Goal: Task Accomplishment & Management: Complete application form

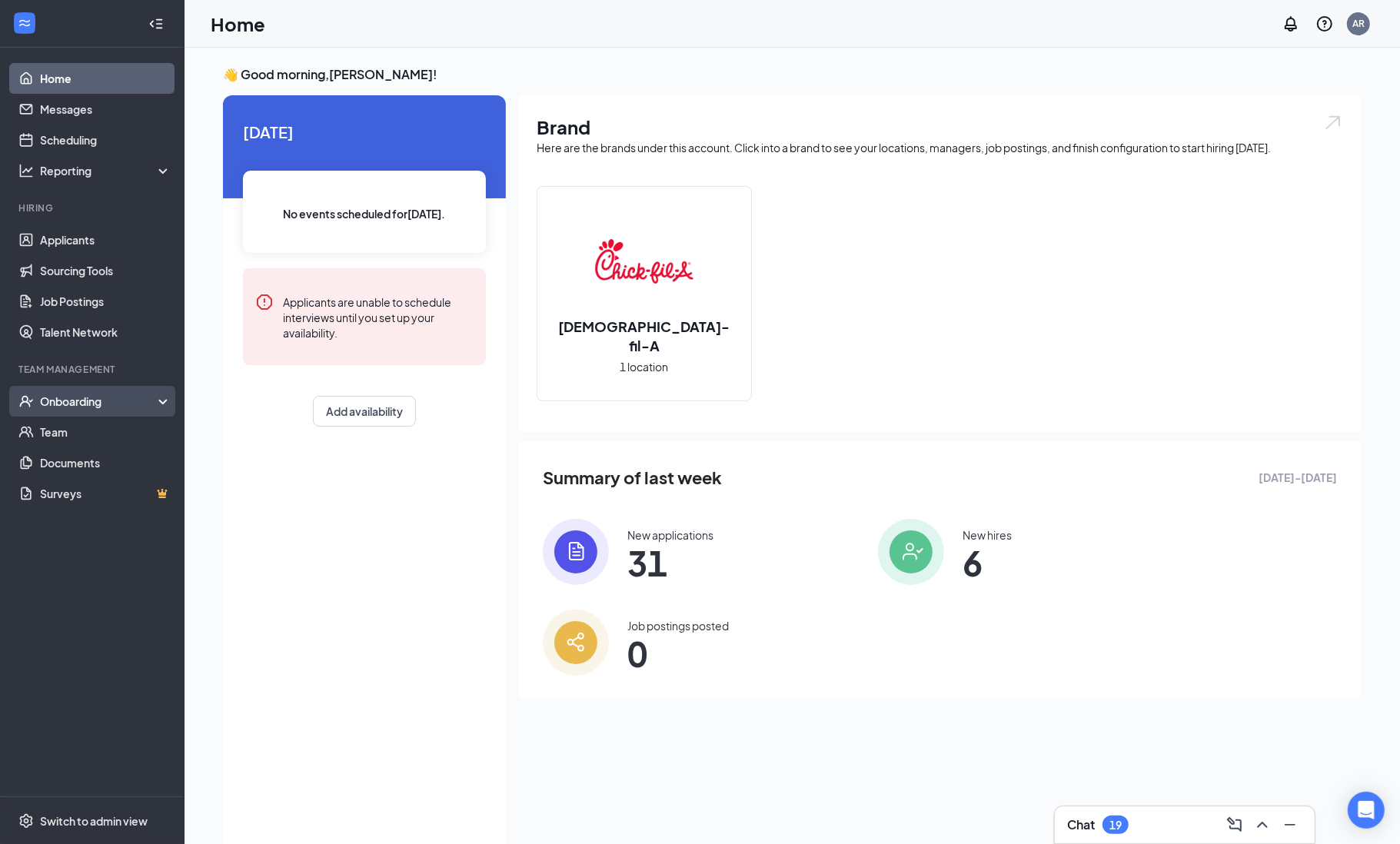
click at [107, 405] on div "Onboarding" at bounding box center [98, 401] width 118 height 16
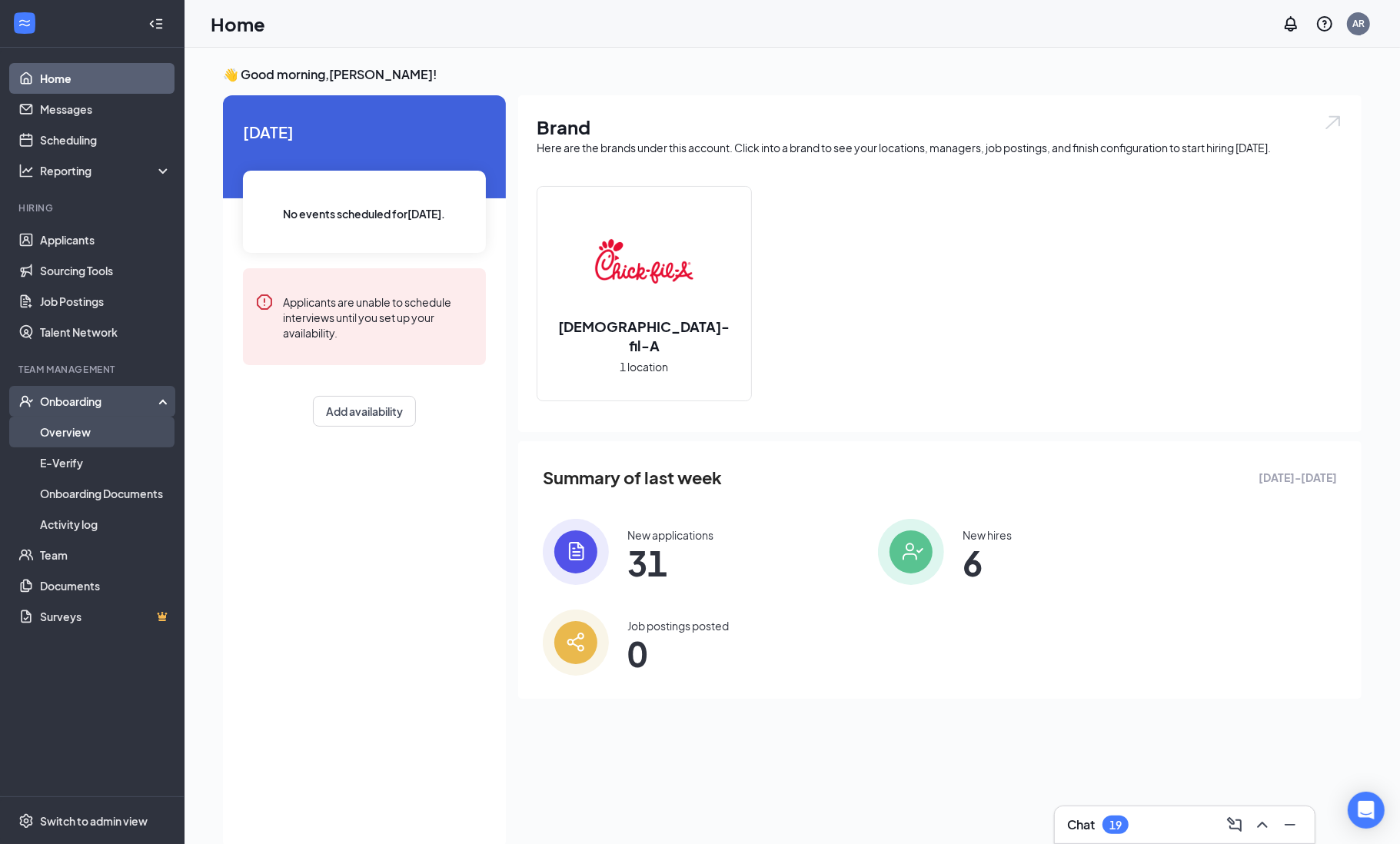
click at [87, 446] on link "Overview" at bounding box center [105, 432] width 131 height 31
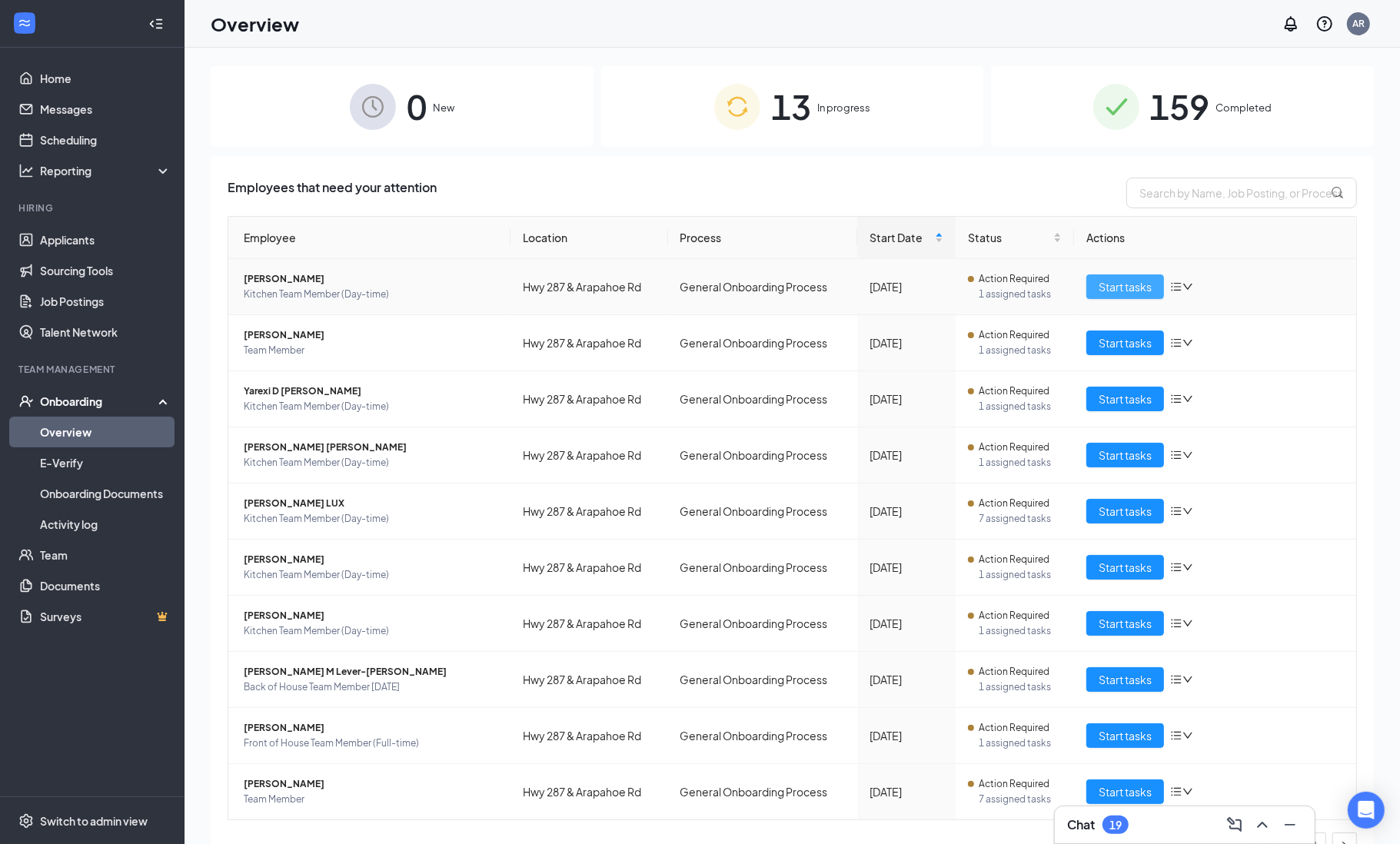
click at [1098, 286] on span "Start tasks" at bounding box center [1125, 287] width 53 height 17
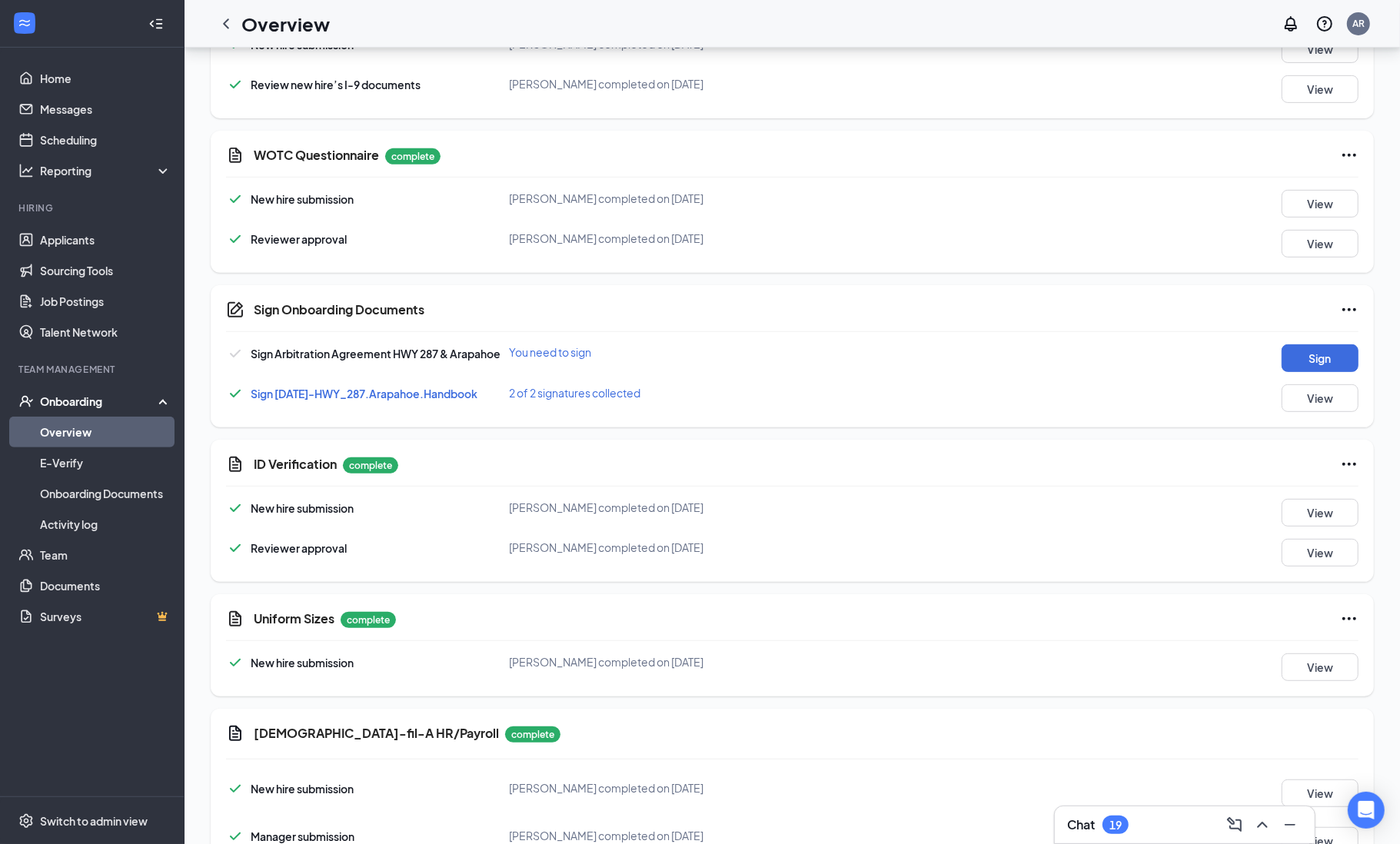
scroll to position [555, 0]
click at [1311, 353] on button "Sign" at bounding box center [1320, 355] width 77 height 27
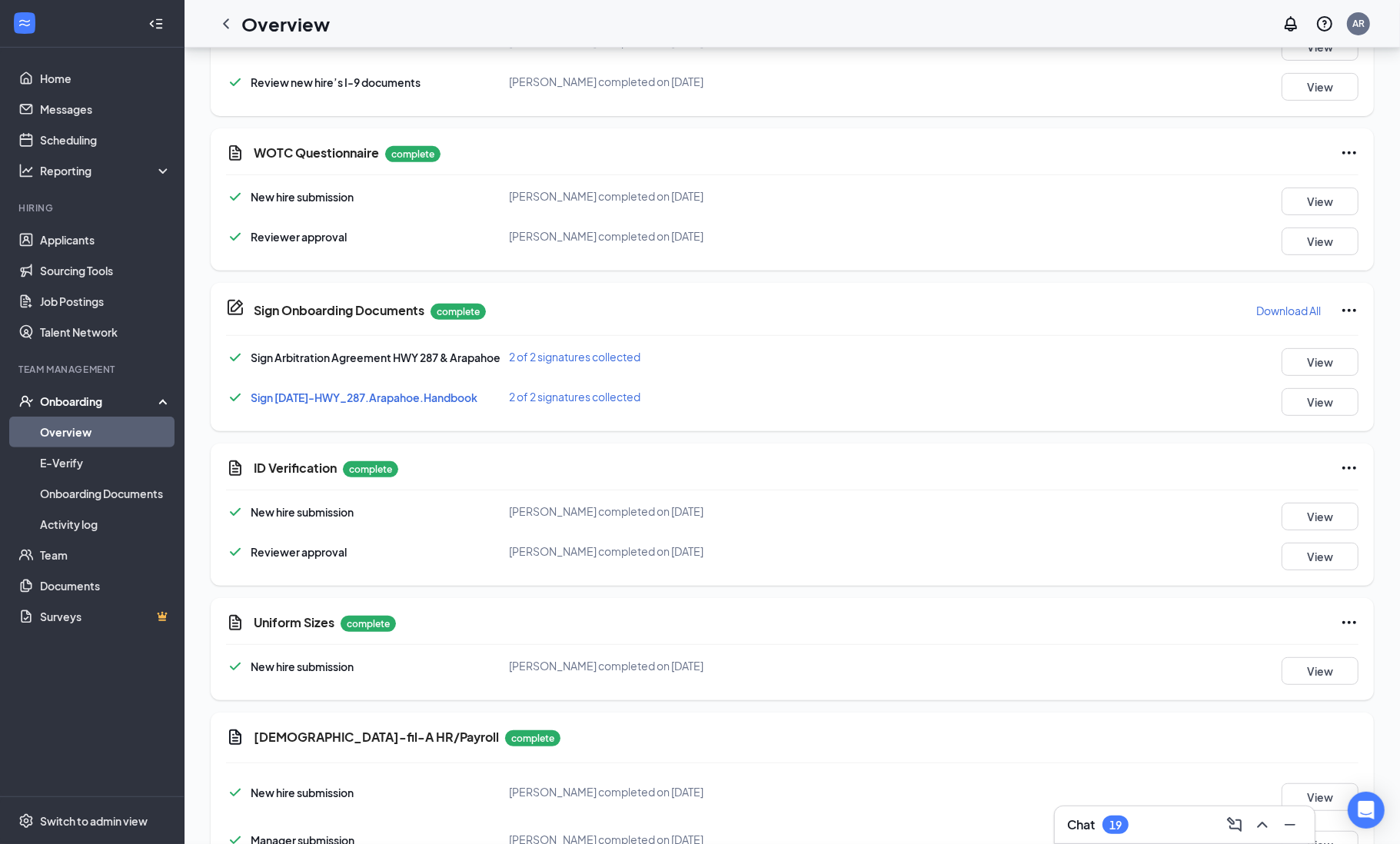
click at [854, 279] on div "Sign Onboarding Documents [PERSON_NAME] completed on [DATE] Close Sign Arbitrat…" at bounding box center [700, 422] width 1400 height 844
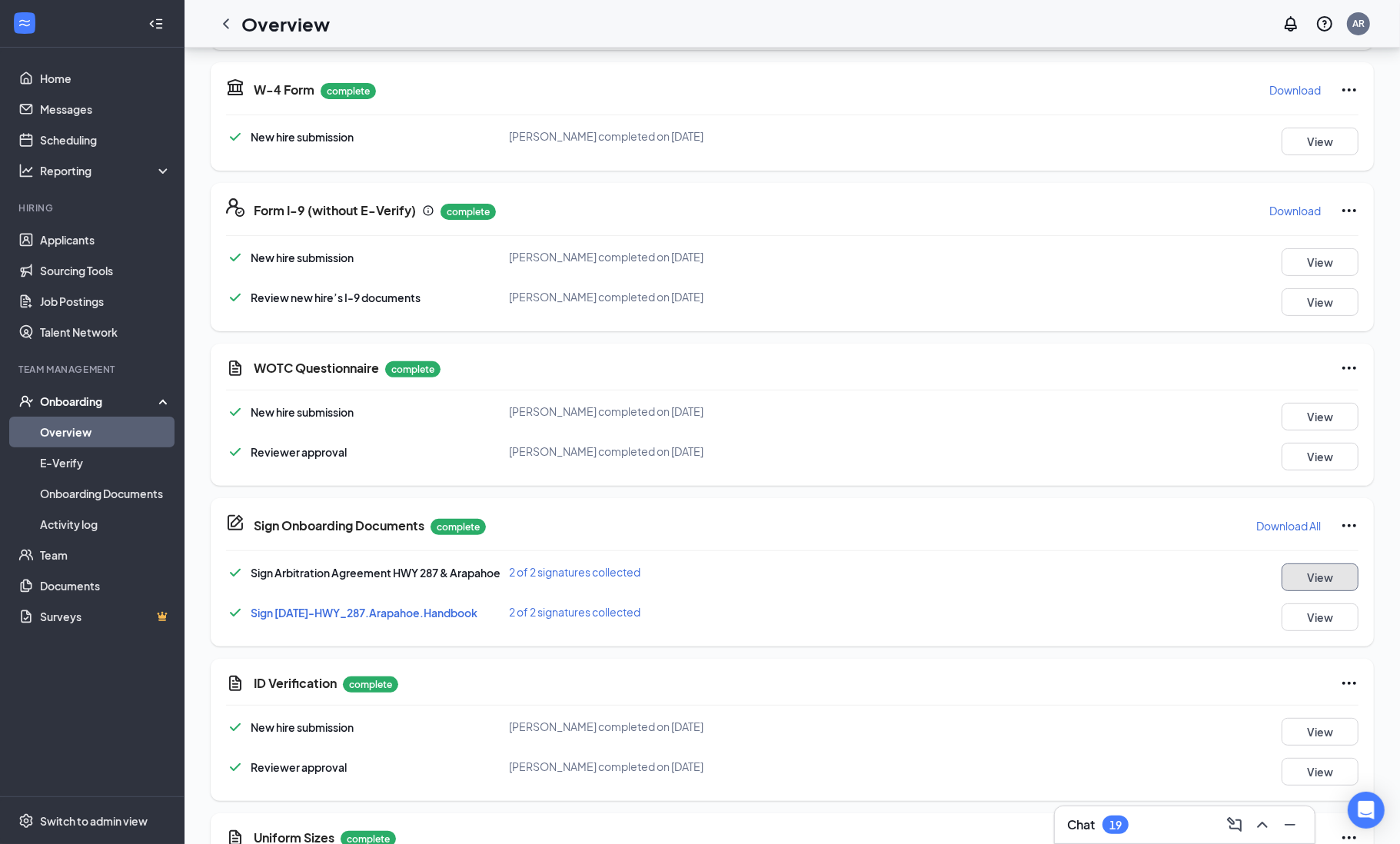
scroll to position [0, 0]
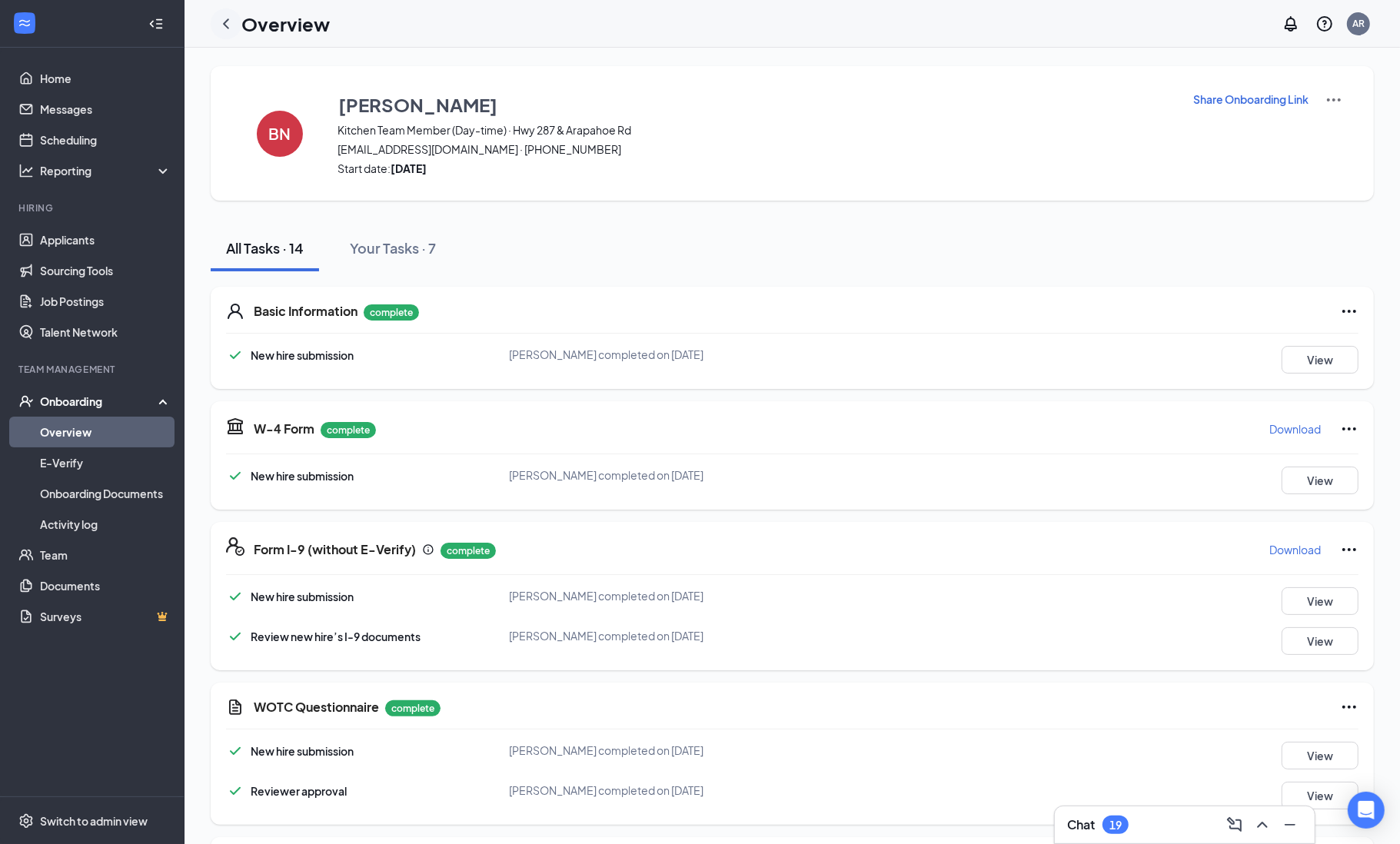
click at [231, 18] on icon "ChevronLeft" at bounding box center [226, 24] width 18 height 18
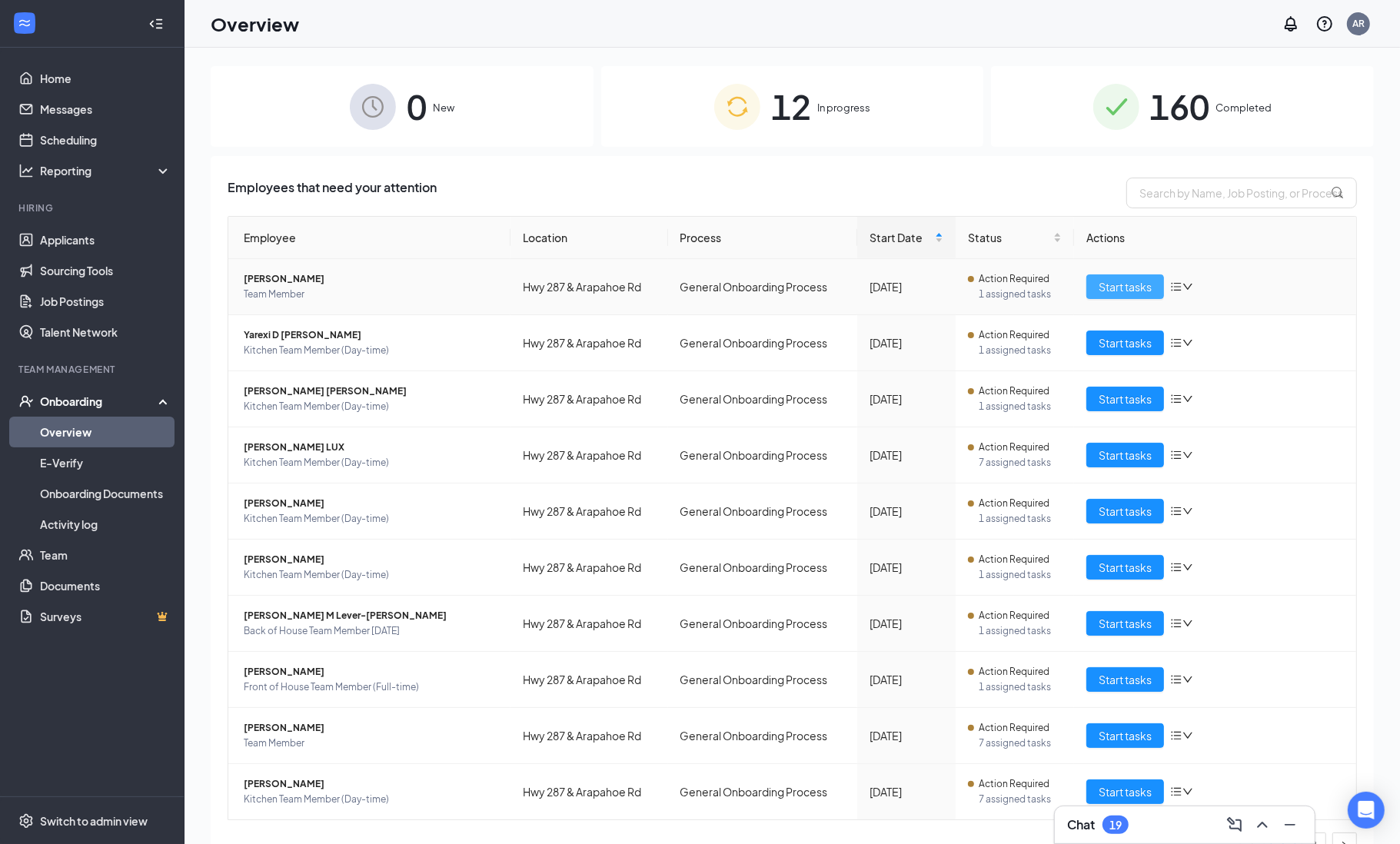
click at [1126, 291] on span "Start tasks" at bounding box center [1125, 287] width 53 height 17
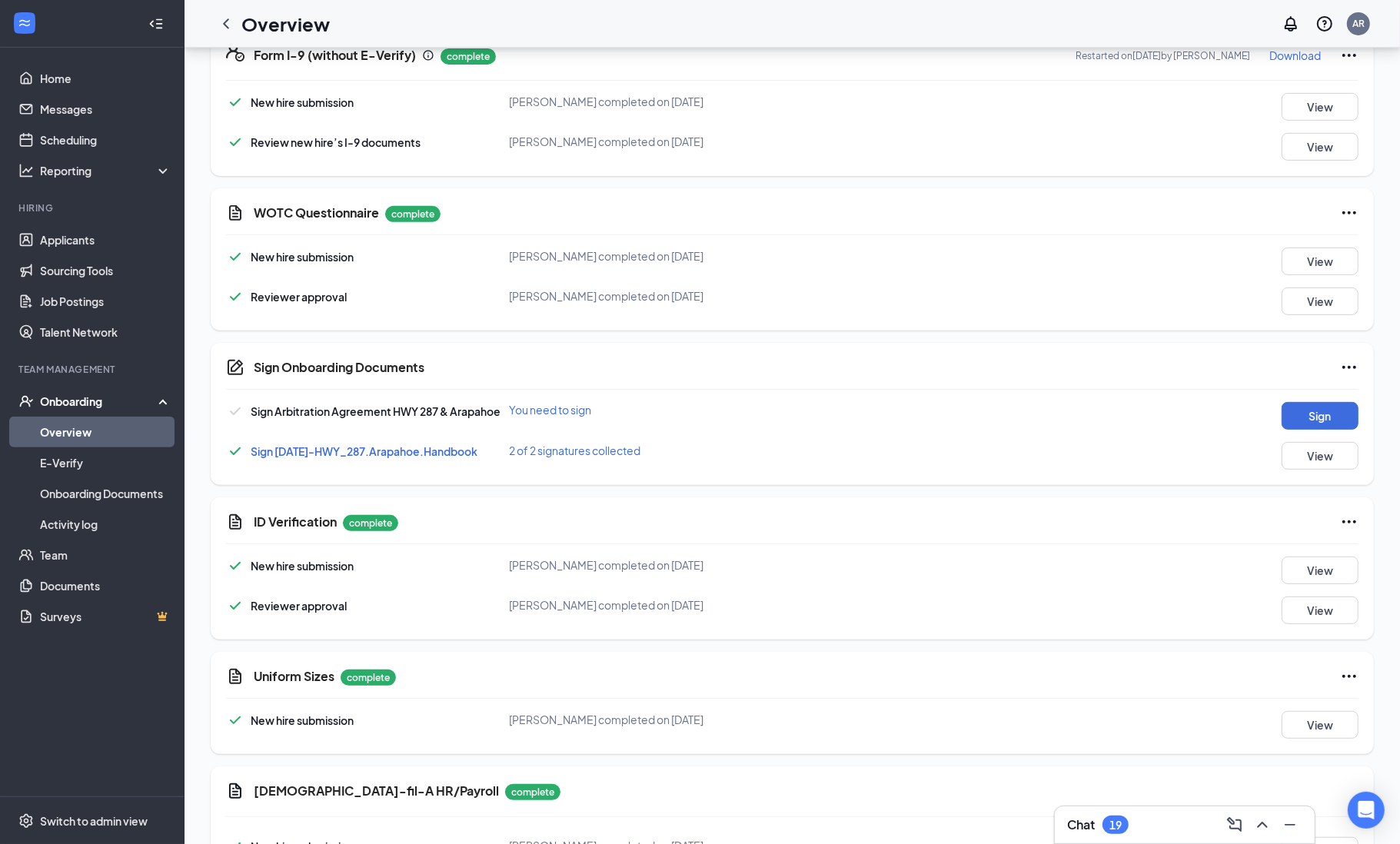
scroll to position [561, 0]
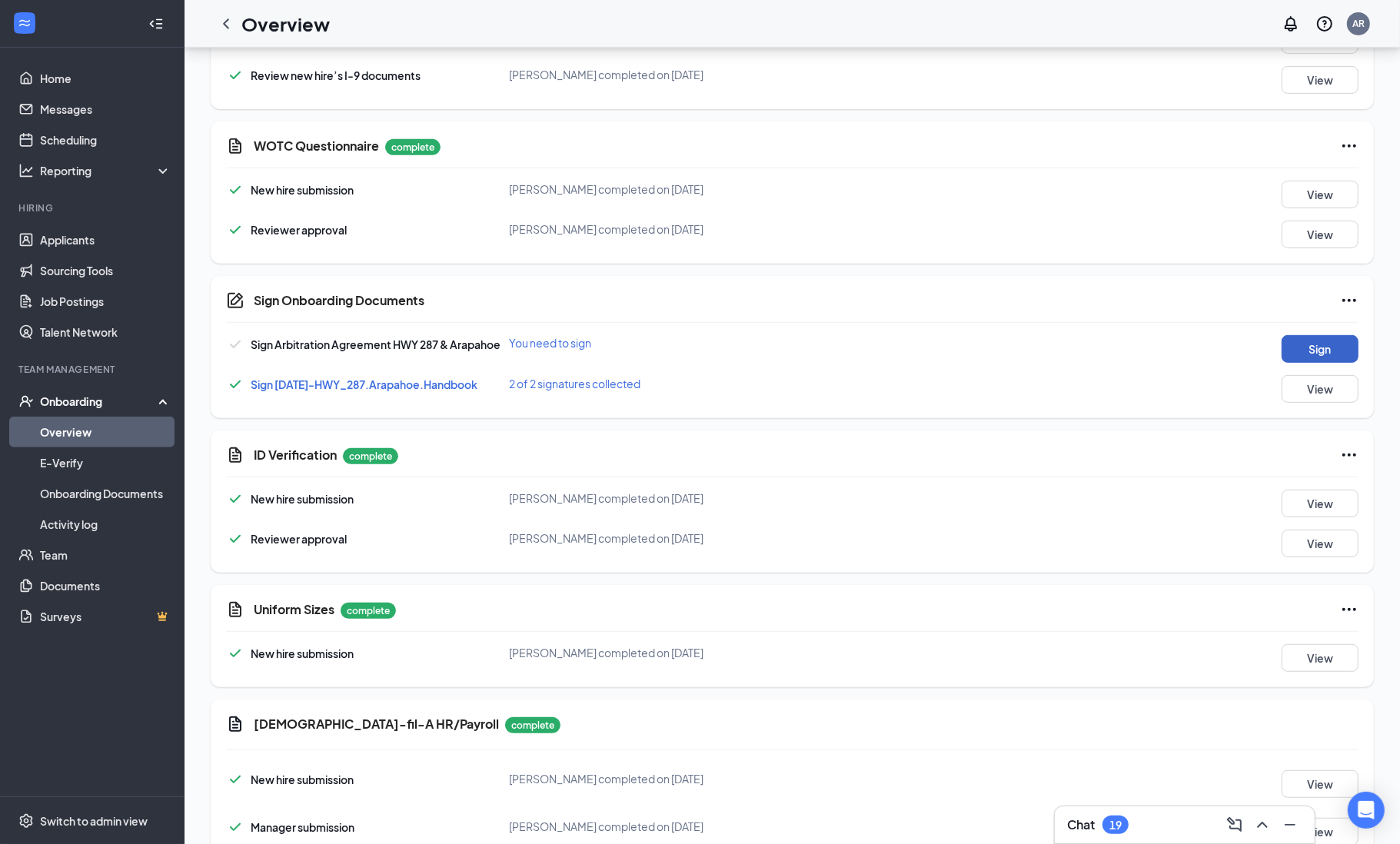
click at [1308, 347] on button "Sign" at bounding box center [1320, 349] width 77 height 27
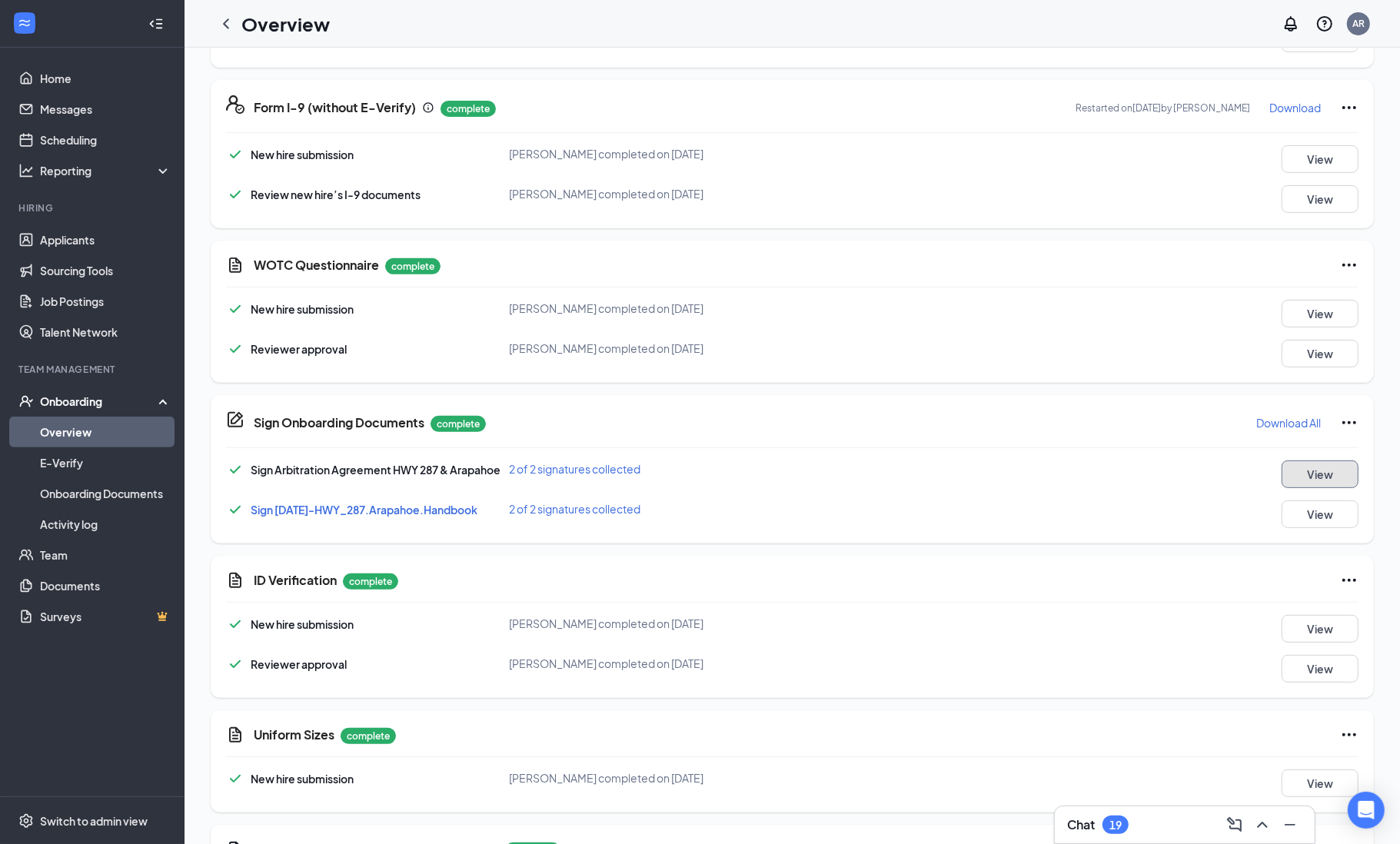
scroll to position [0, 0]
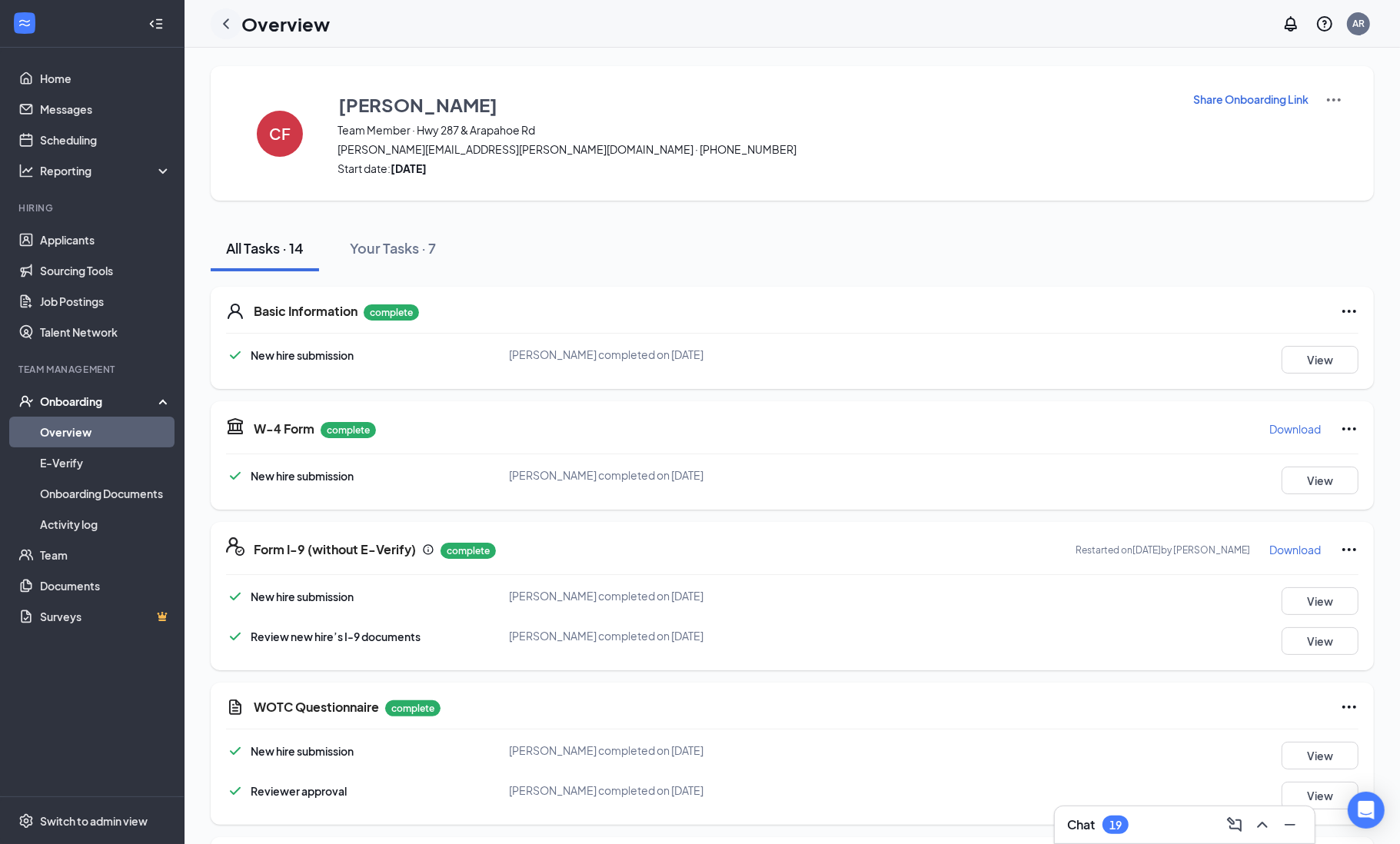
click at [226, 21] on icon "ChevronLeft" at bounding box center [226, 23] width 6 height 10
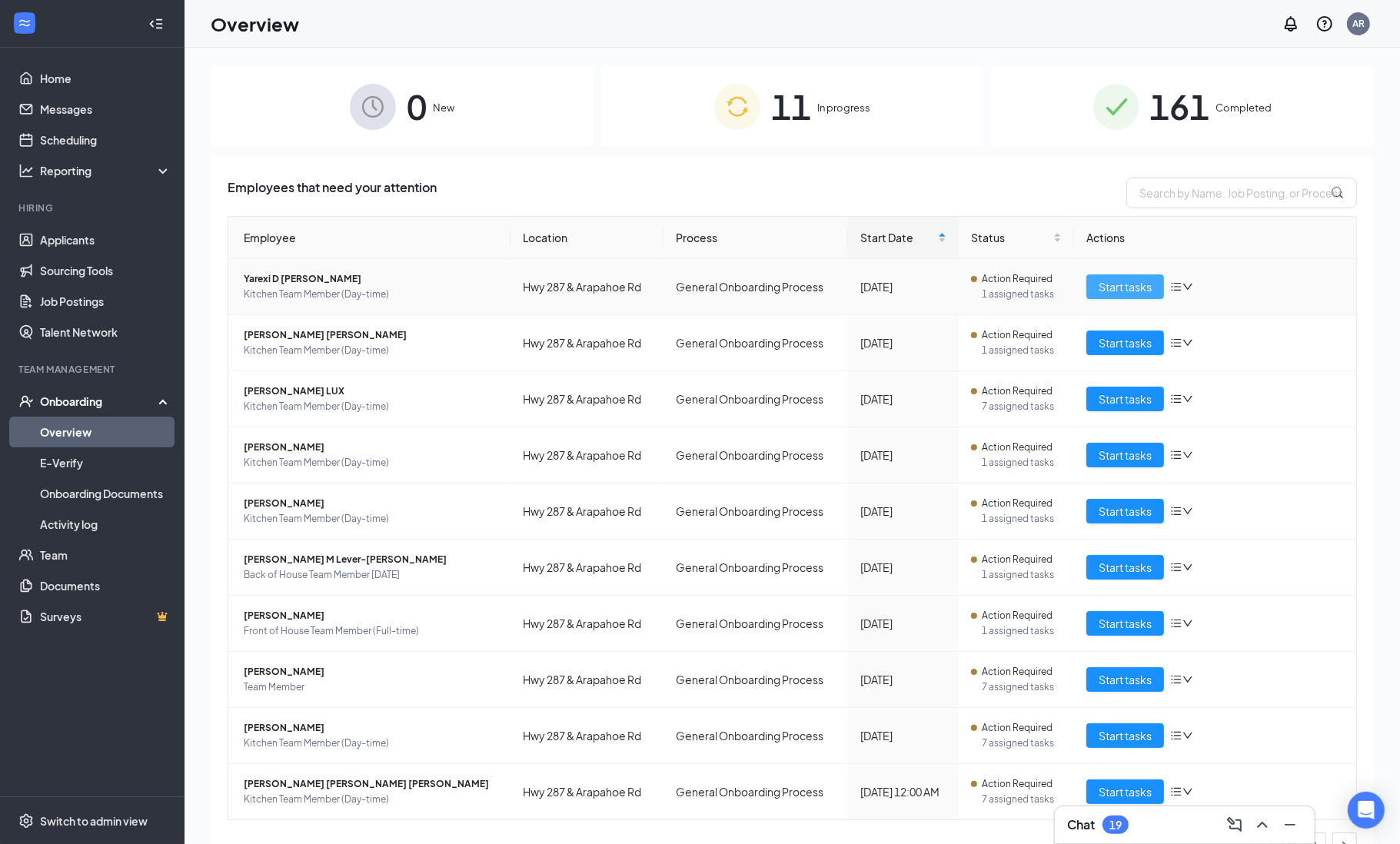
click at [1126, 293] on span "Start tasks" at bounding box center [1125, 287] width 53 height 17
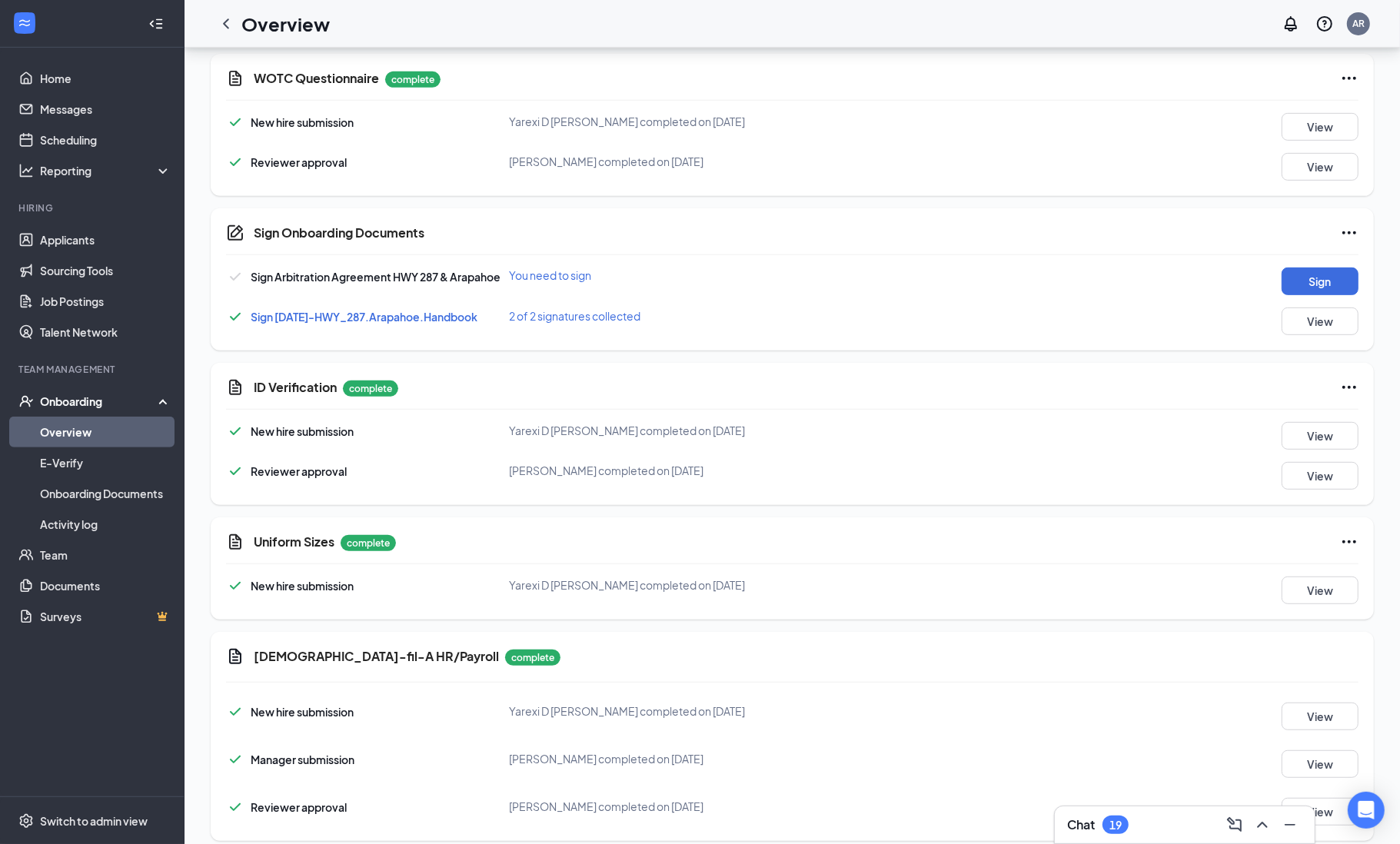
scroll to position [658, 0]
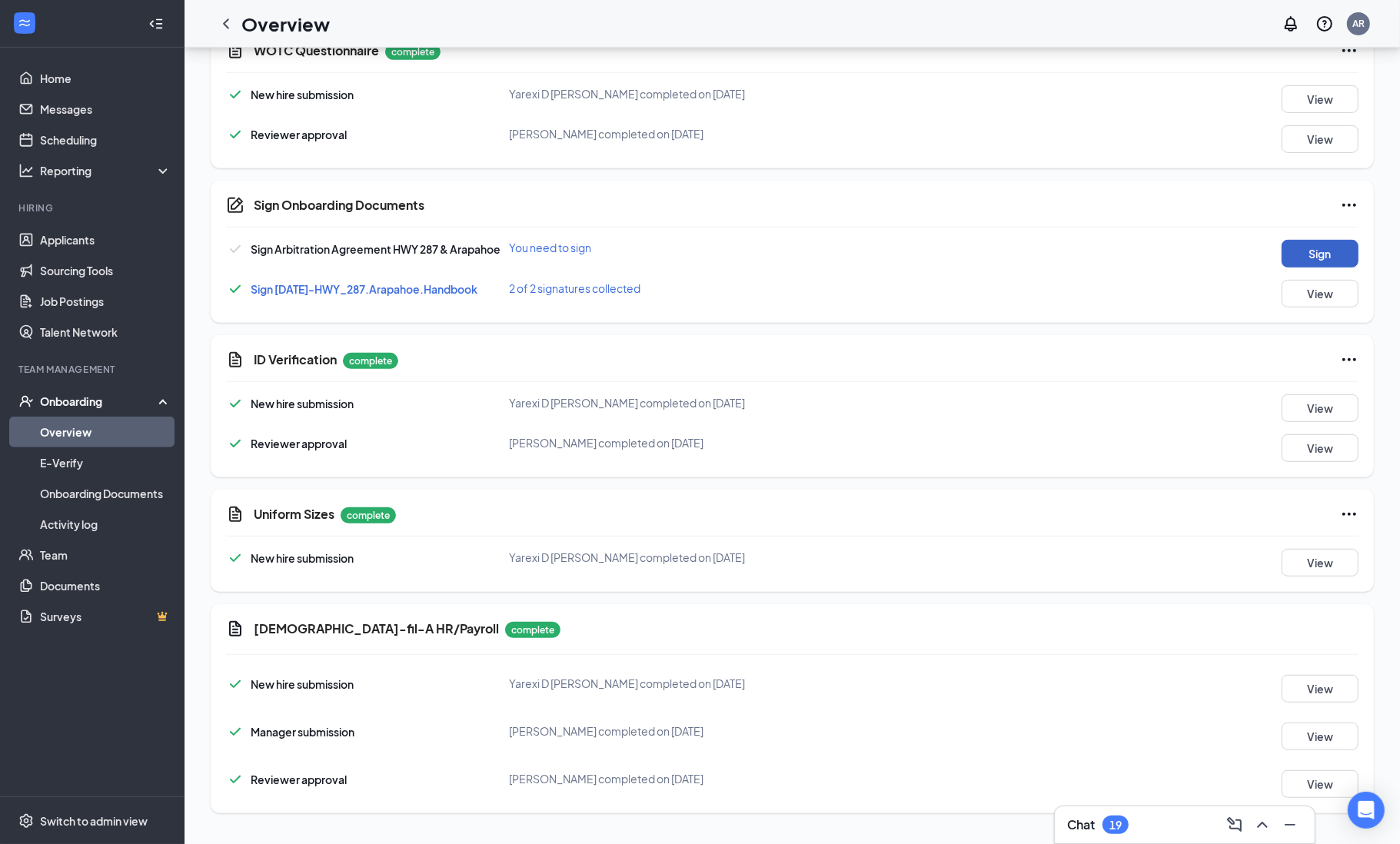
click at [1322, 256] on button "Sign" at bounding box center [1320, 253] width 77 height 27
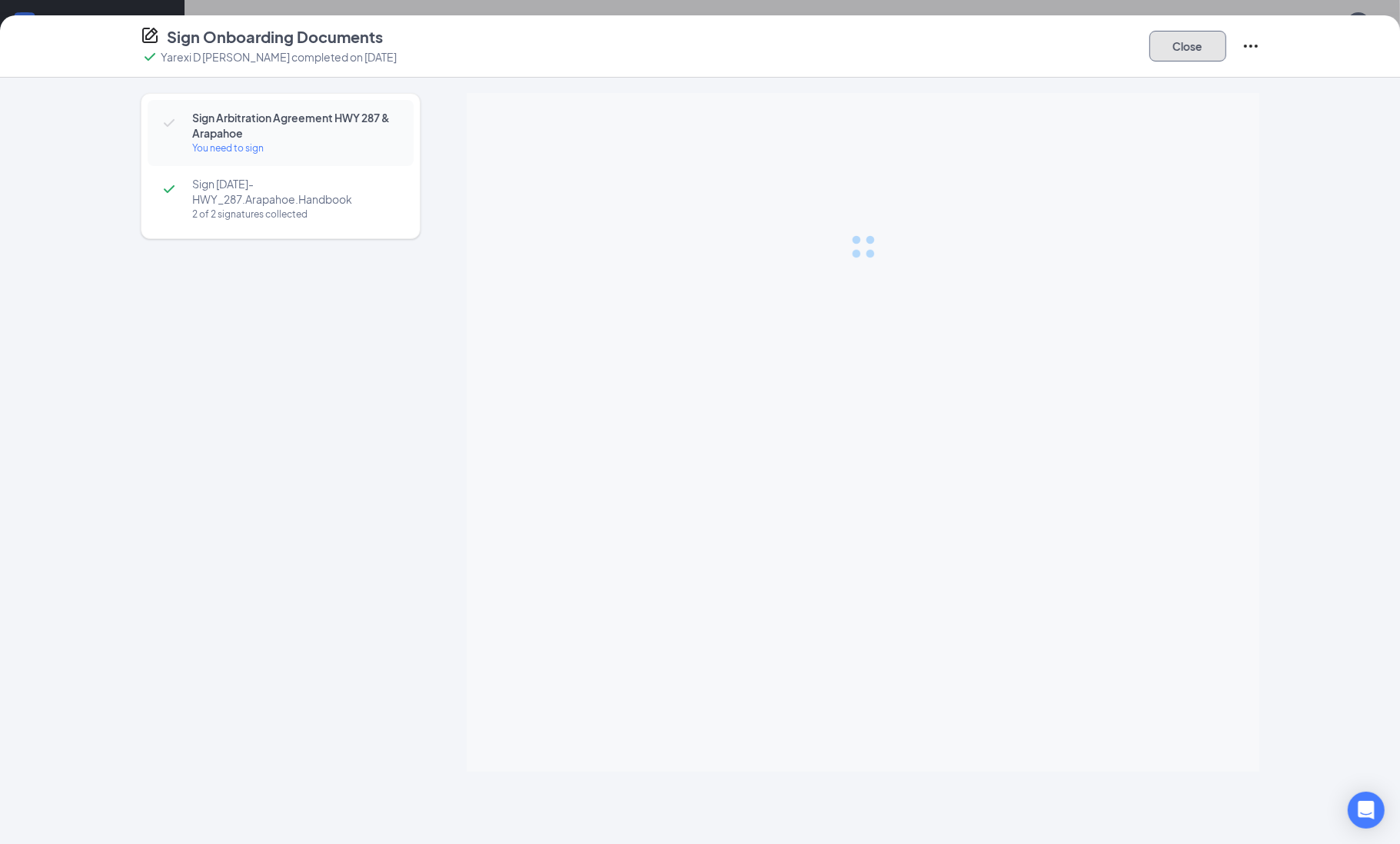
click at [1206, 43] on button "Close" at bounding box center [1188, 45] width 77 height 31
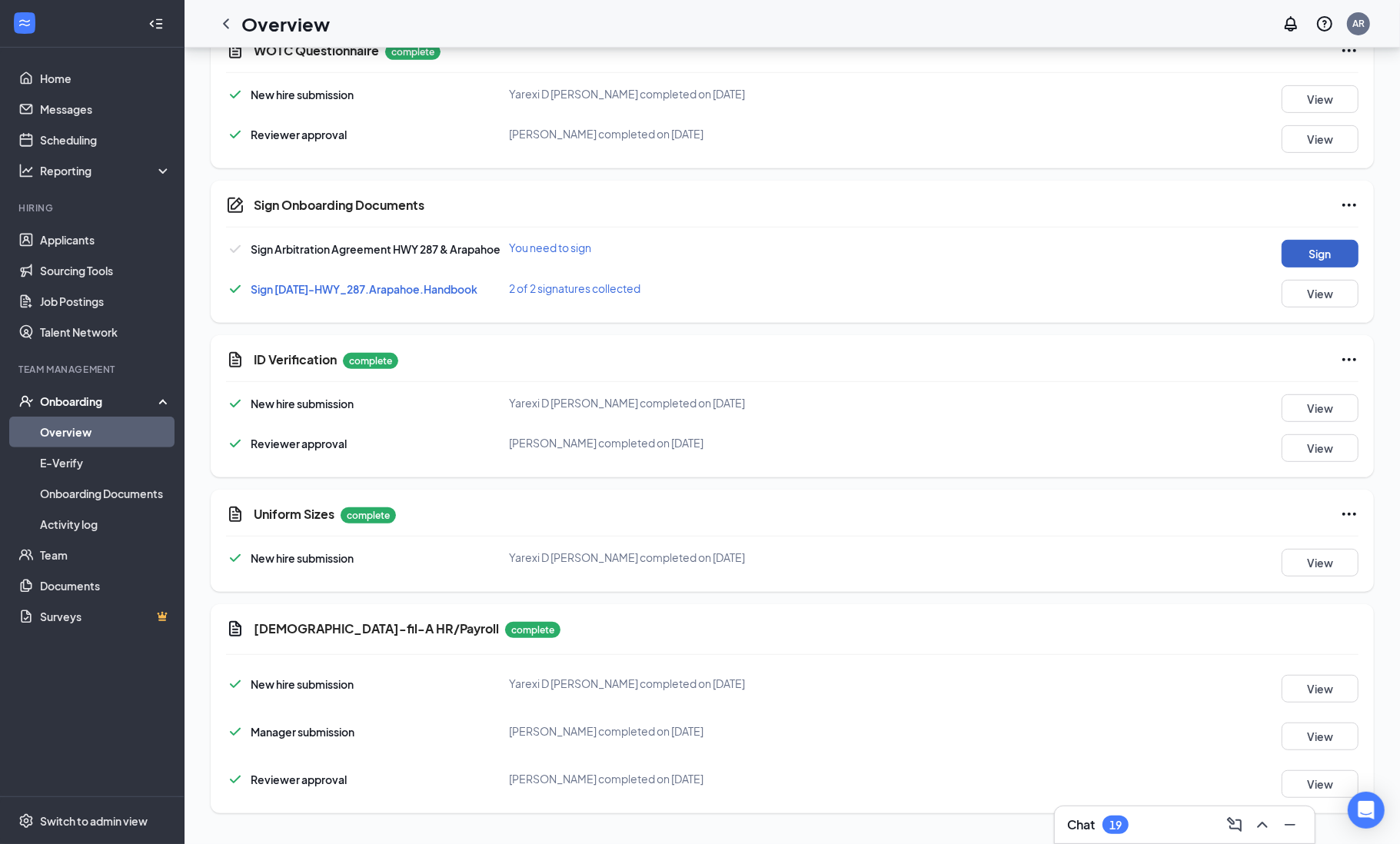
click at [1323, 260] on button "Sign" at bounding box center [1320, 253] width 77 height 27
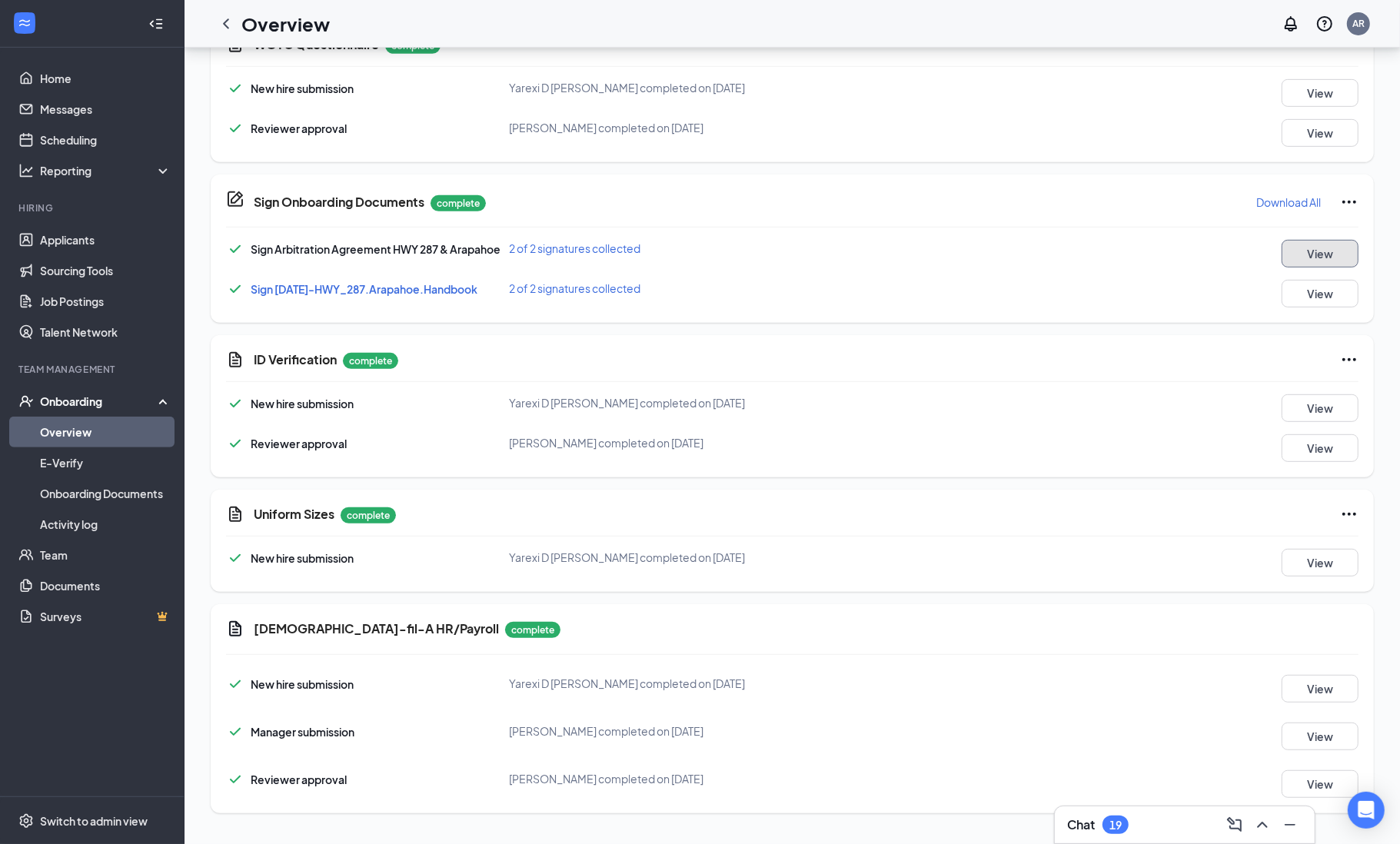
scroll to position [0, 0]
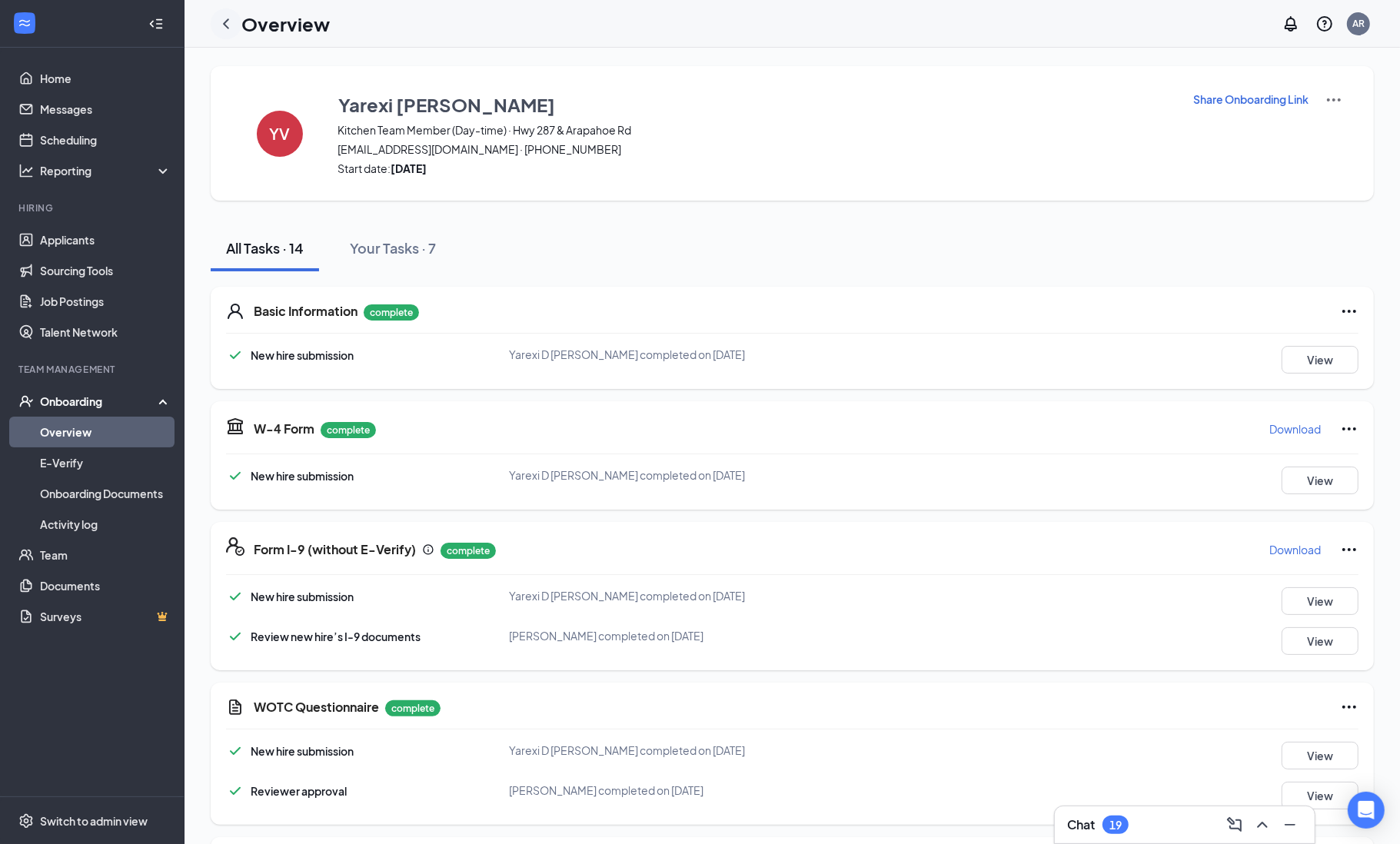
click at [226, 22] on icon "ChevronLeft" at bounding box center [226, 24] width 18 height 18
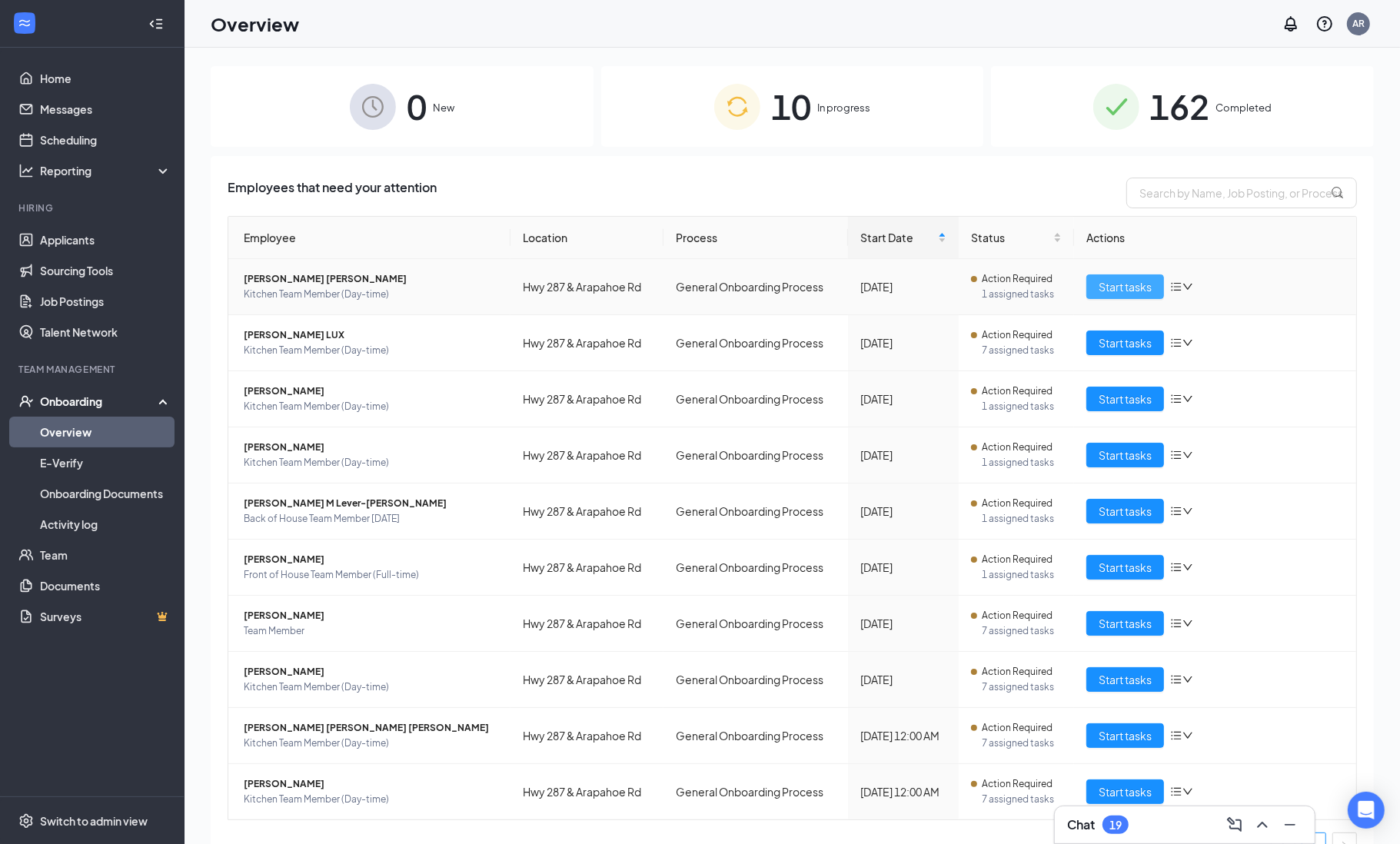
click at [1118, 284] on span "Start tasks" at bounding box center [1125, 287] width 53 height 17
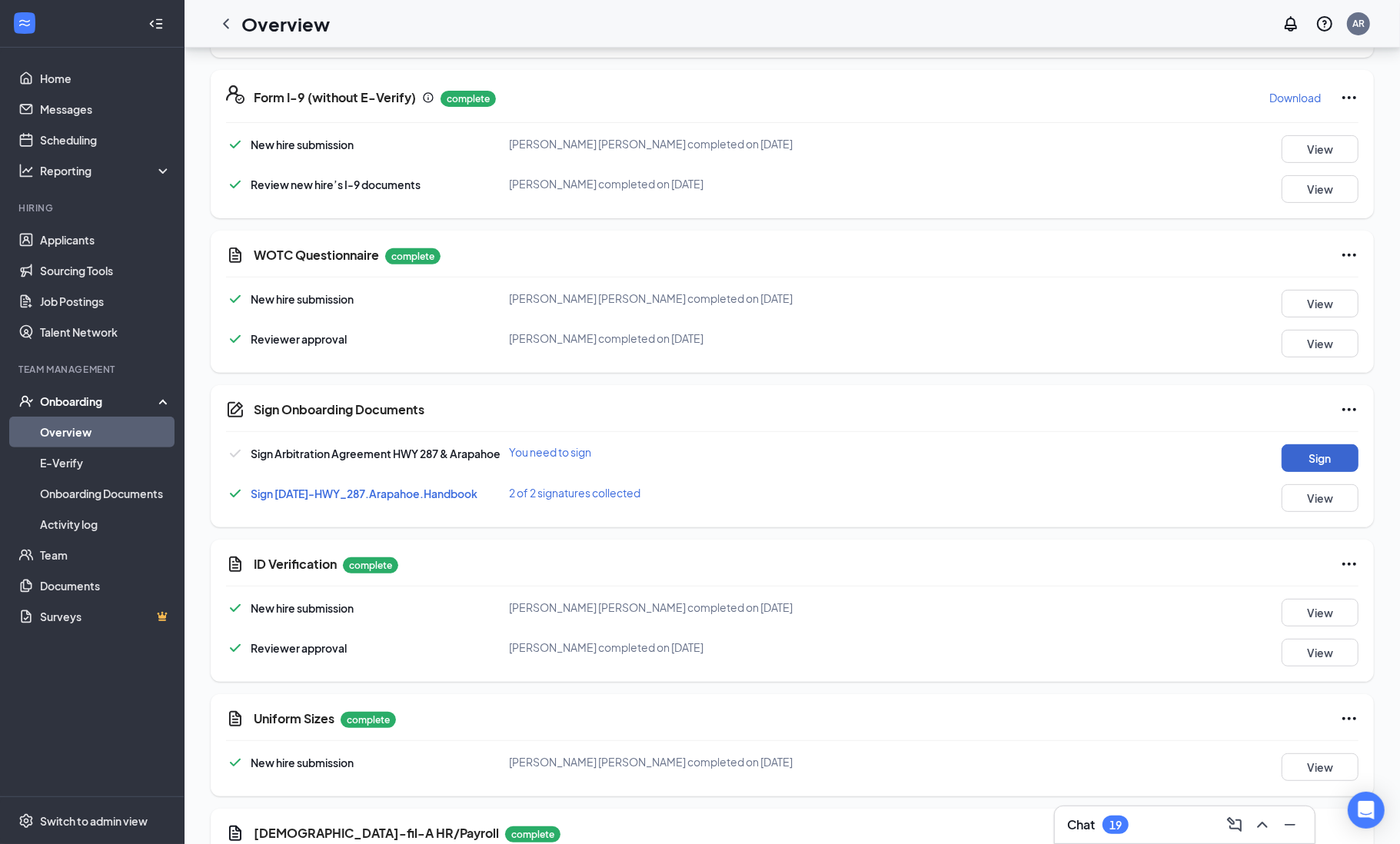
scroll to position [455, 0]
click at [1345, 453] on button "Sign" at bounding box center [1320, 455] width 77 height 27
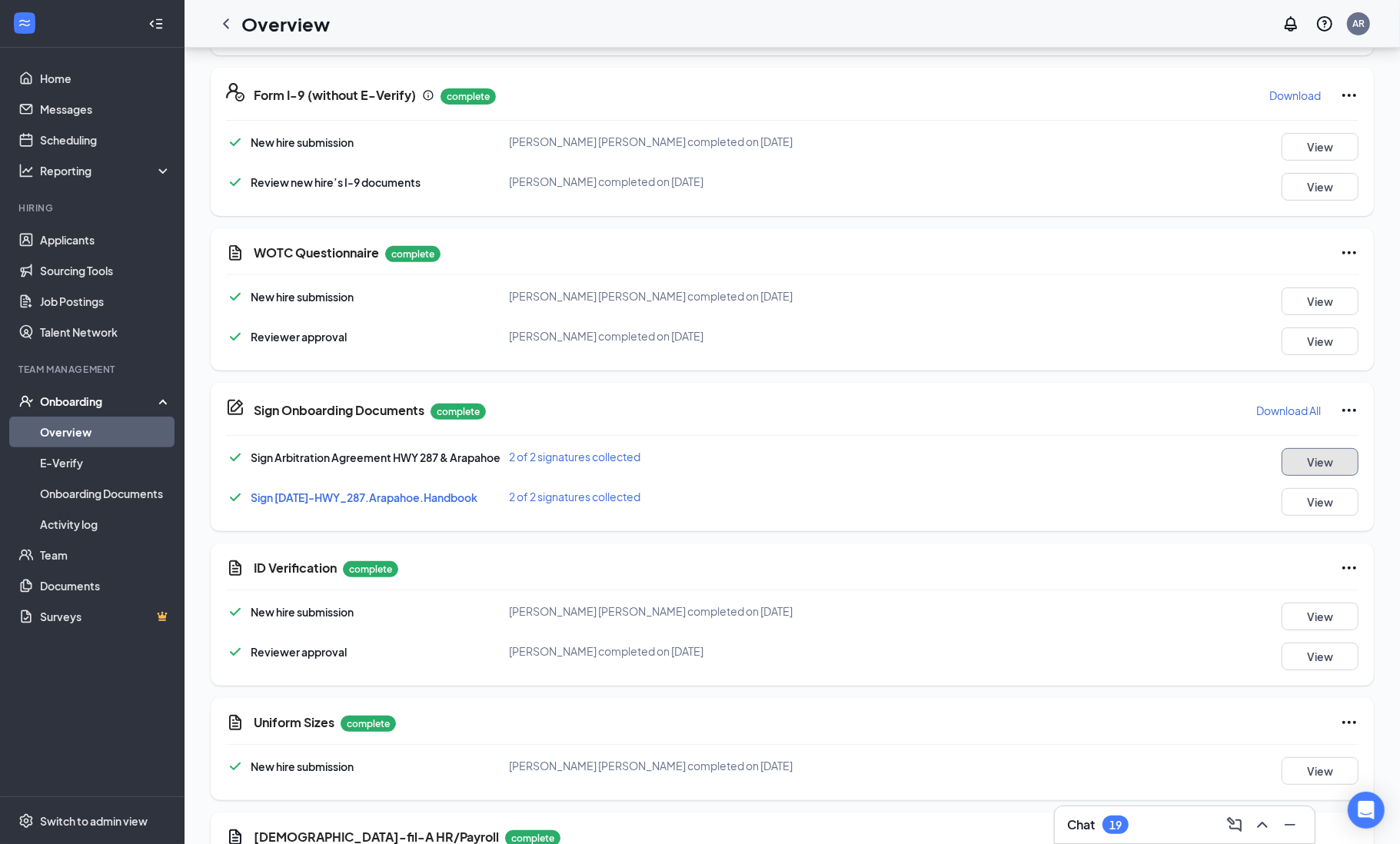
scroll to position [0, 0]
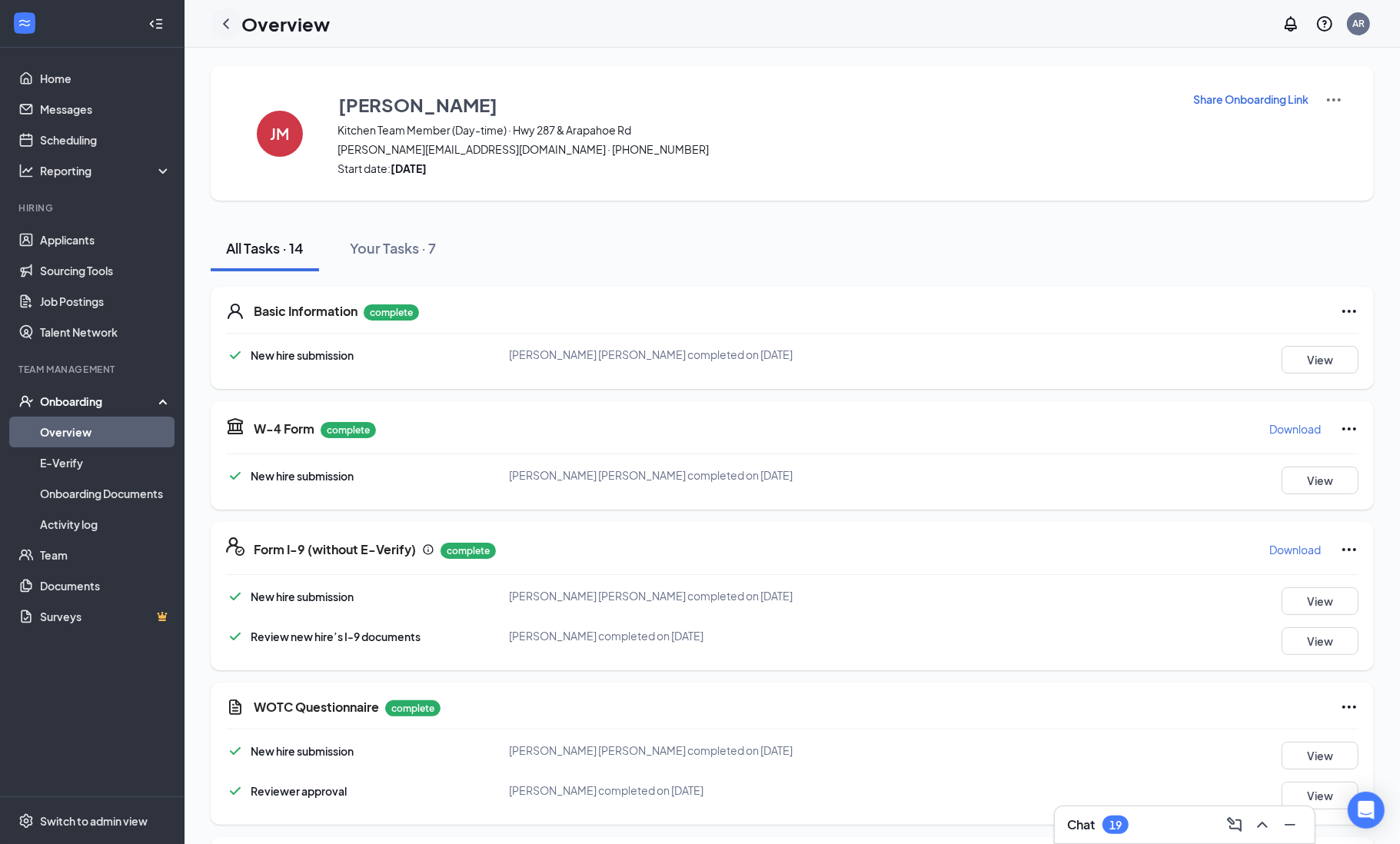
click at [226, 22] on icon "ChevronLeft" at bounding box center [226, 24] width 18 height 18
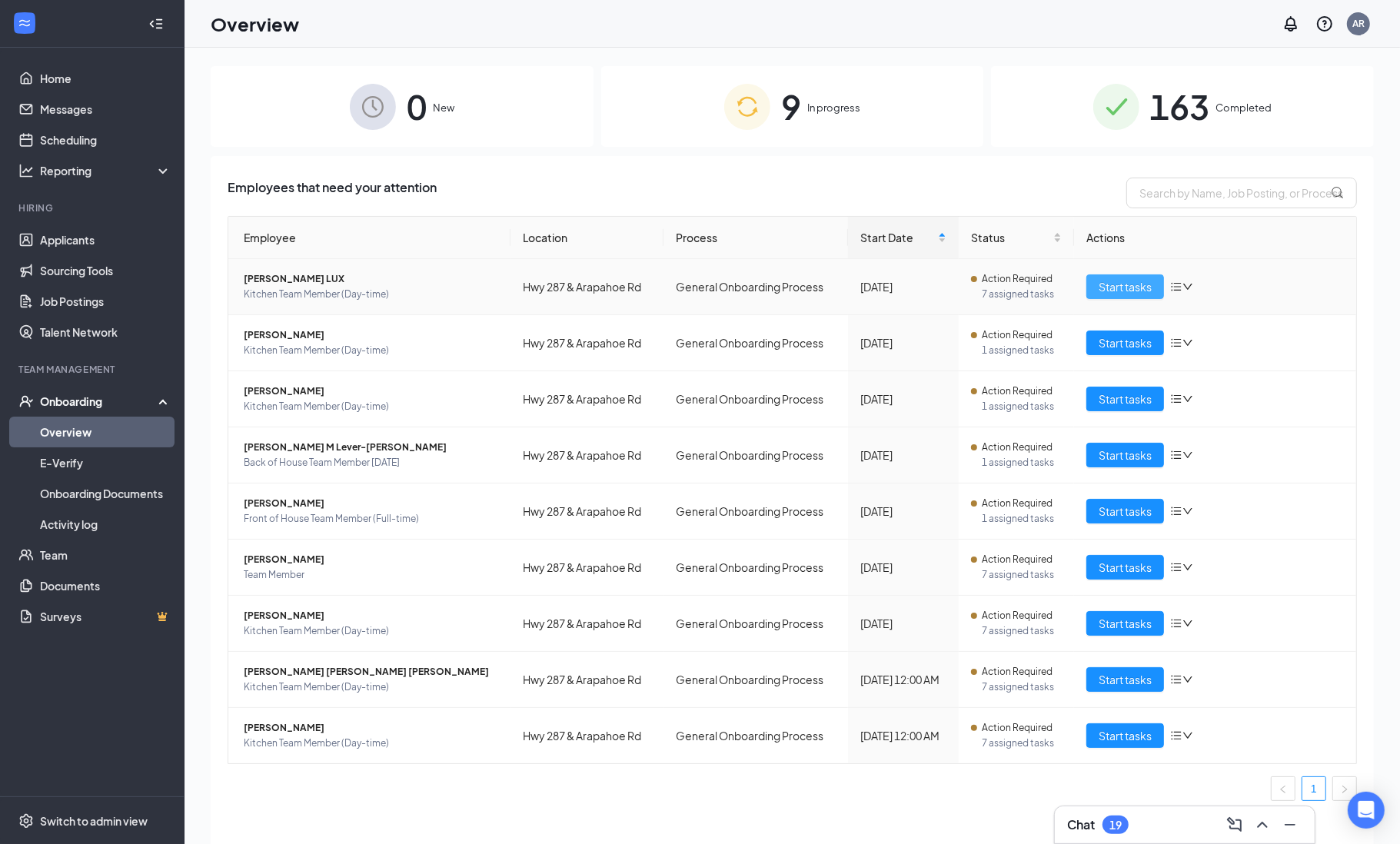
click at [1122, 284] on span "Start tasks" at bounding box center [1125, 287] width 53 height 17
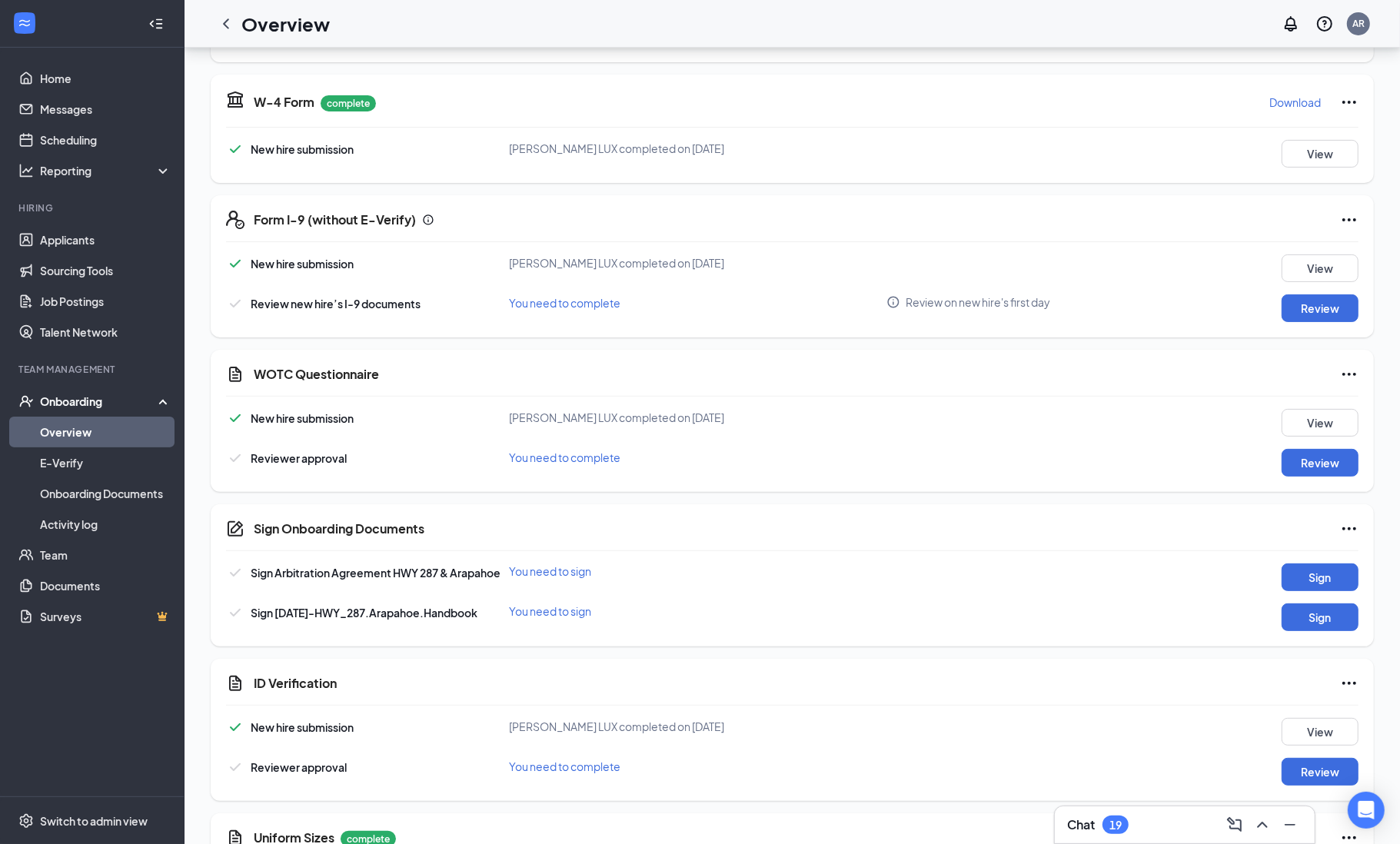
scroll to position [325, 0]
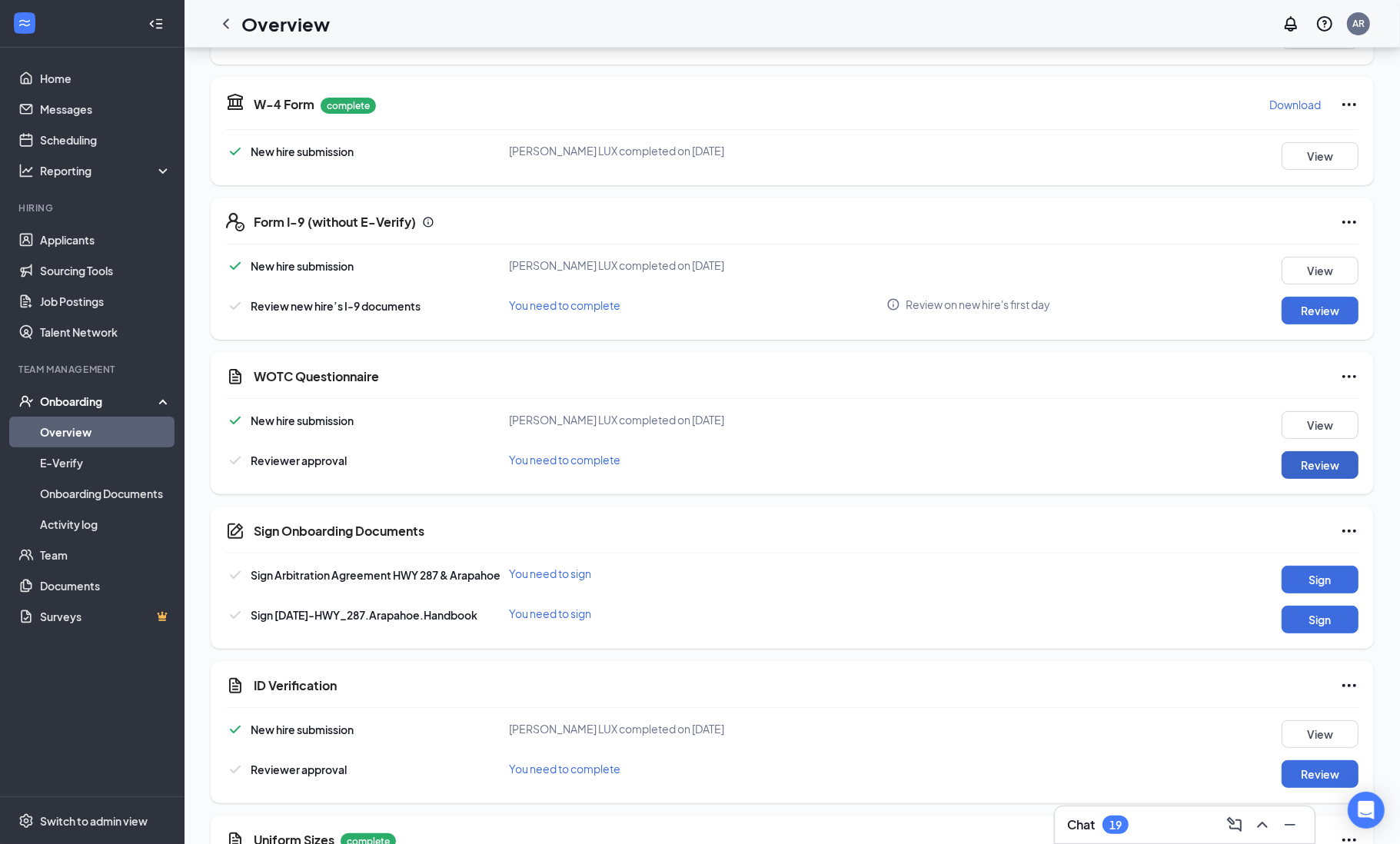
click at [1329, 473] on button "Review" at bounding box center [1320, 465] width 77 height 27
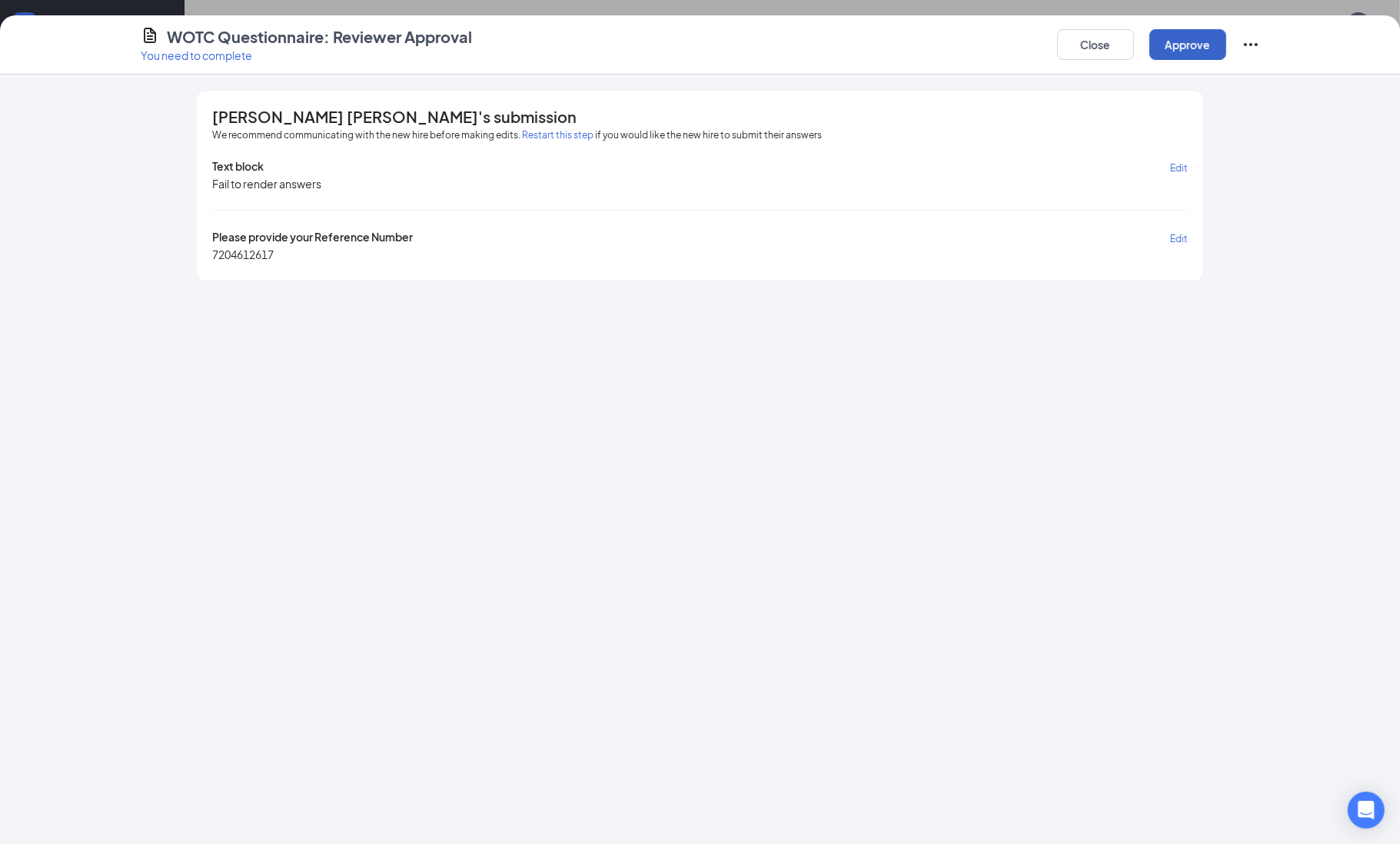
click at [1189, 55] on button "Approve" at bounding box center [1188, 44] width 77 height 31
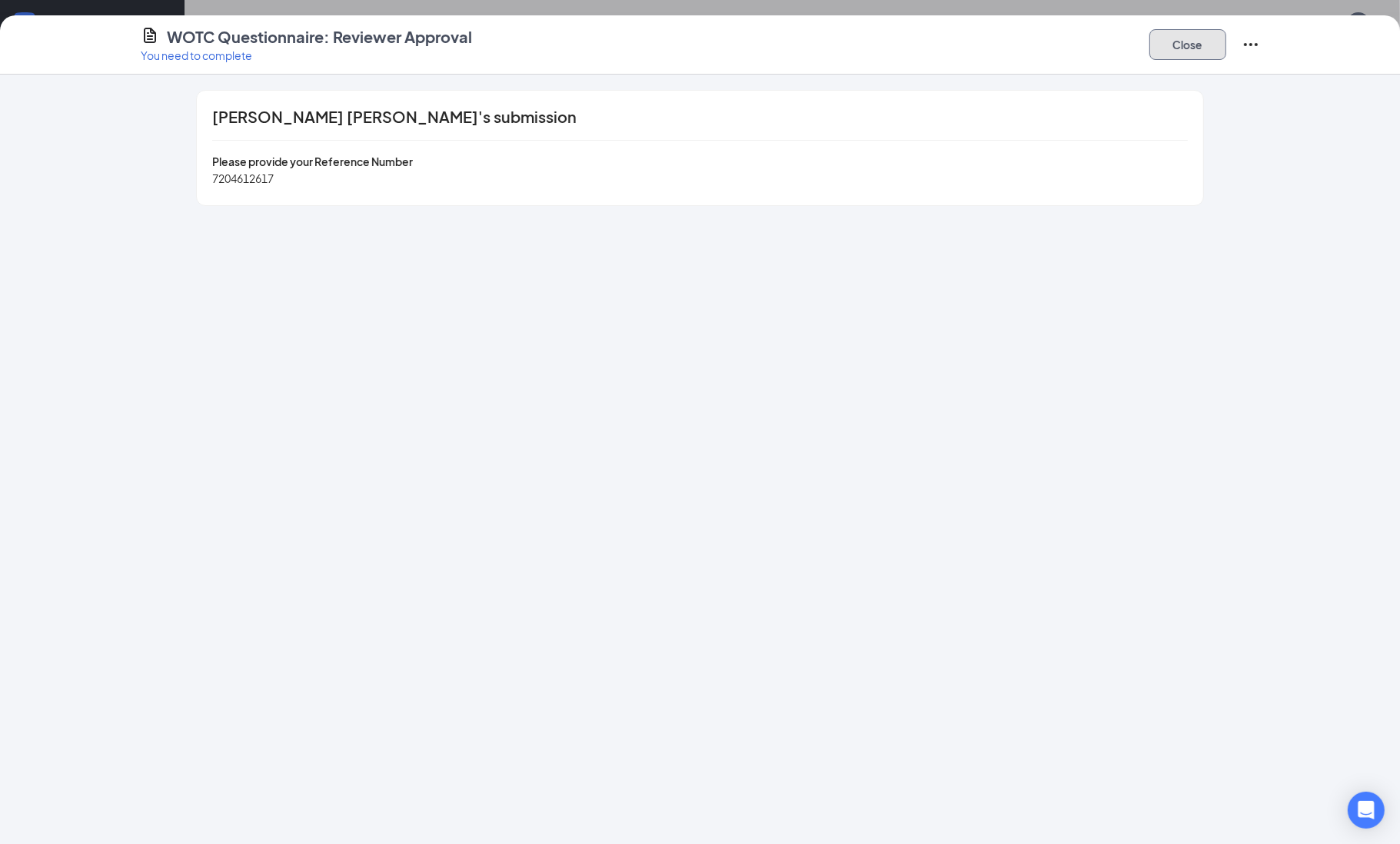
click at [1189, 55] on button "Close" at bounding box center [1188, 44] width 77 height 31
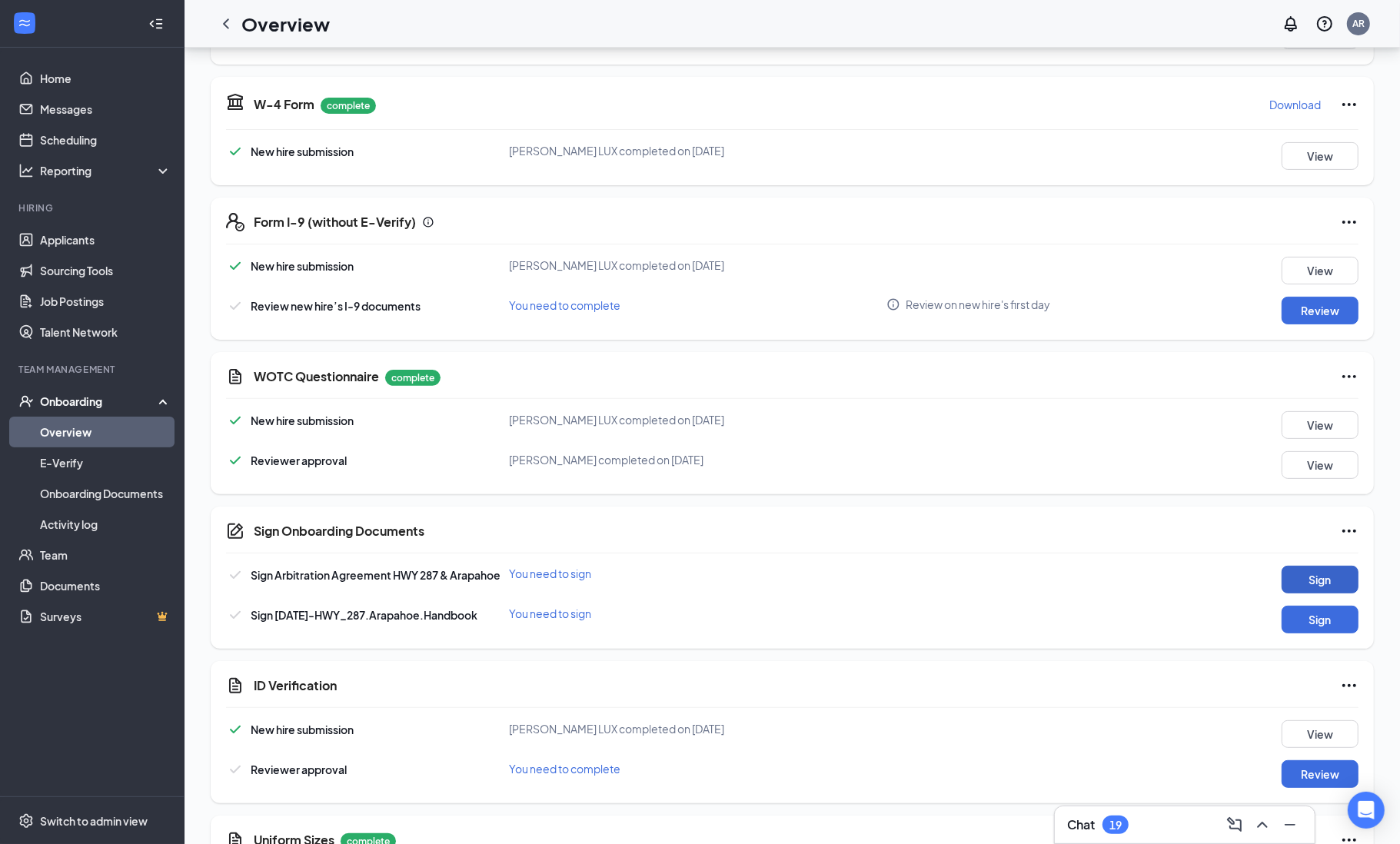
click at [1310, 587] on button "Sign" at bounding box center [1320, 579] width 77 height 27
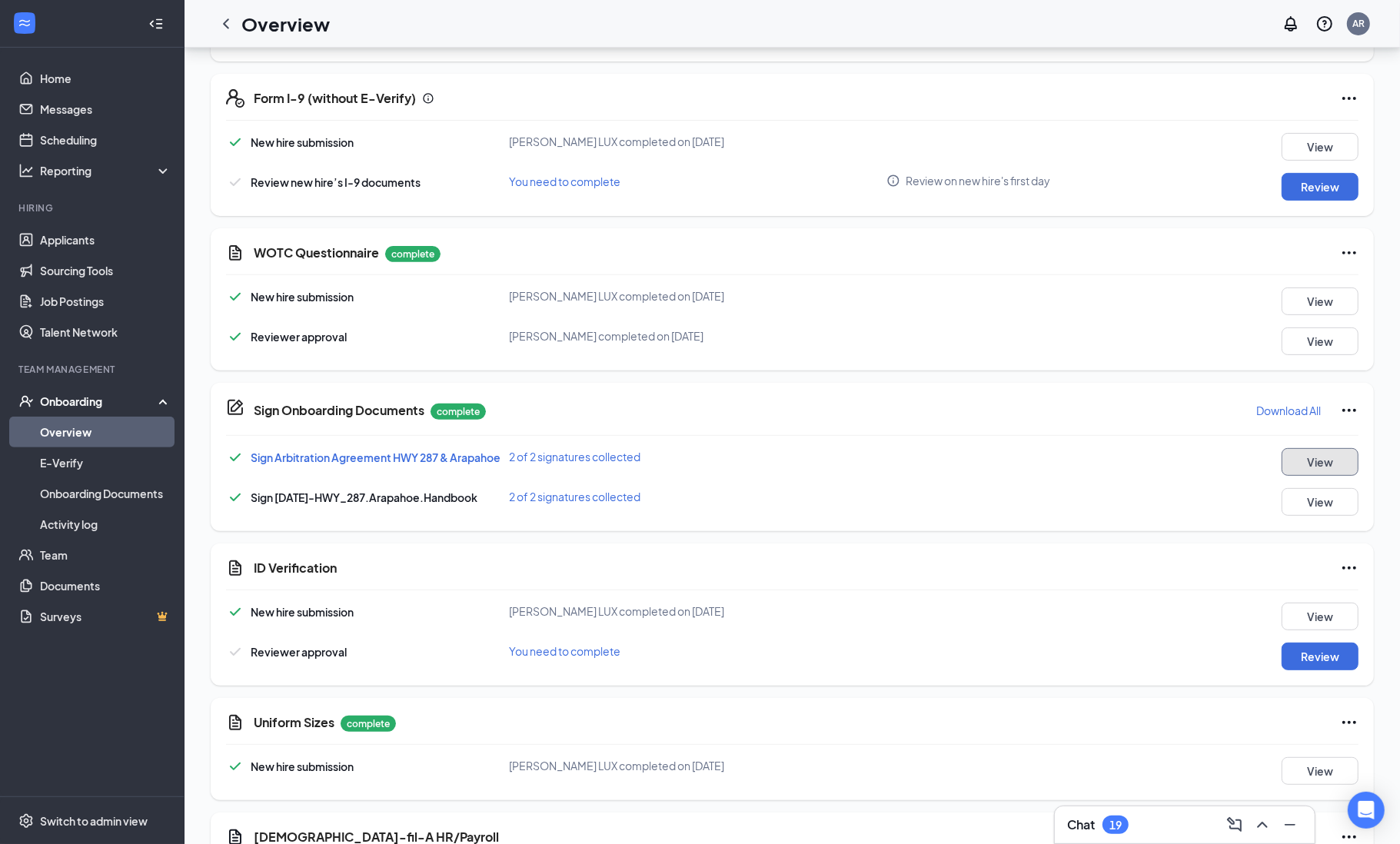
scroll to position [0, 0]
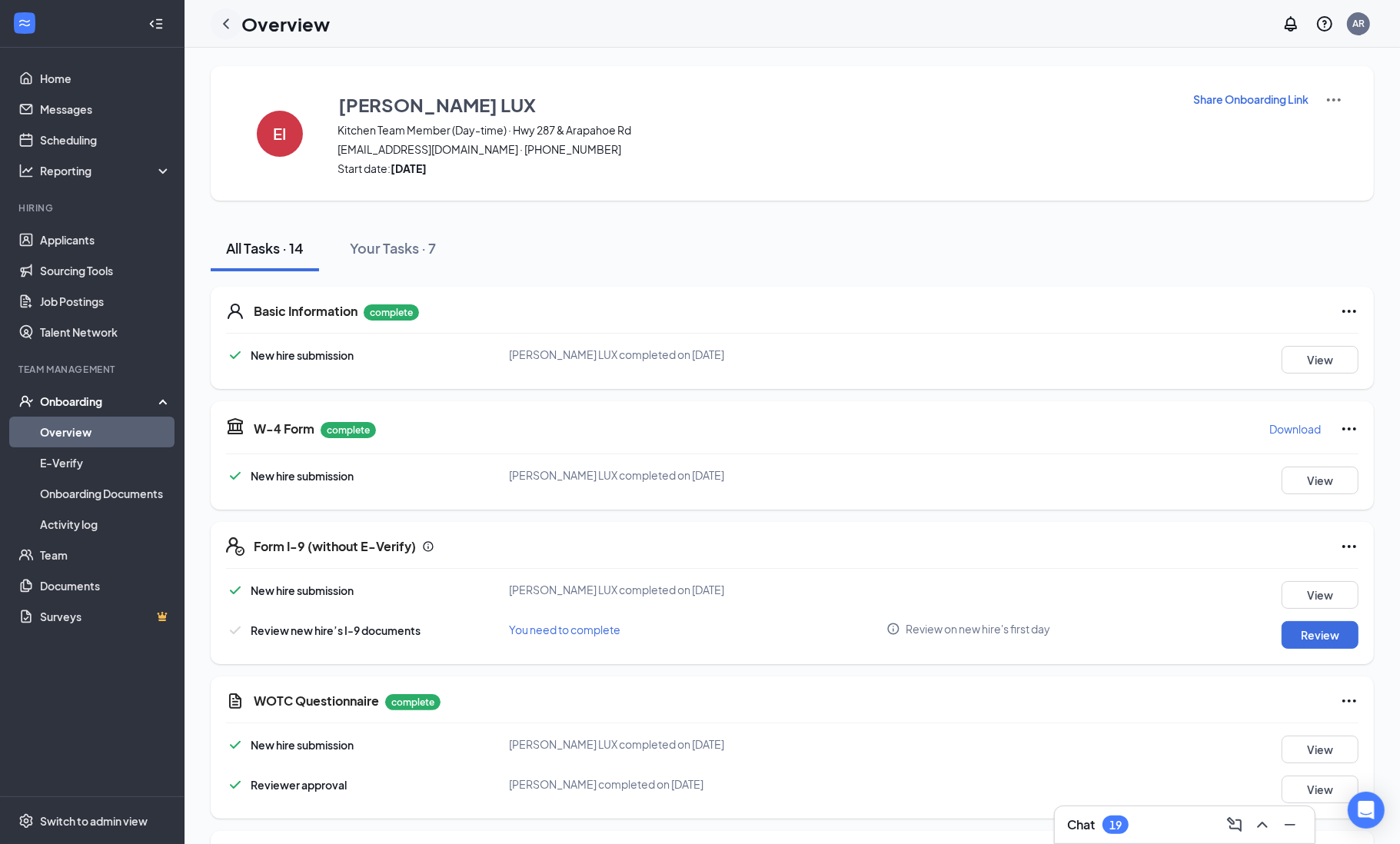
click at [234, 29] on icon "ChevronLeft" at bounding box center [226, 24] width 18 height 18
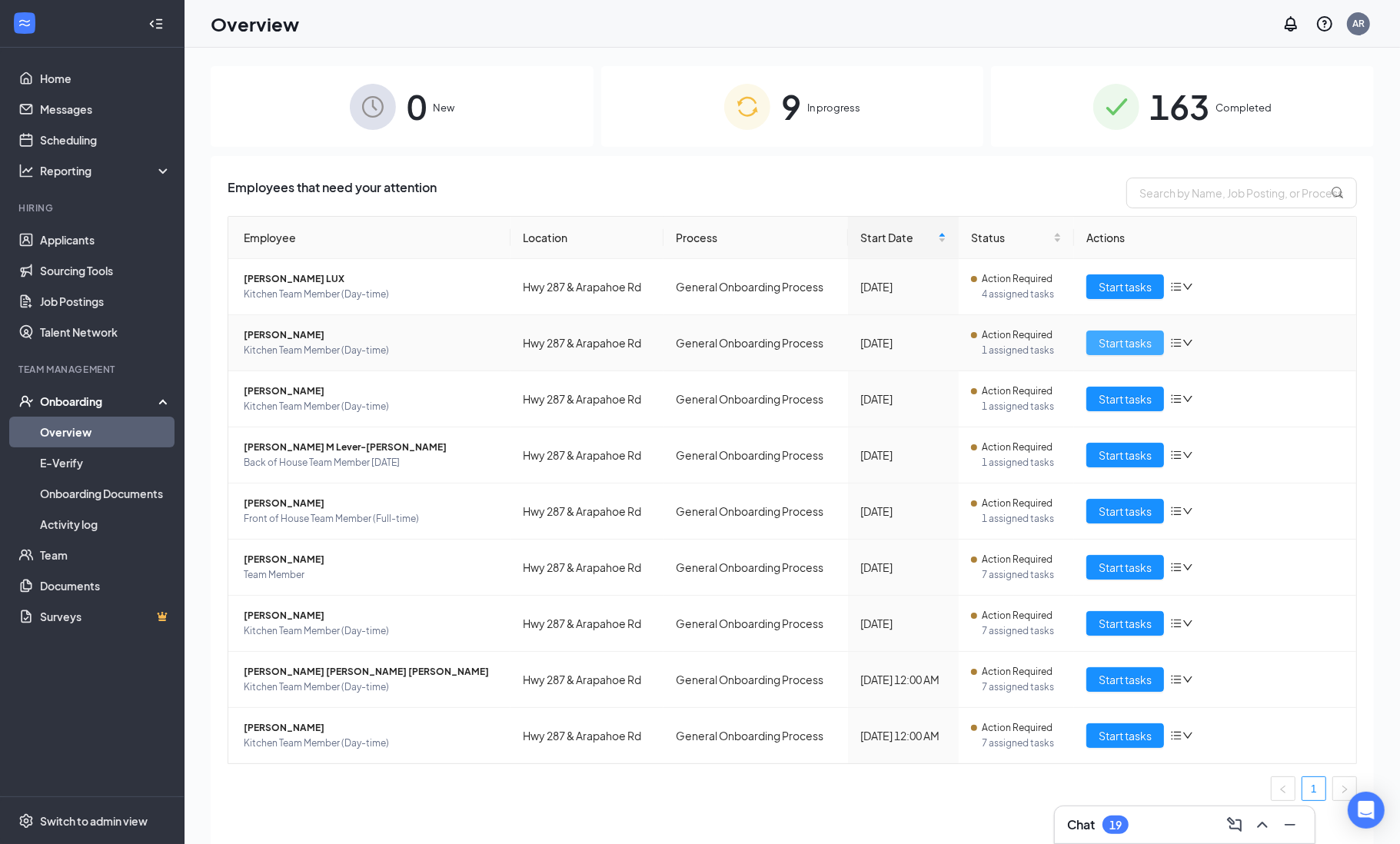
click at [1117, 345] on span "Start tasks" at bounding box center [1125, 343] width 53 height 17
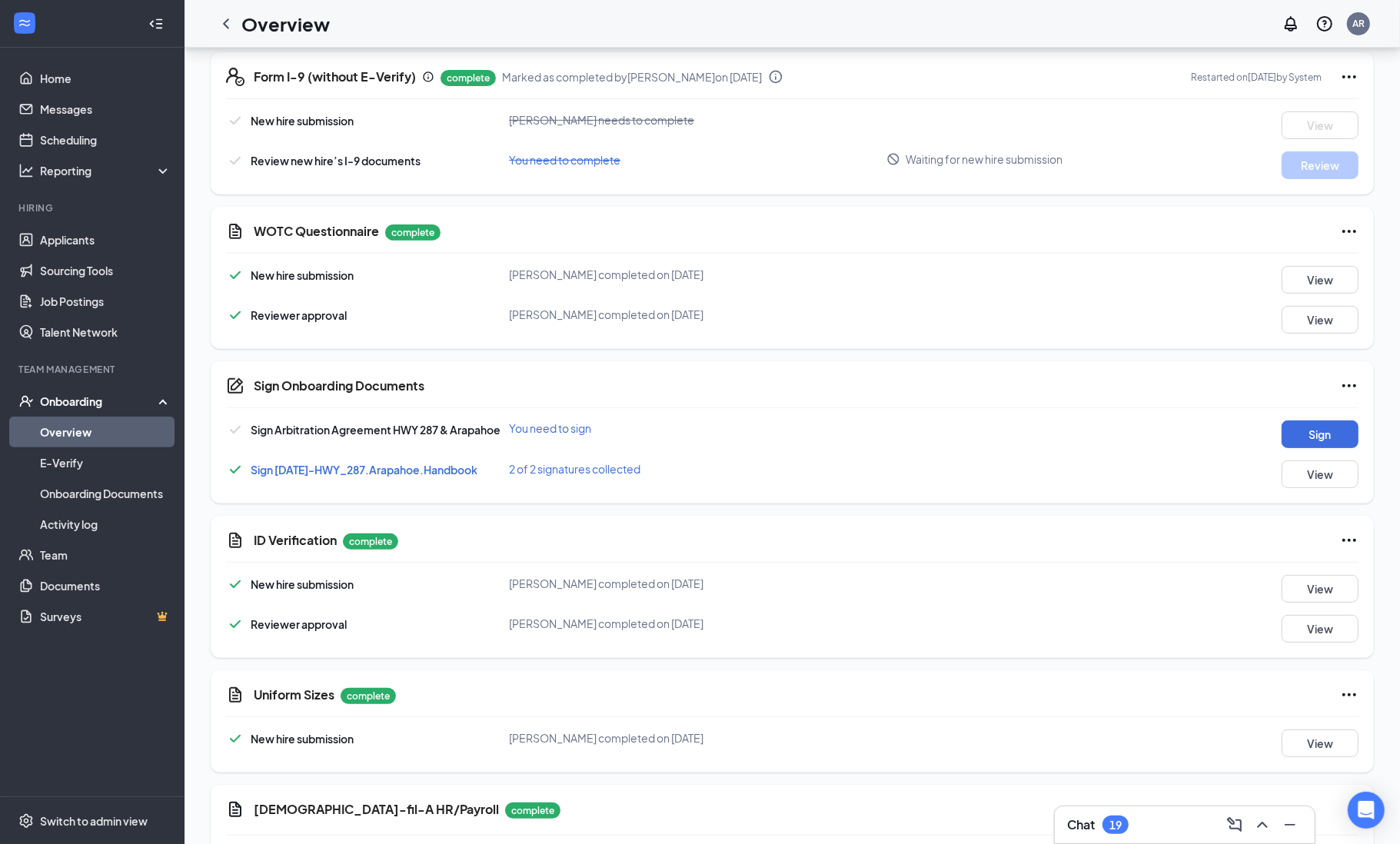
scroll to position [465, 0]
click at [1294, 426] on button "Sign" at bounding box center [1320, 432] width 77 height 27
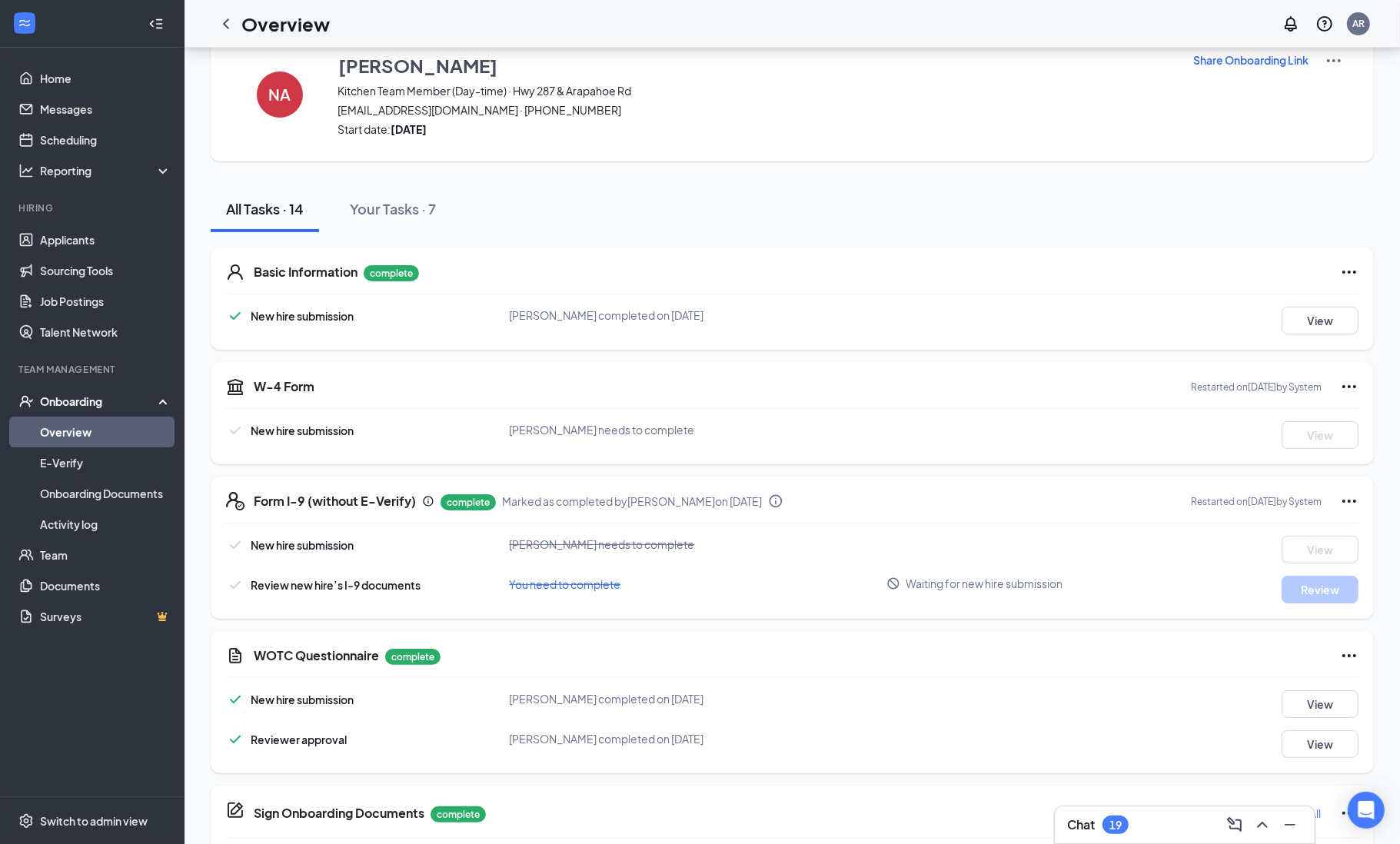
scroll to position [0, 0]
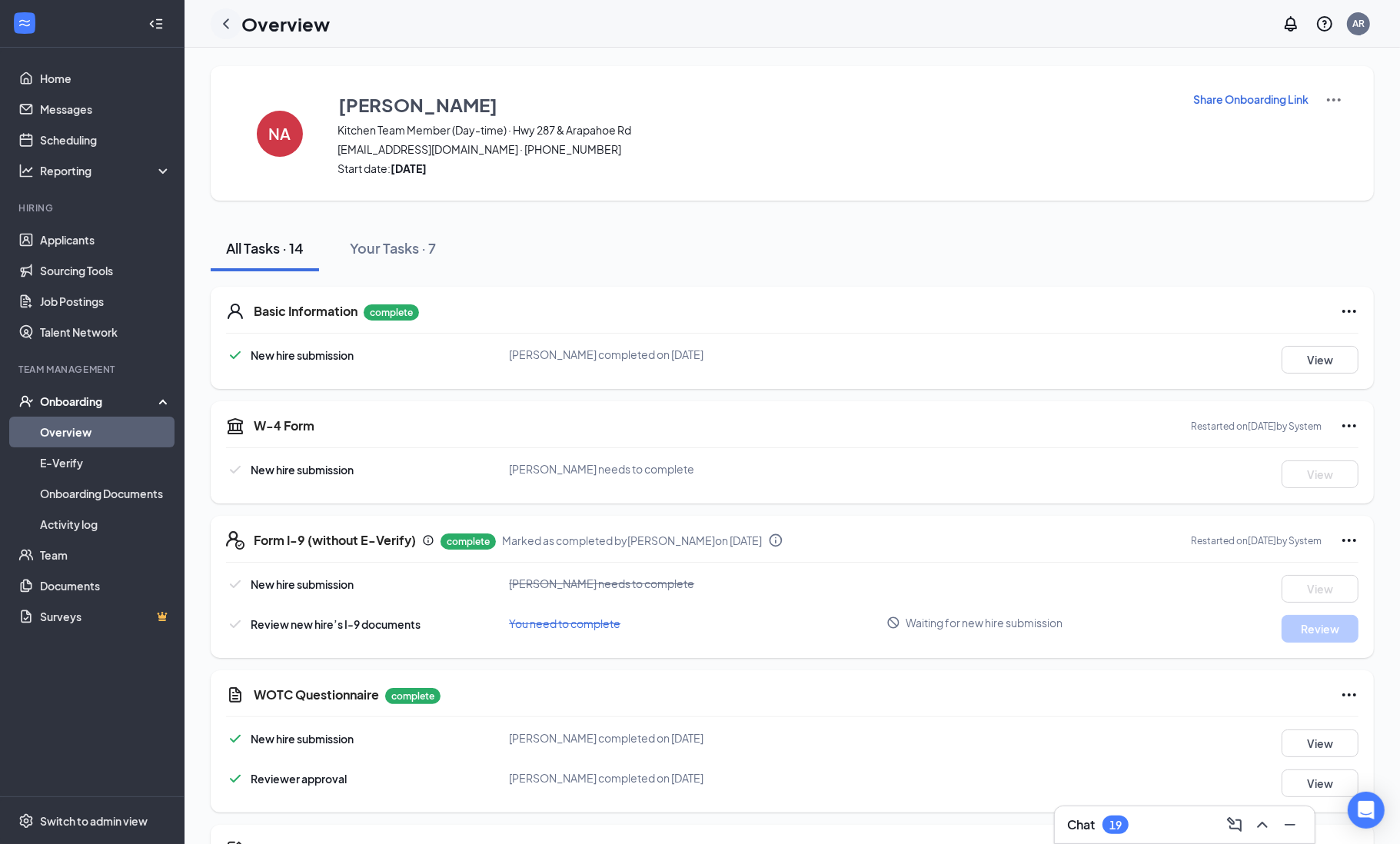
click at [227, 26] on icon "ChevronLeft" at bounding box center [226, 23] width 6 height 10
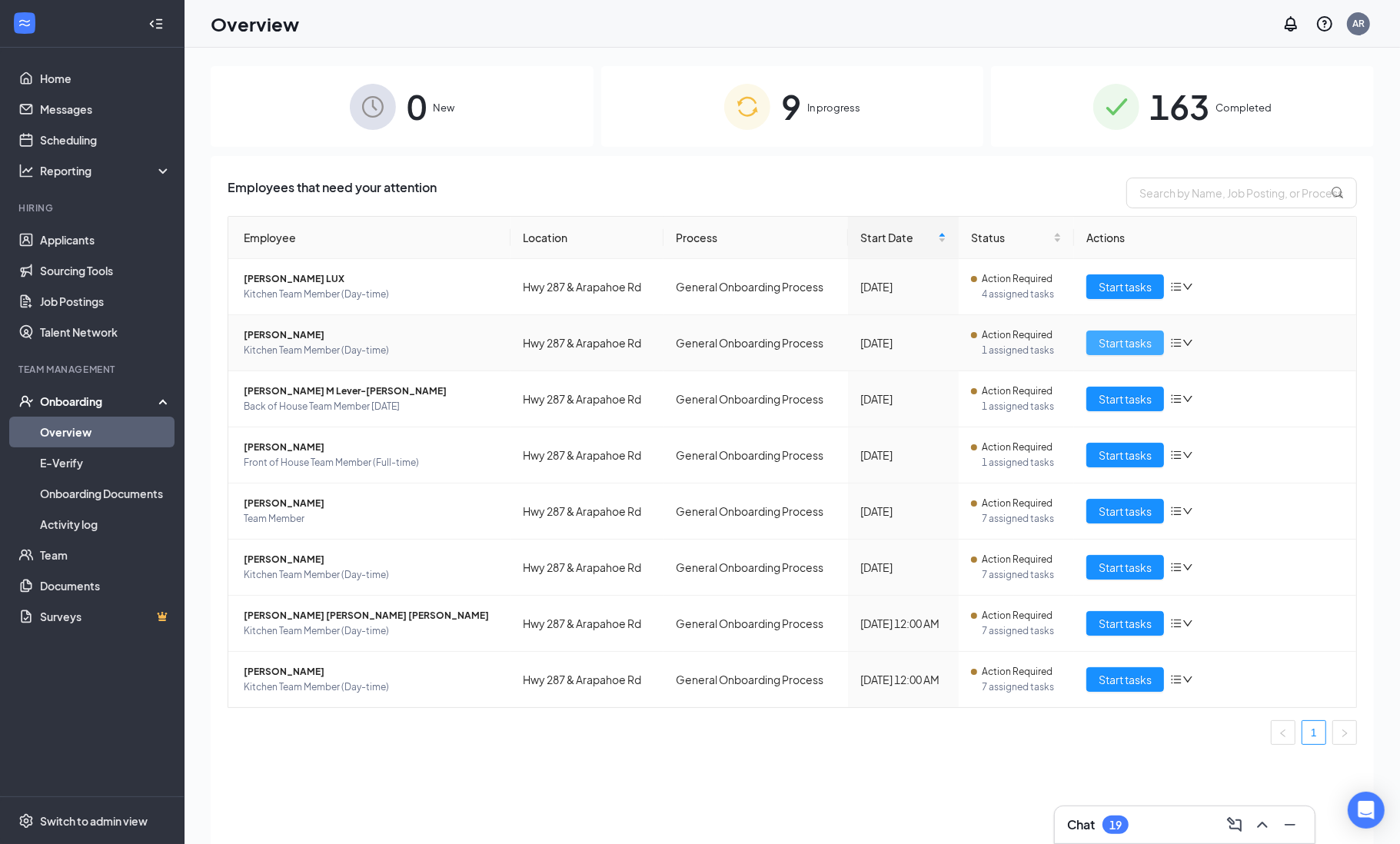
click at [1131, 348] on span "Start tasks" at bounding box center [1125, 343] width 53 height 17
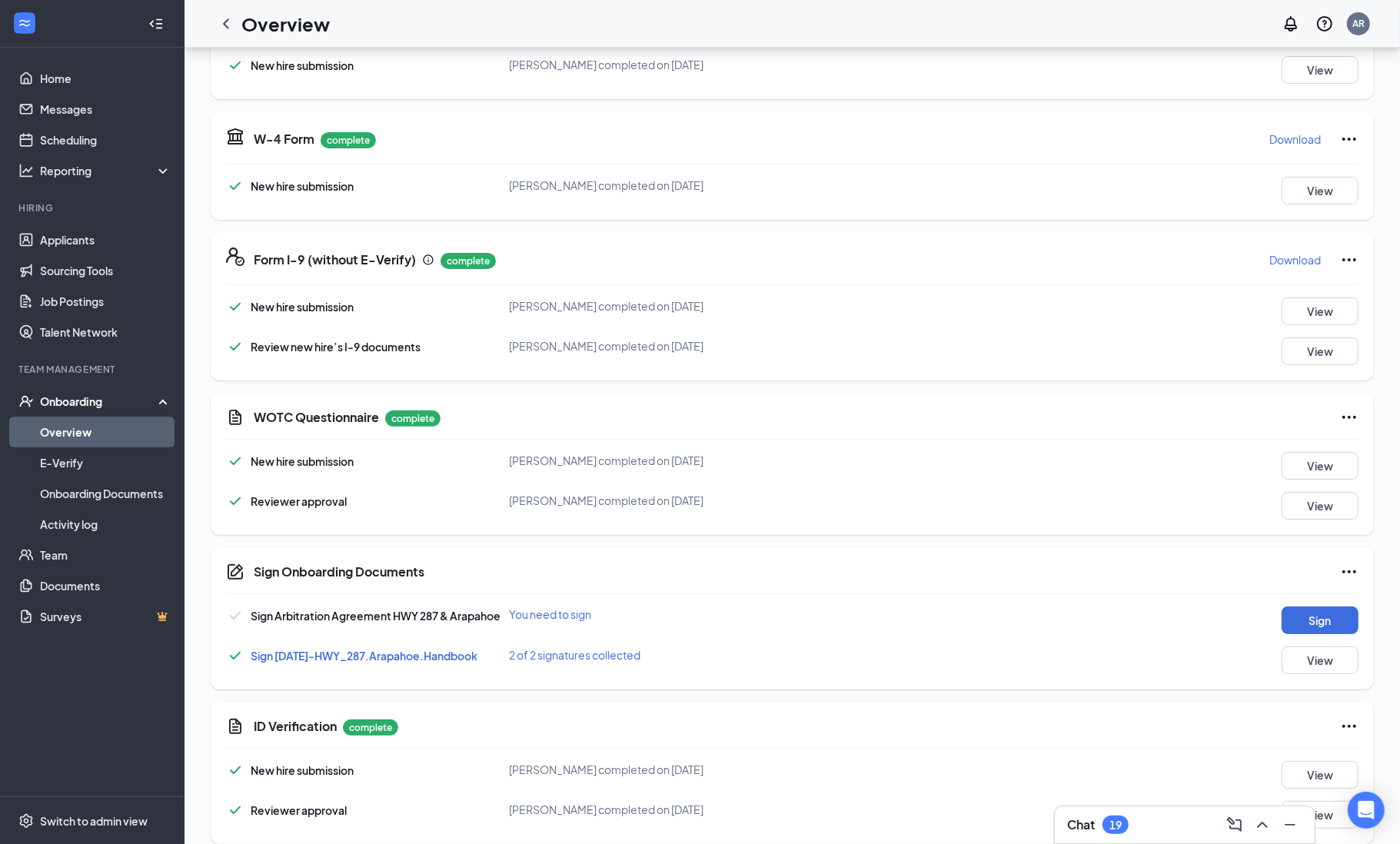
scroll to position [331, 0]
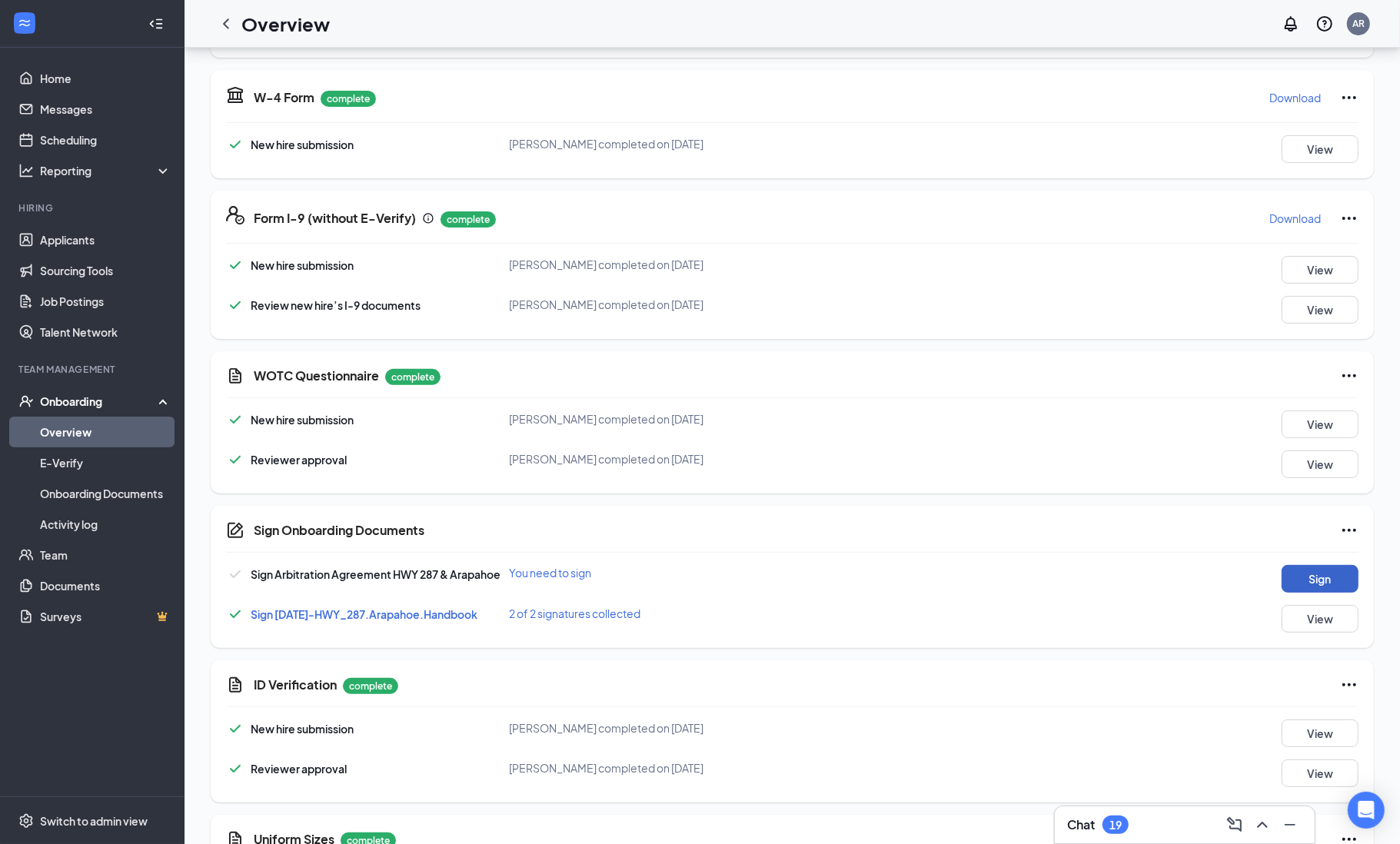
click at [1302, 579] on button "Sign" at bounding box center [1320, 579] width 77 height 27
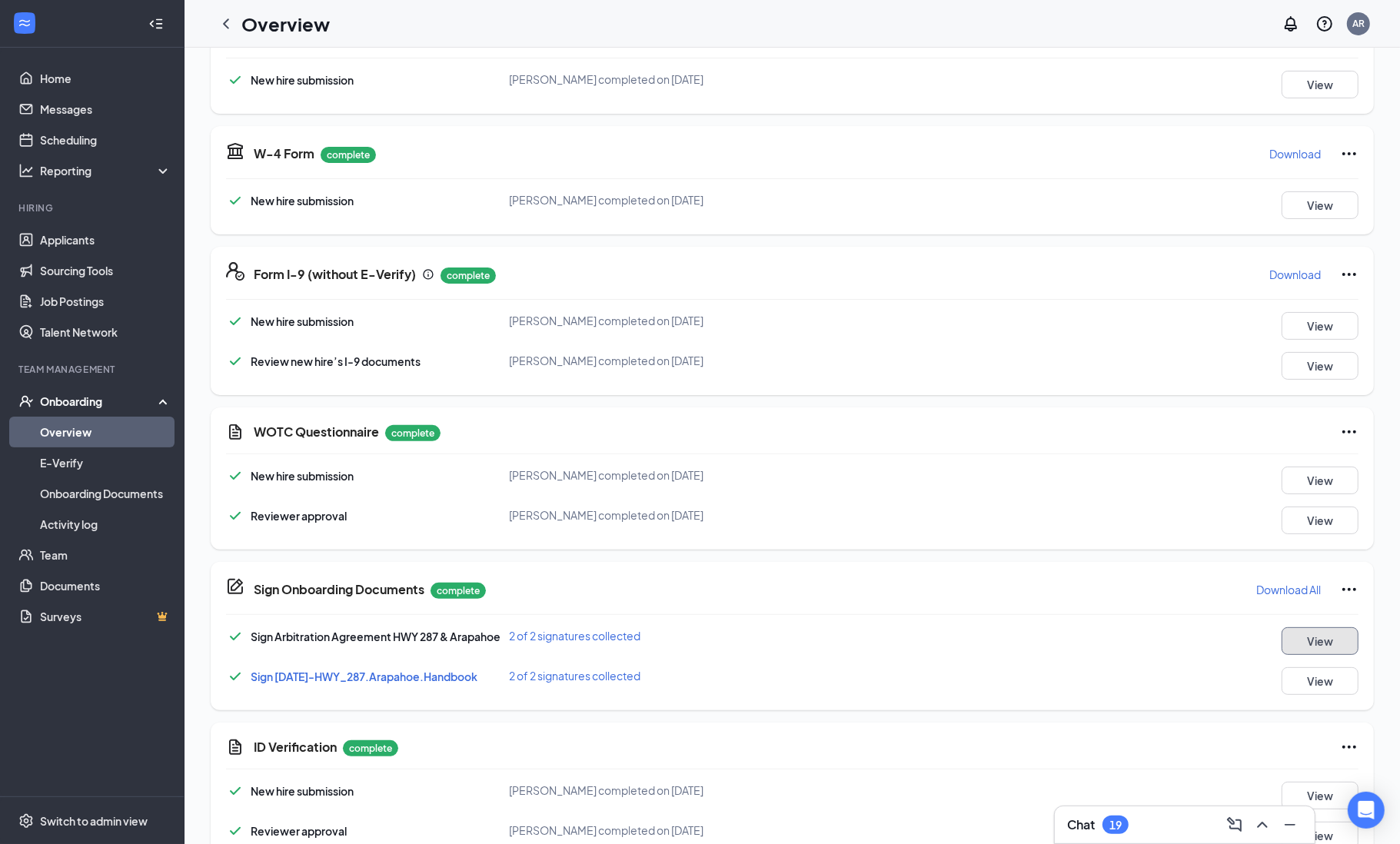
scroll to position [0, 0]
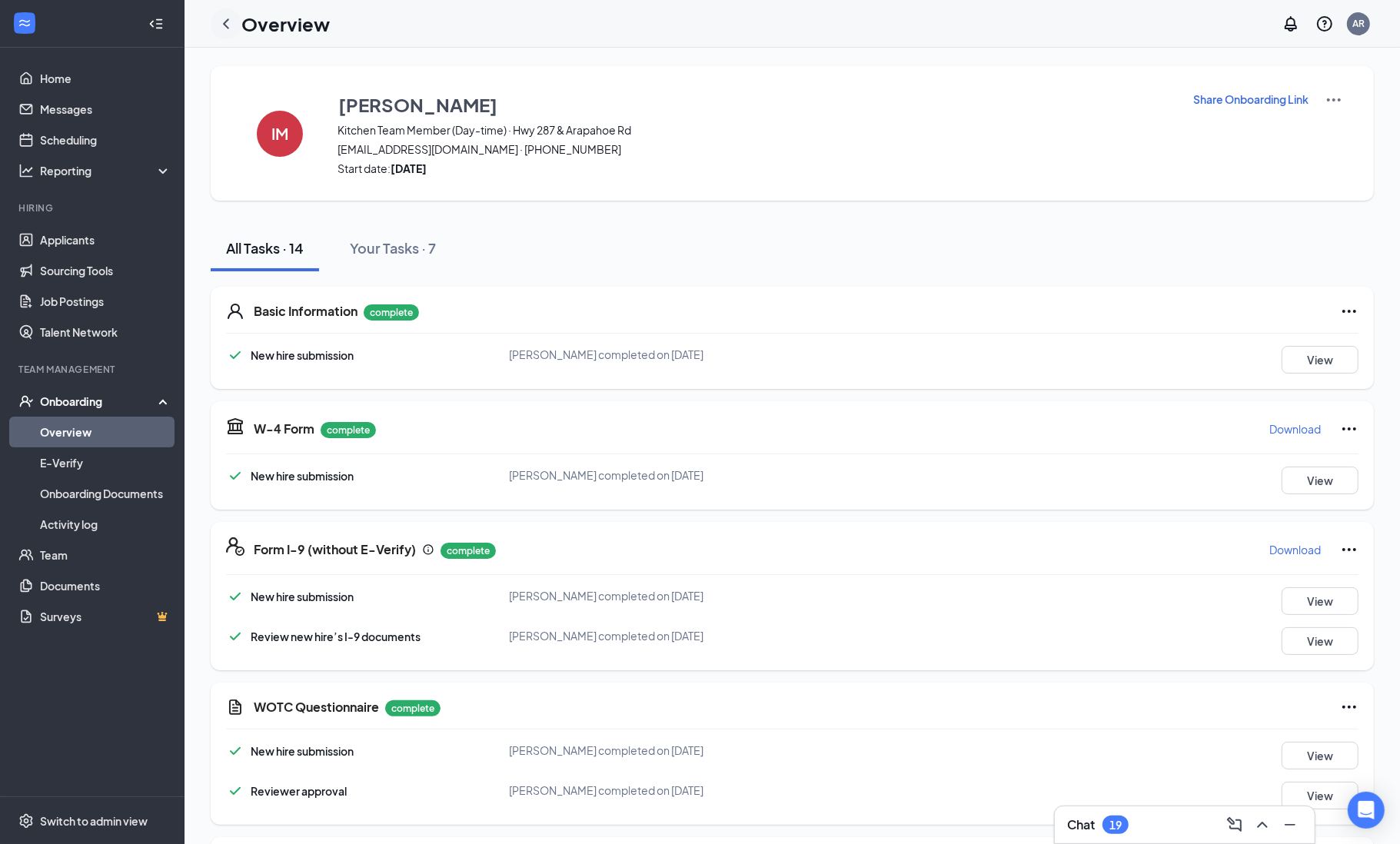
click at [226, 26] on icon "ChevronLeft" at bounding box center [226, 23] width 6 height 10
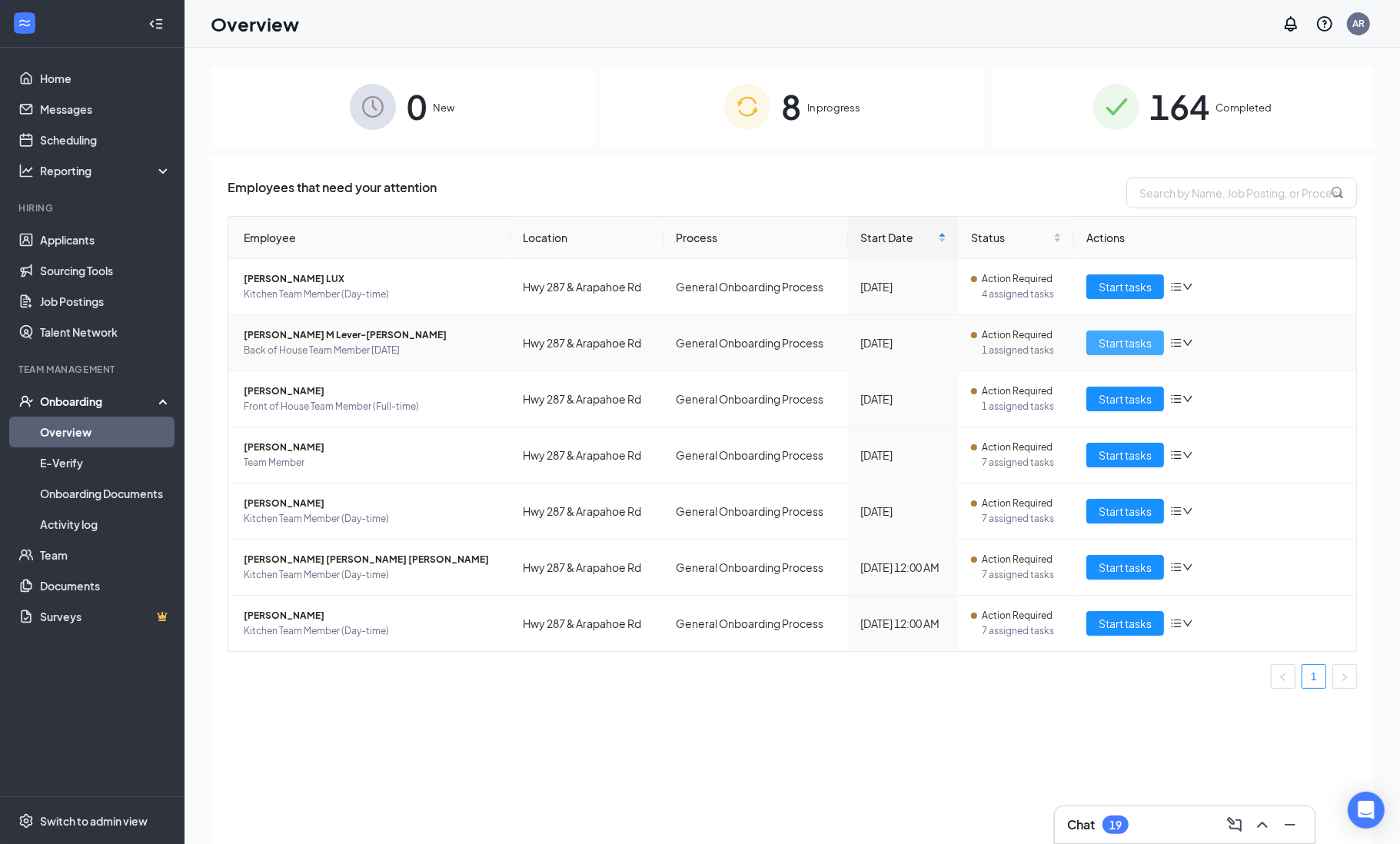
click at [1133, 346] on span "Start tasks" at bounding box center [1125, 343] width 53 height 17
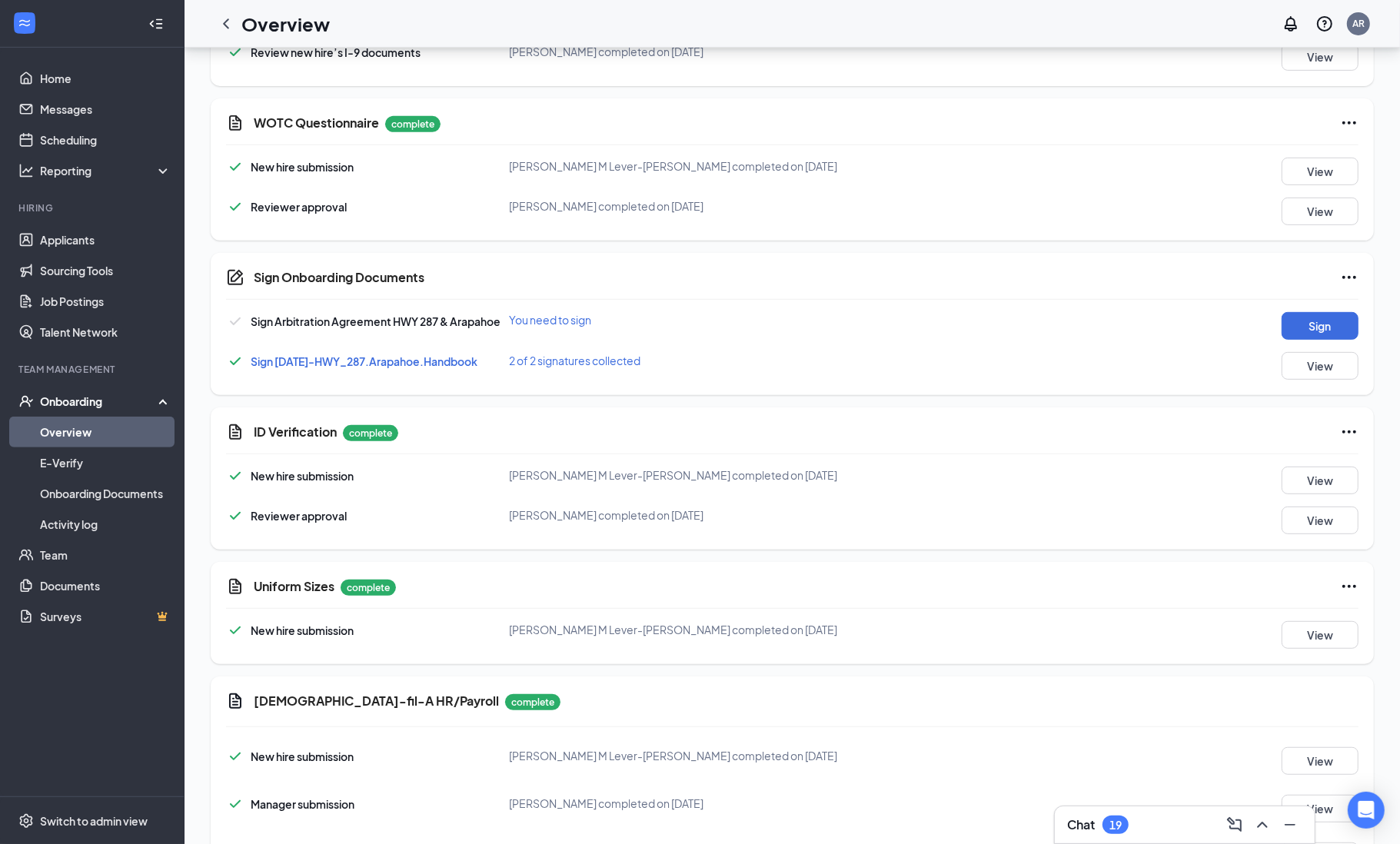
scroll to position [658, 0]
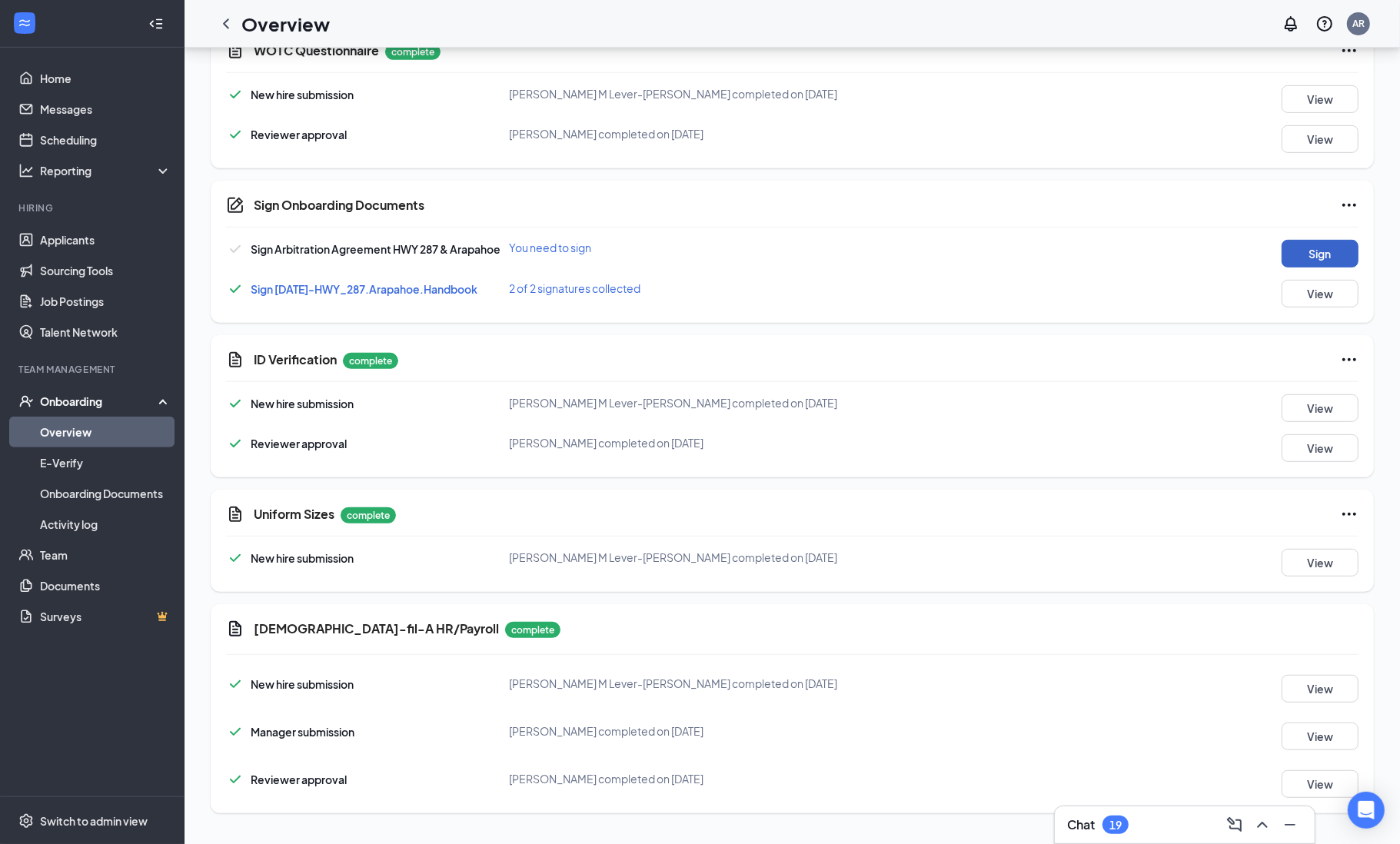
click at [1300, 251] on button "Sign" at bounding box center [1320, 253] width 77 height 27
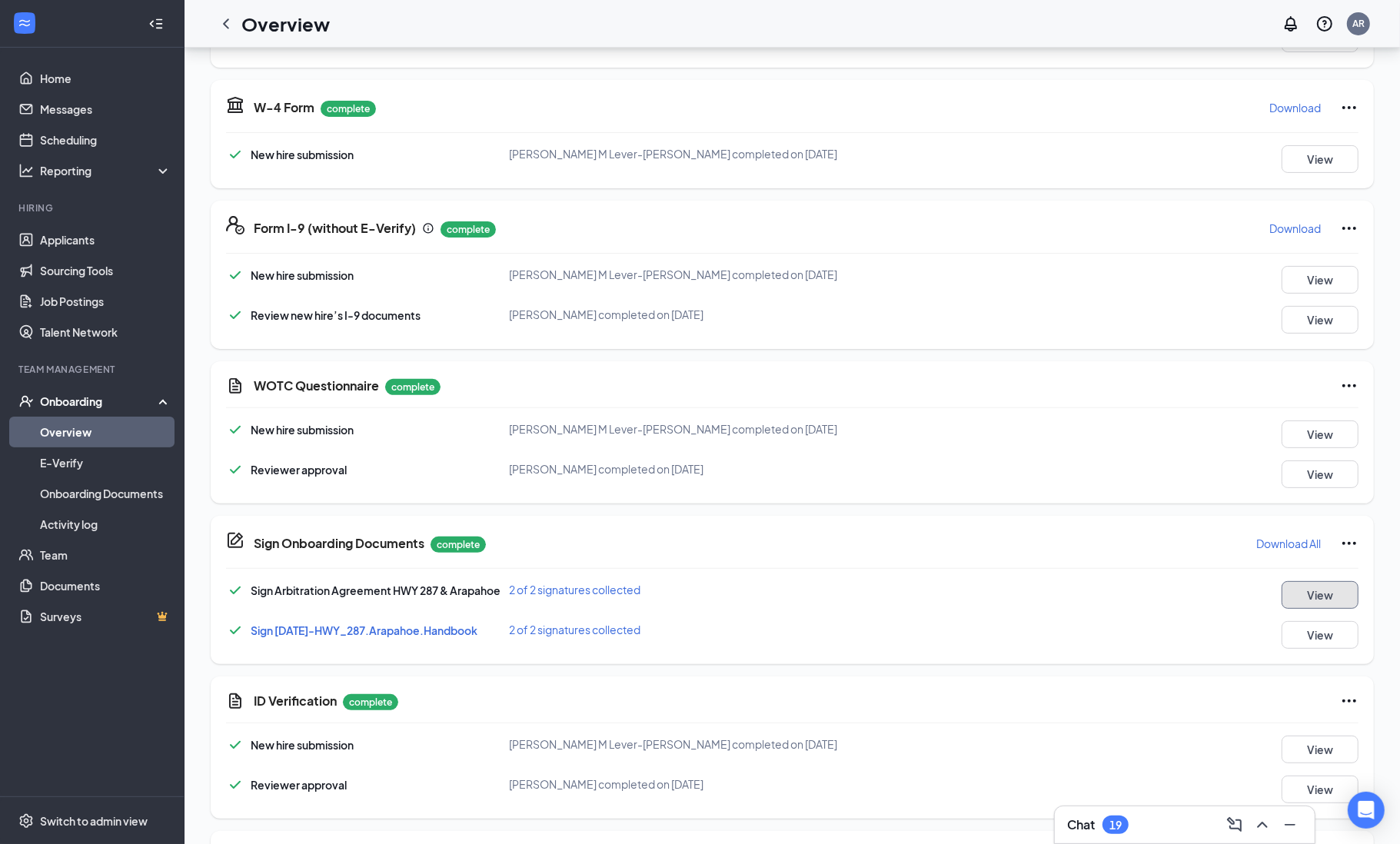
scroll to position [0, 0]
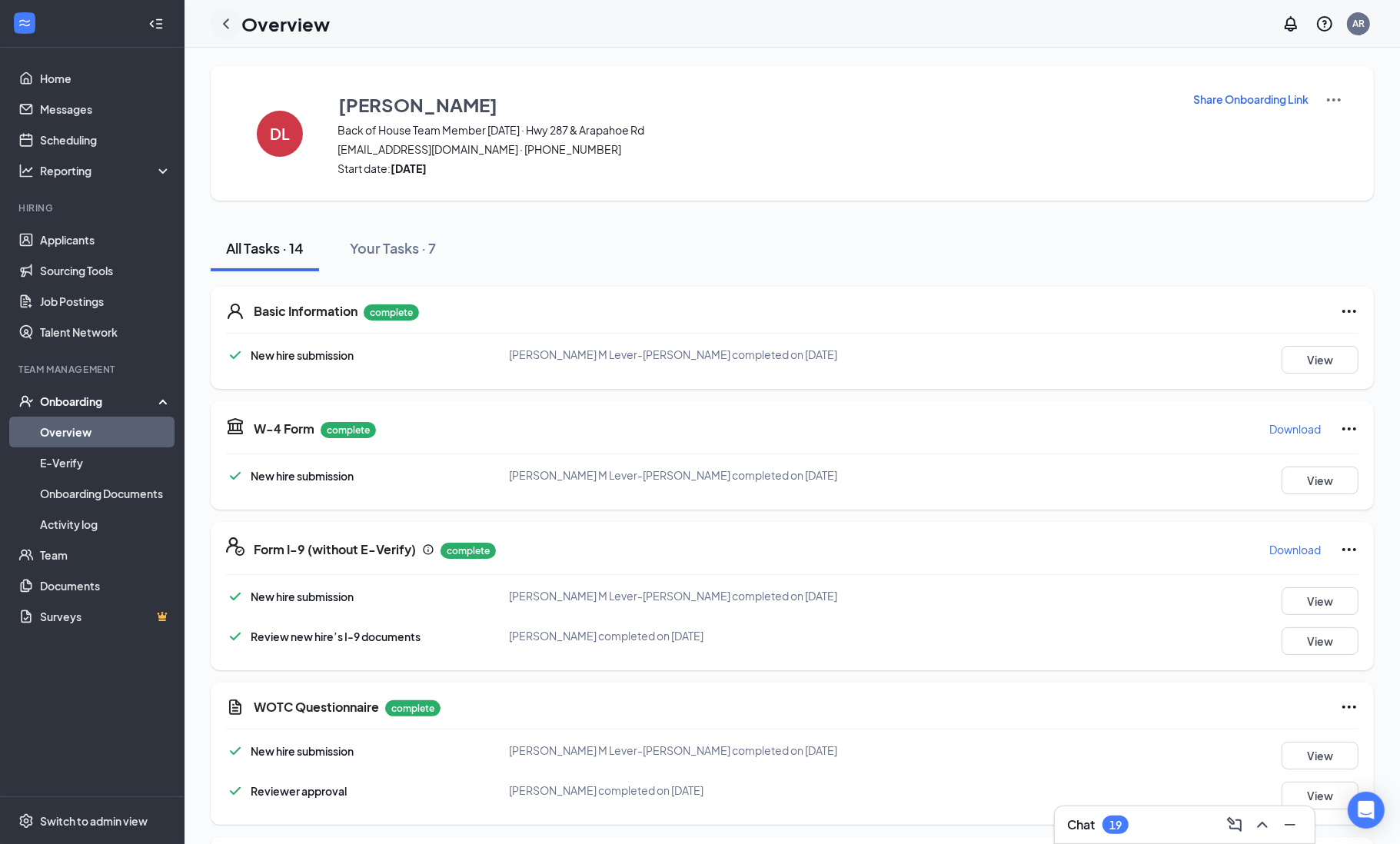
click at [225, 26] on icon "ChevronLeft" at bounding box center [226, 24] width 18 height 18
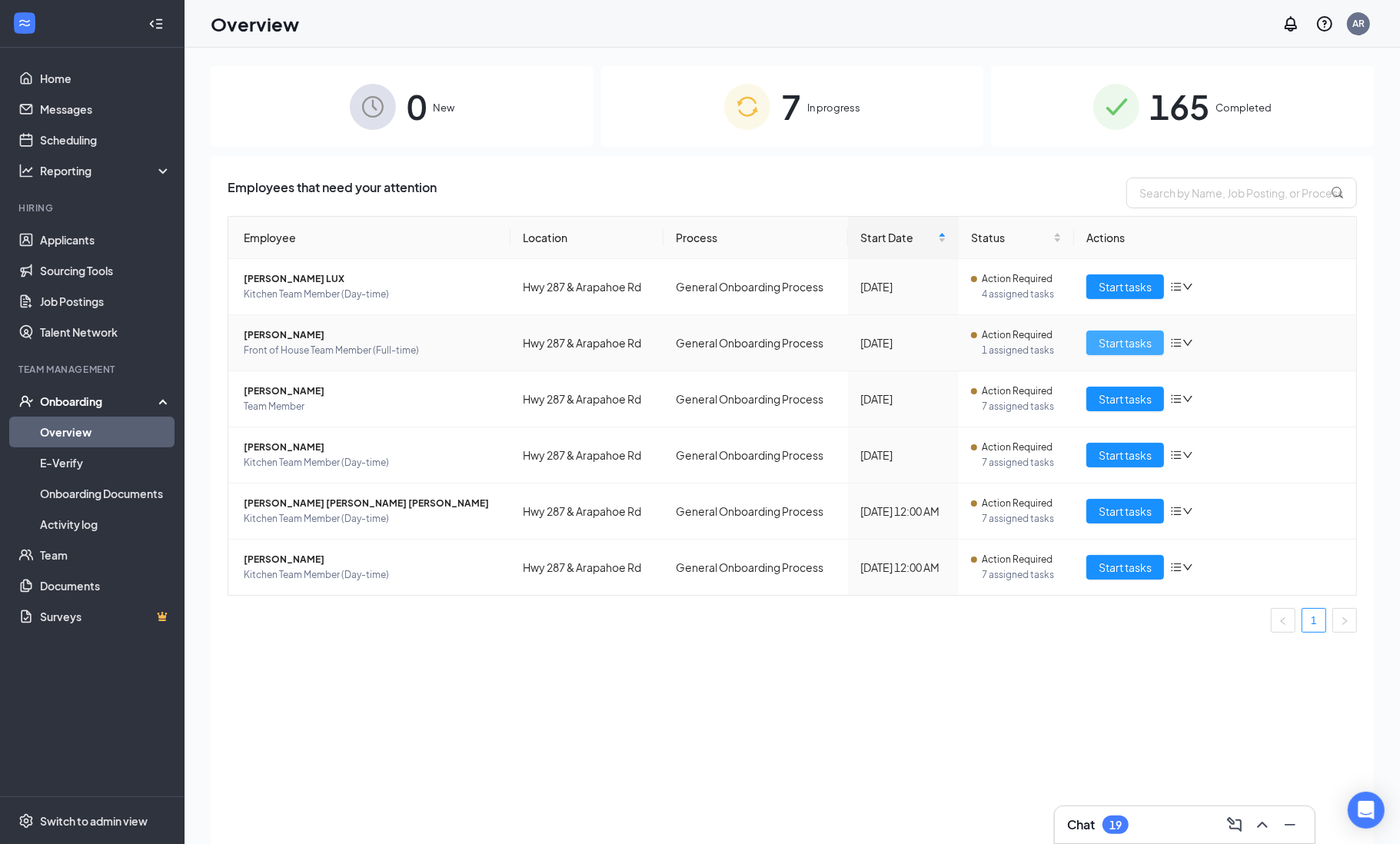
click at [1128, 347] on span "Start tasks" at bounding box center [1125, 343] width 53 height 17
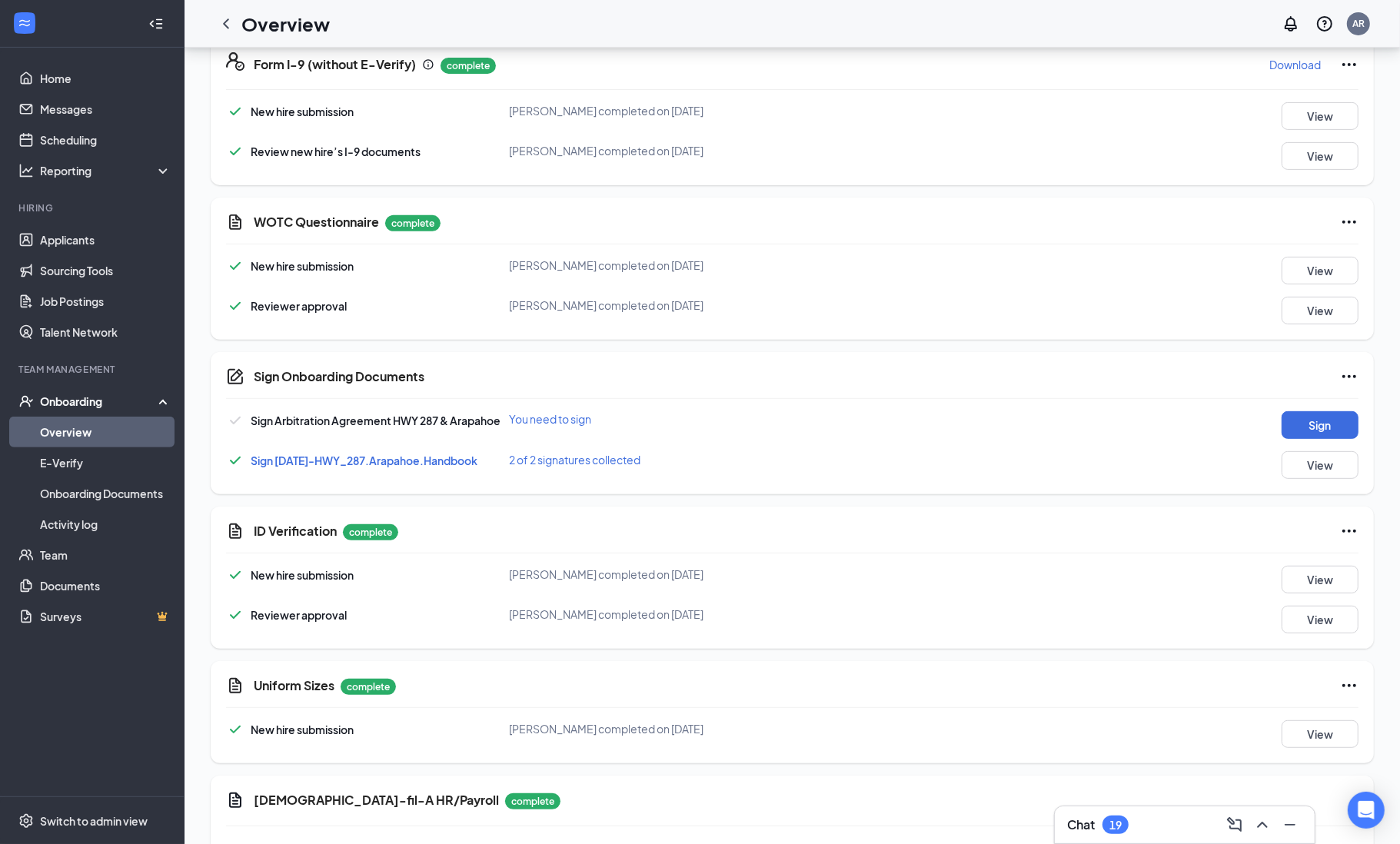
scroll to position [658, 0]
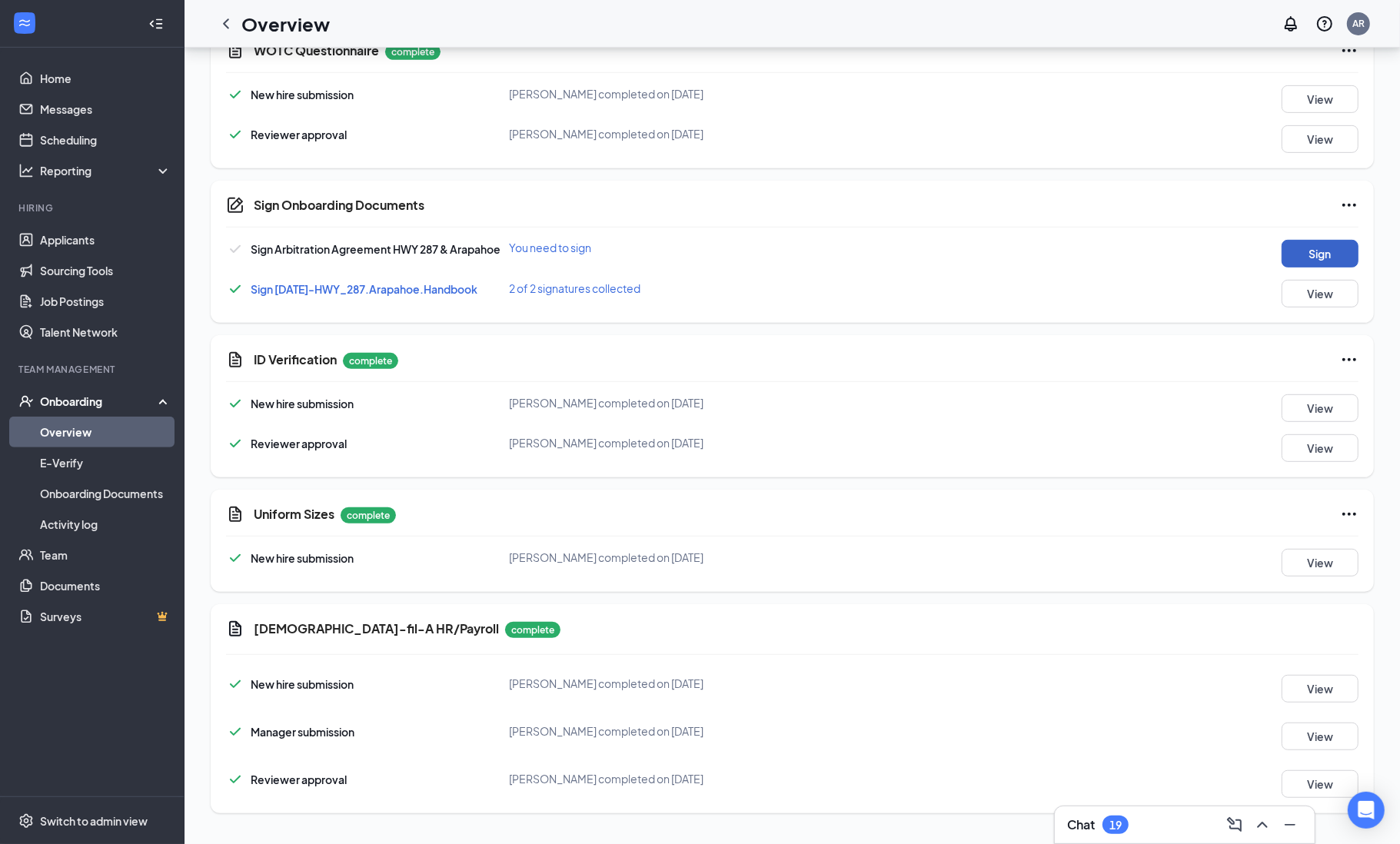
click at [1298, 248] on button "Sign" at bounding box center [1320, 253] width 77 height 27
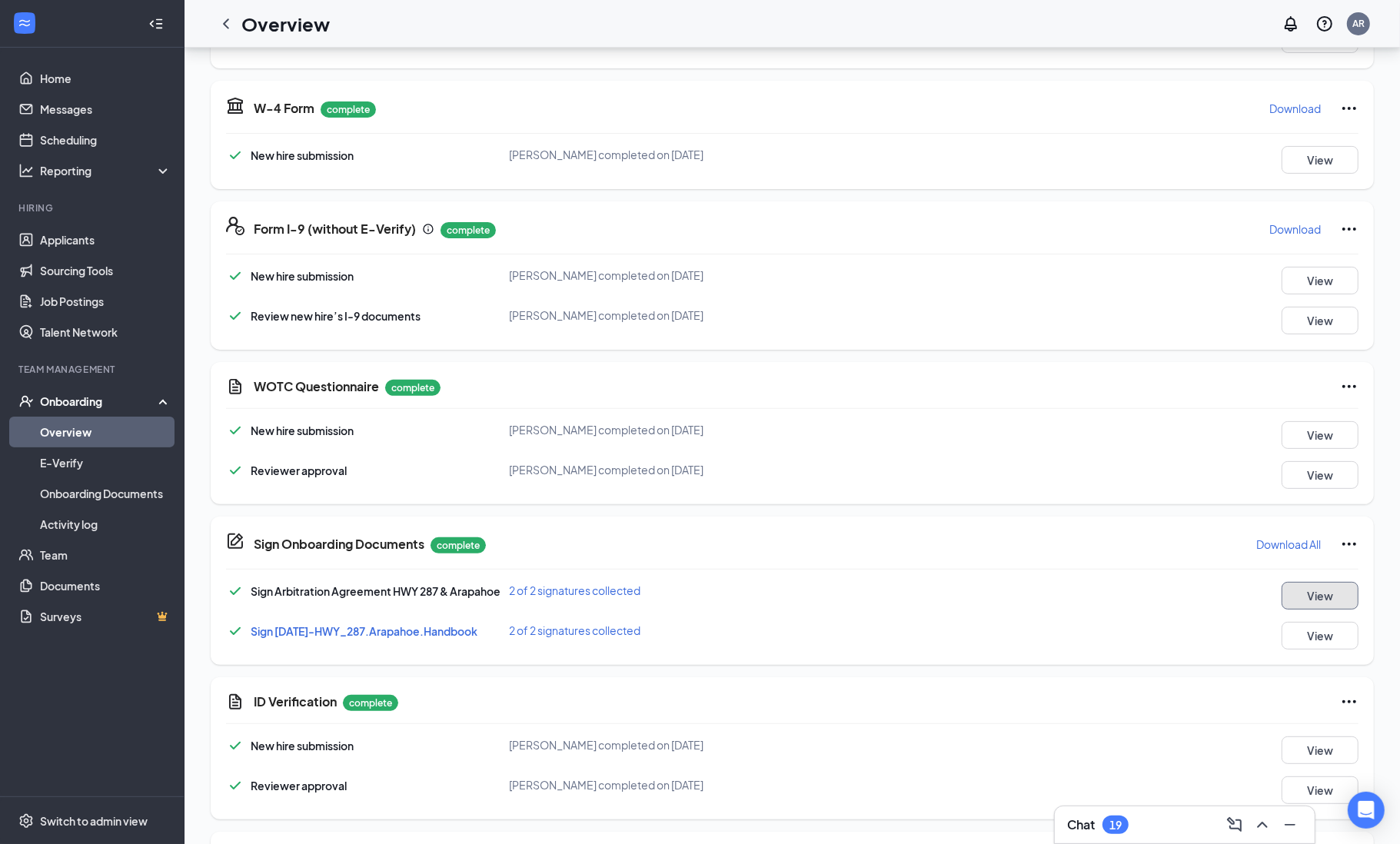
scroll to position [0, 0]
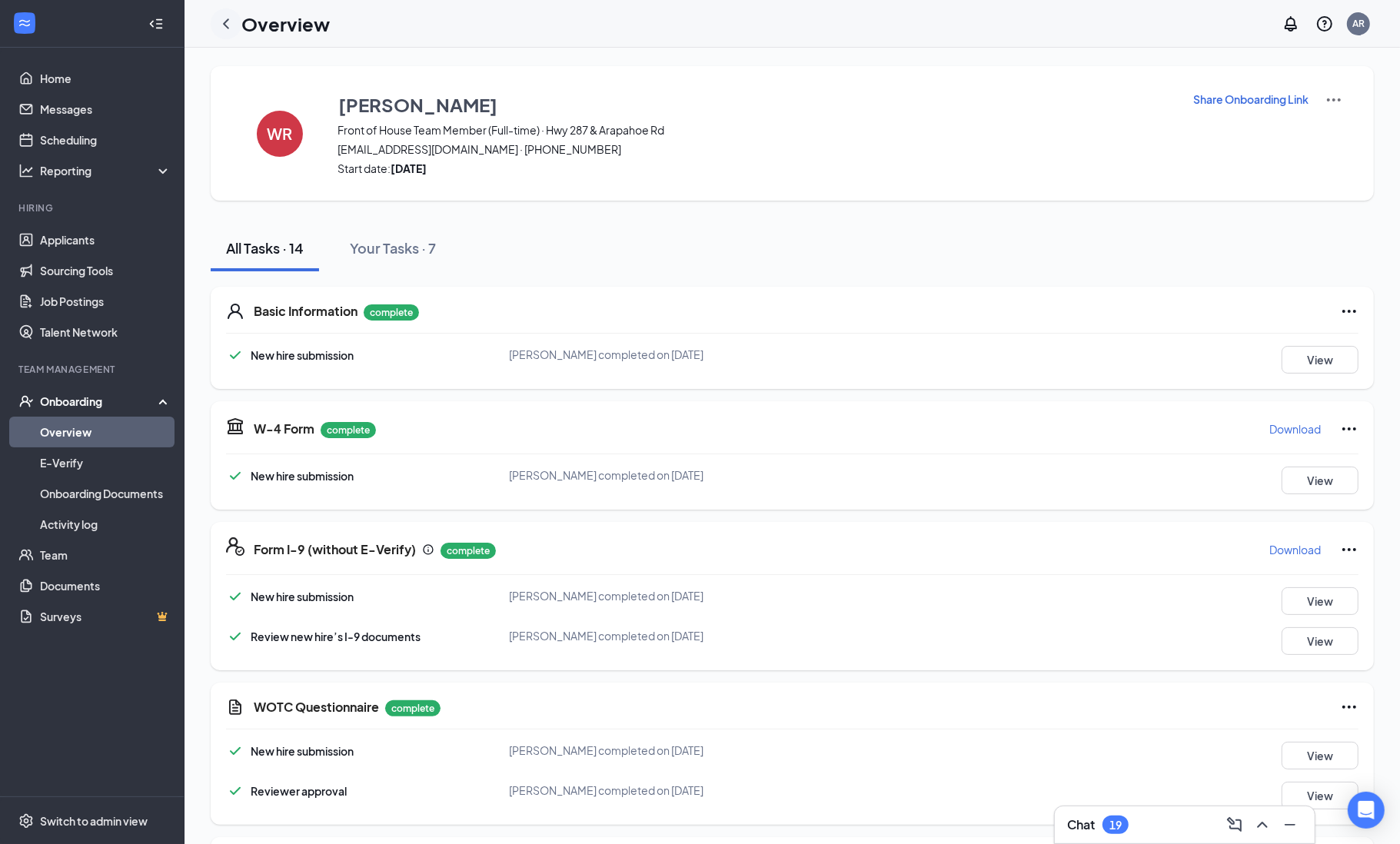
click at [227, 19] on icon "ChevronLeft" at bounding box center [226, 23] width 6 height 10
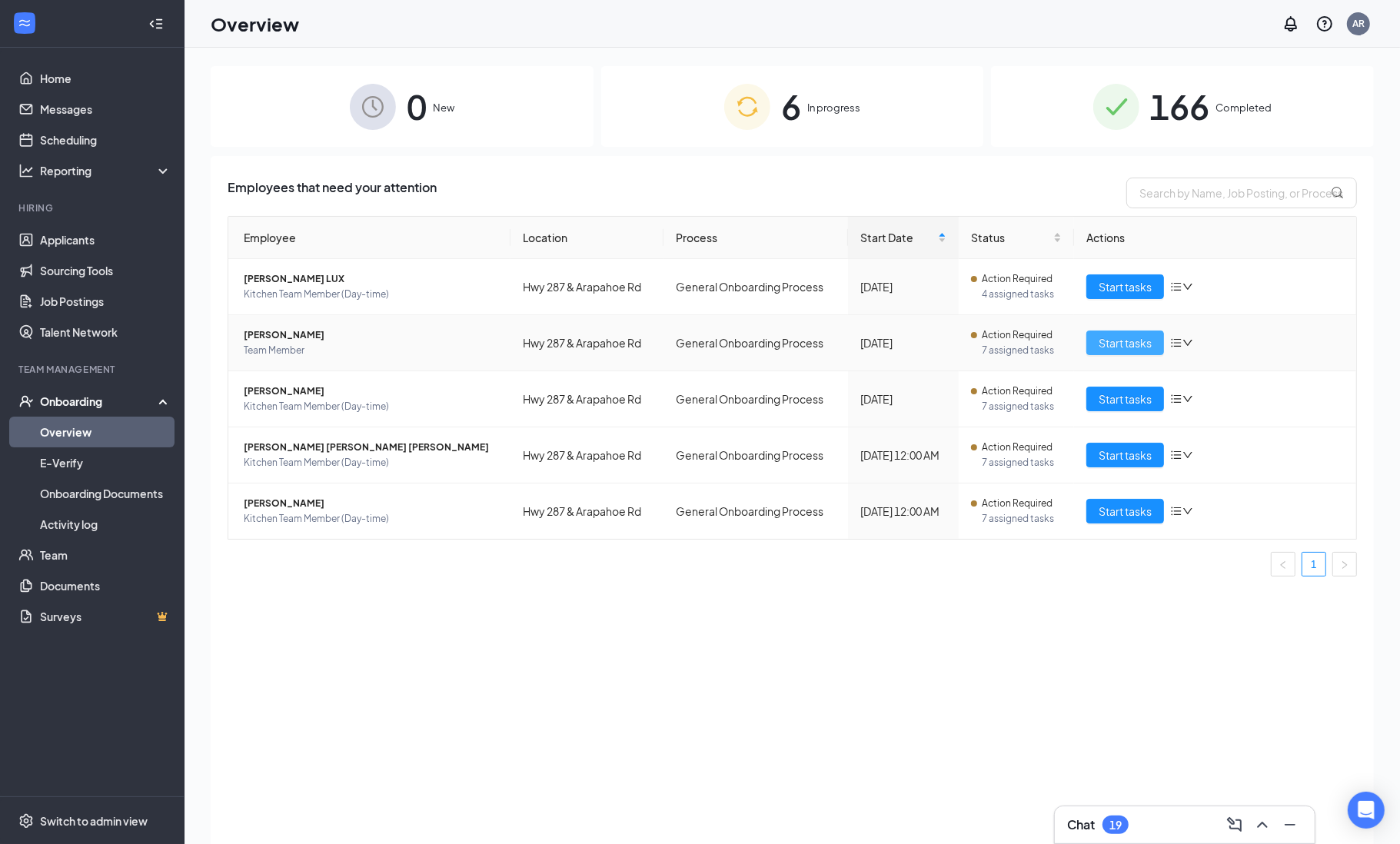
click at [1133, 346] on span "Start tasks" at bounding box center [1125, 343] width 53 height 17
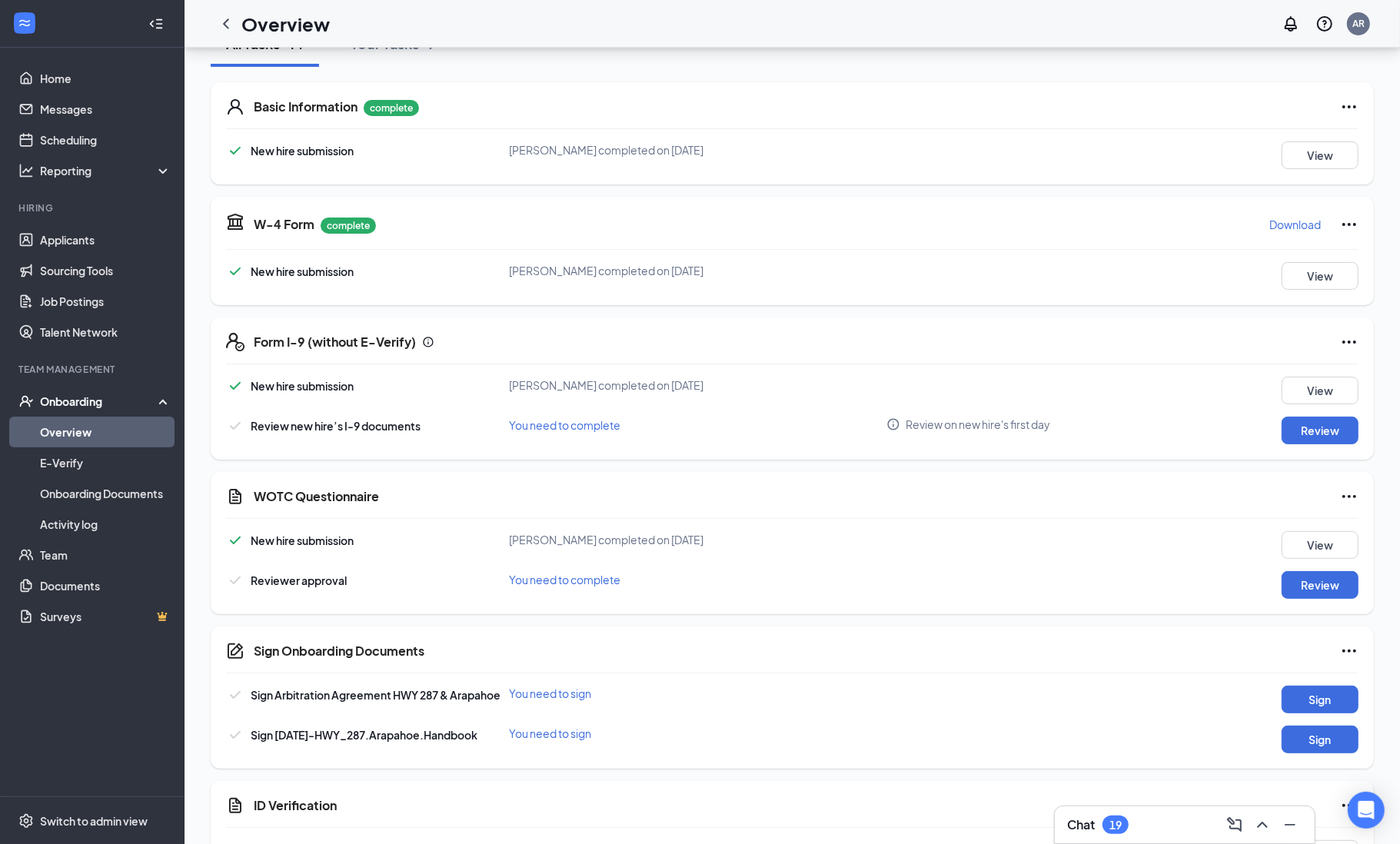
scroll to position [227, 0]
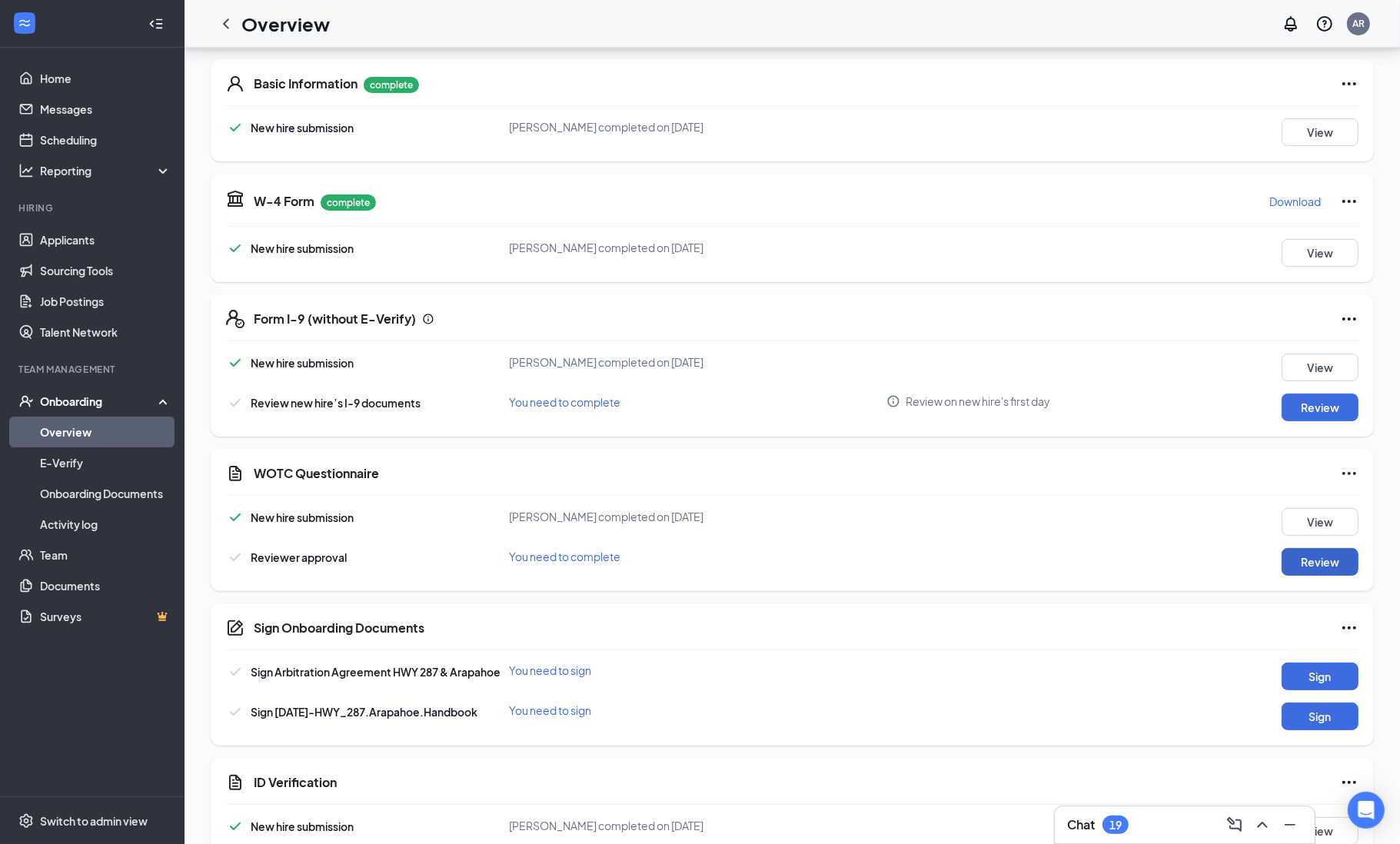
click at [1305, 568] on button "Review" at bounding box center [1320, 561] width 77 height 27
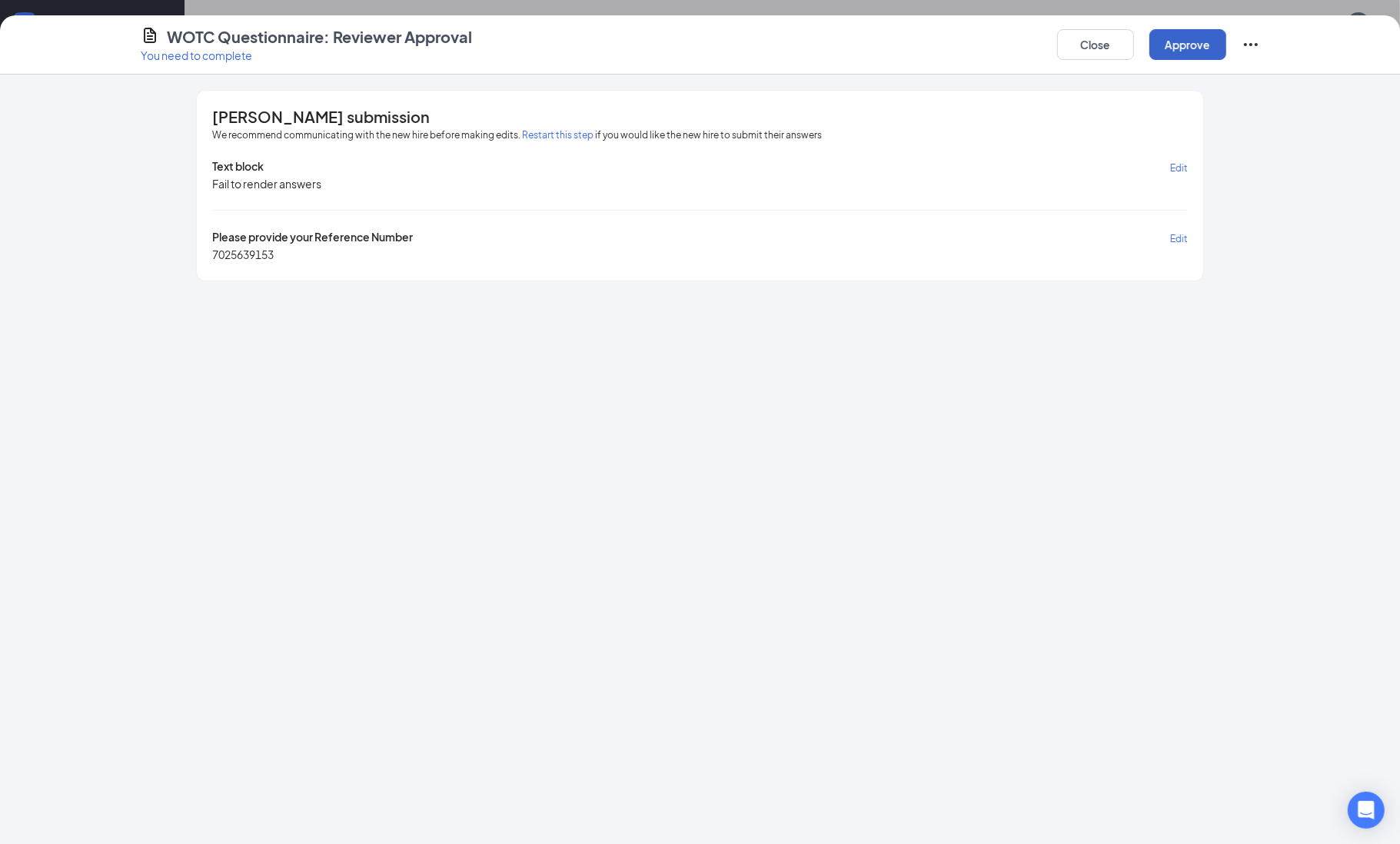
click at [1188, 54] on button "Approve" at bounding box center [1188, 44] width 77 height 31
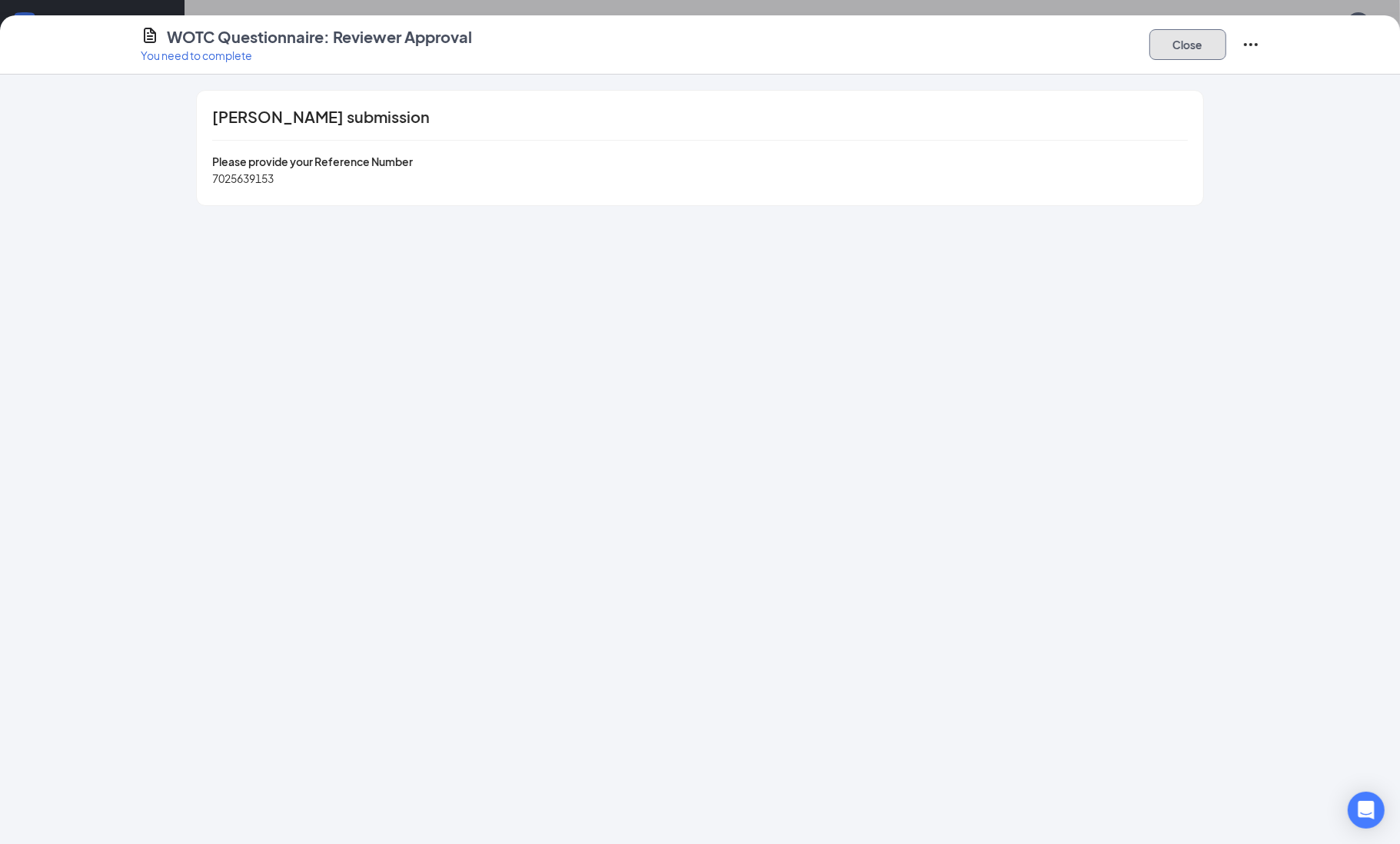
click at [1187, 58] on button "Close" at bounding box center [1188, 44] width 77 height 31
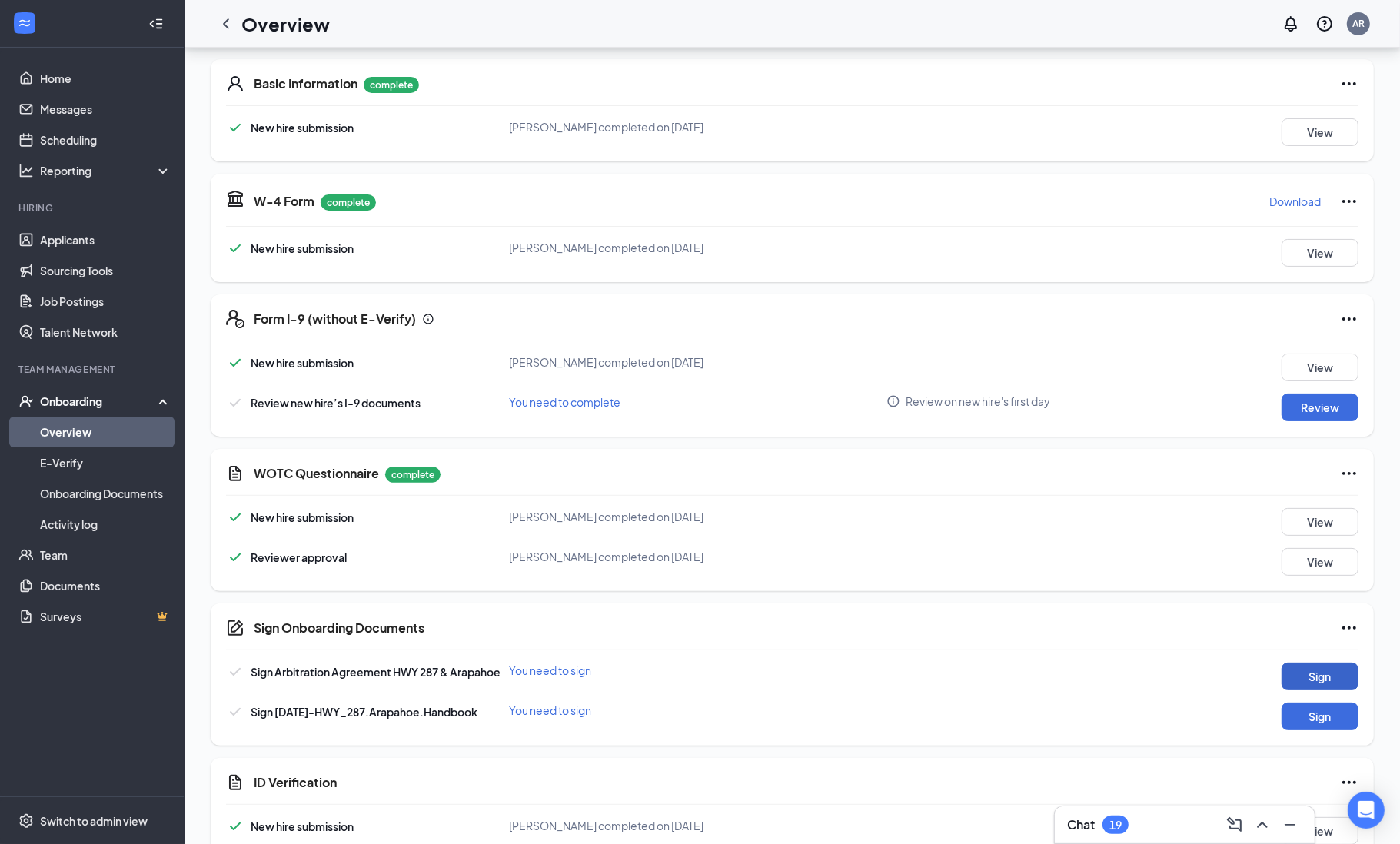
click at [1317, 670] on button "Sign" at bounding box center [1320, 676] width 77 height 27
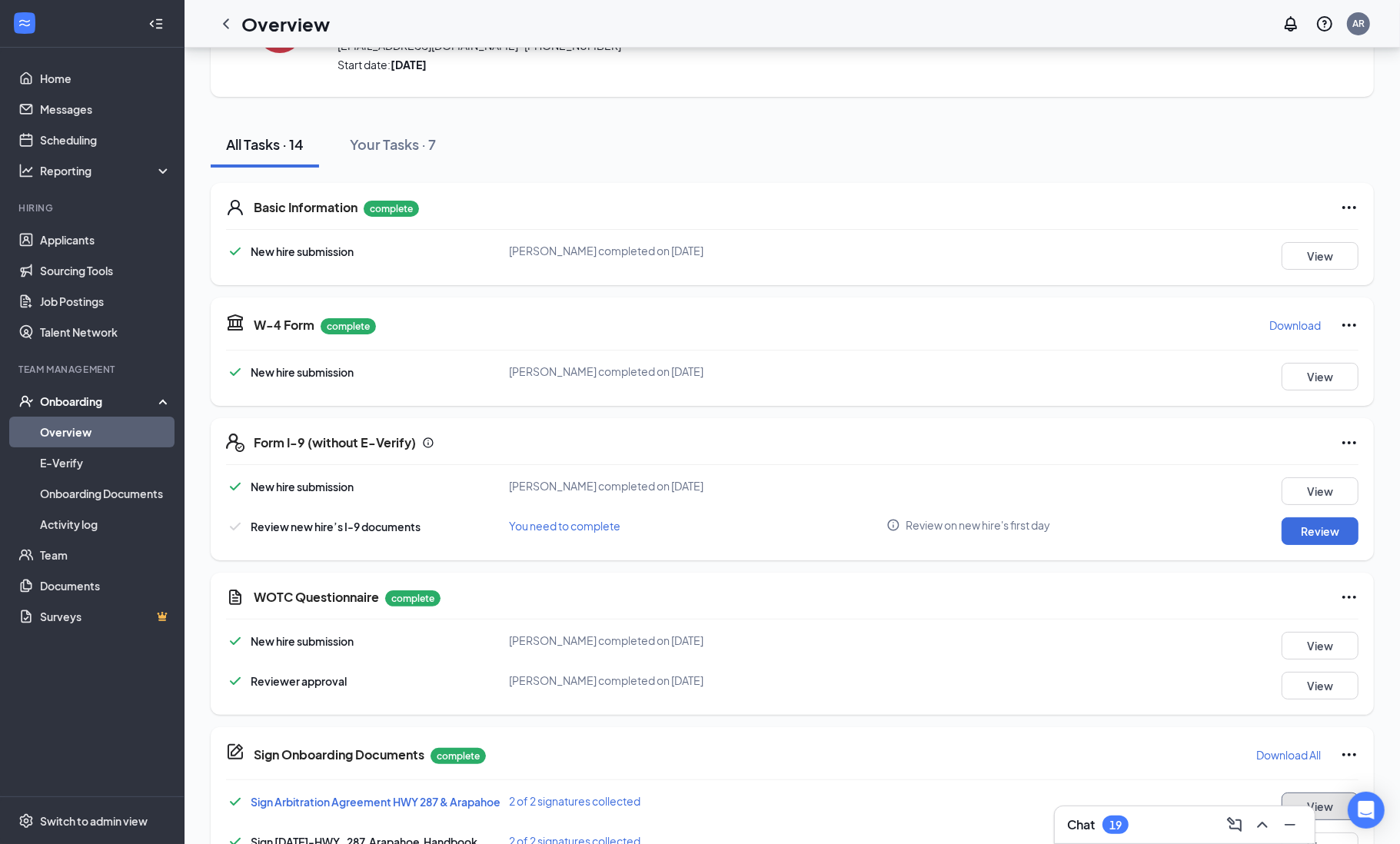
scroll to position [0, 0]
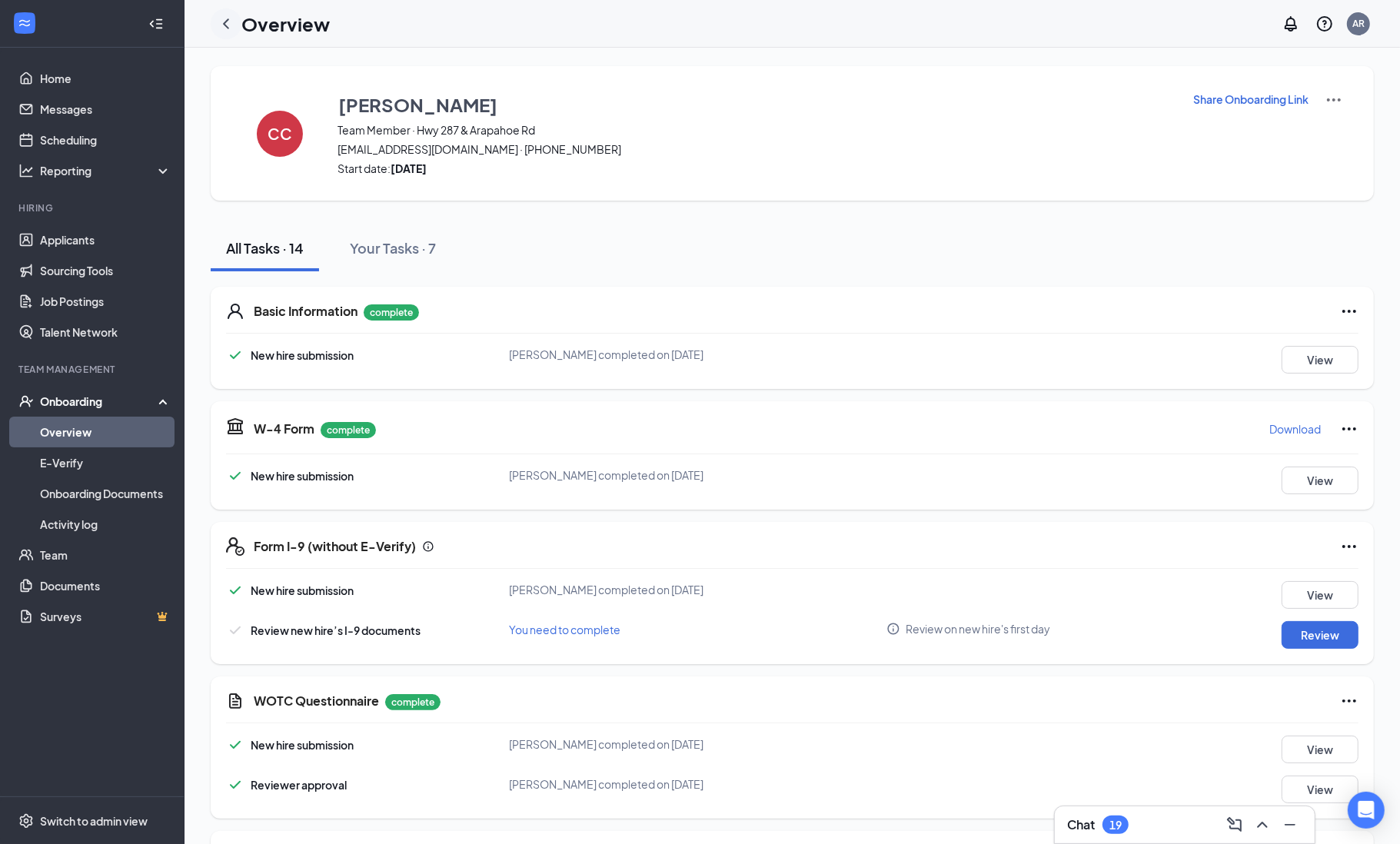
click at [227, 26] on icon "ChevronLeft" at bounding box center [226, 23] width 6 height 10
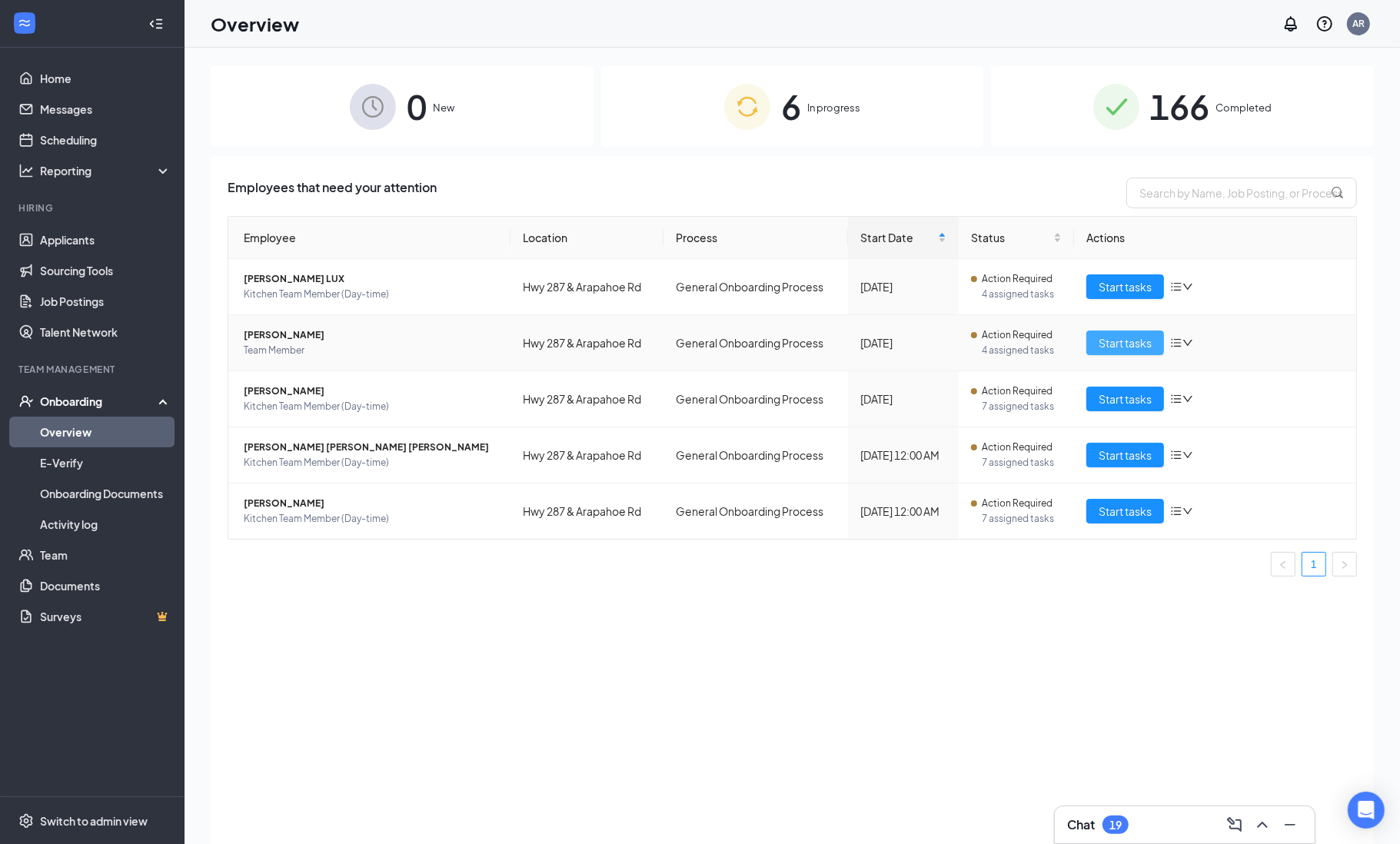
click at [1118, 347] on span "Start tasks" at bounding box center [1125, 343] width 53 height 17
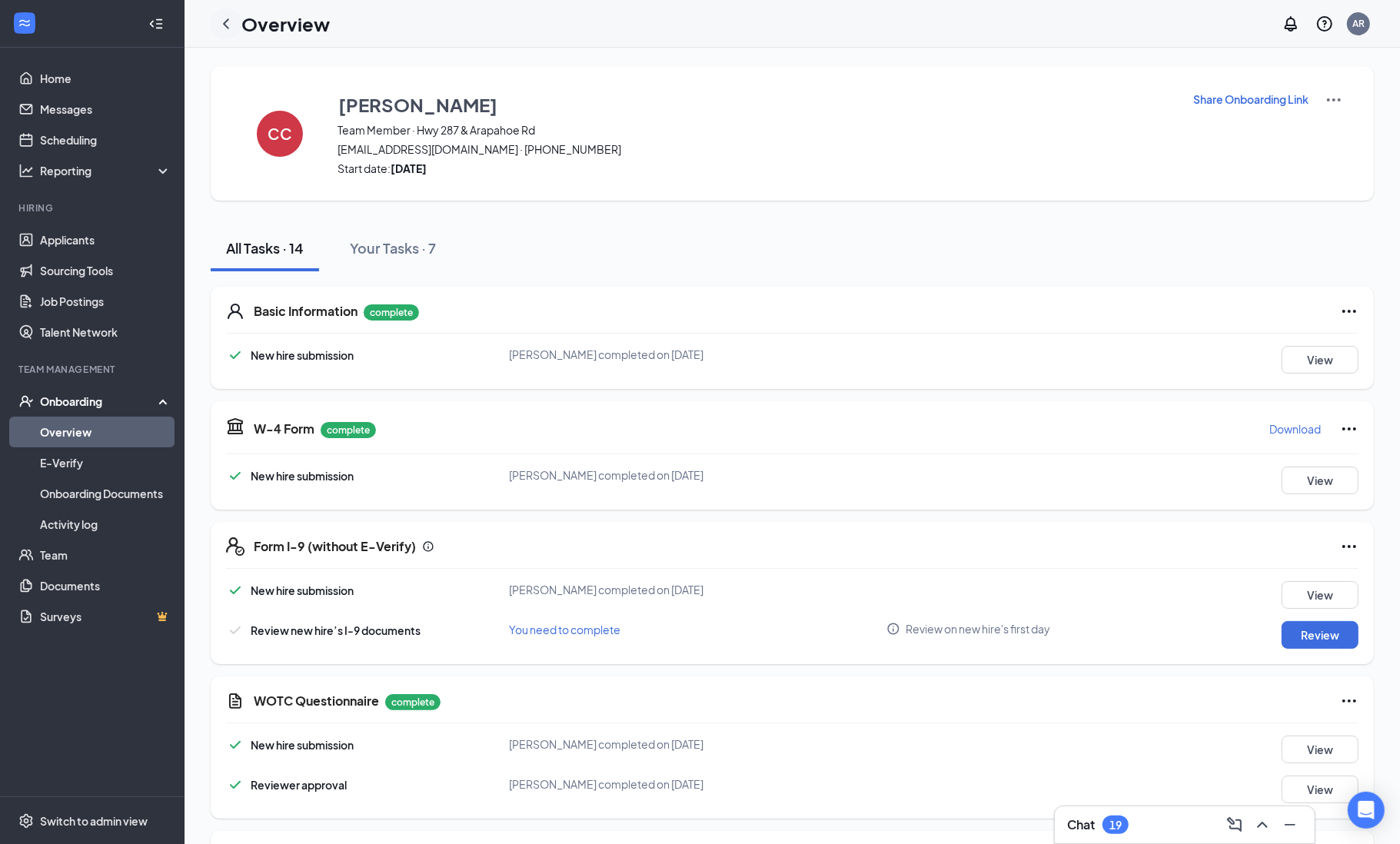
click at [223, 17] on icon "ChevronLeft" at bounding box center [226, 24] width 18 height 18
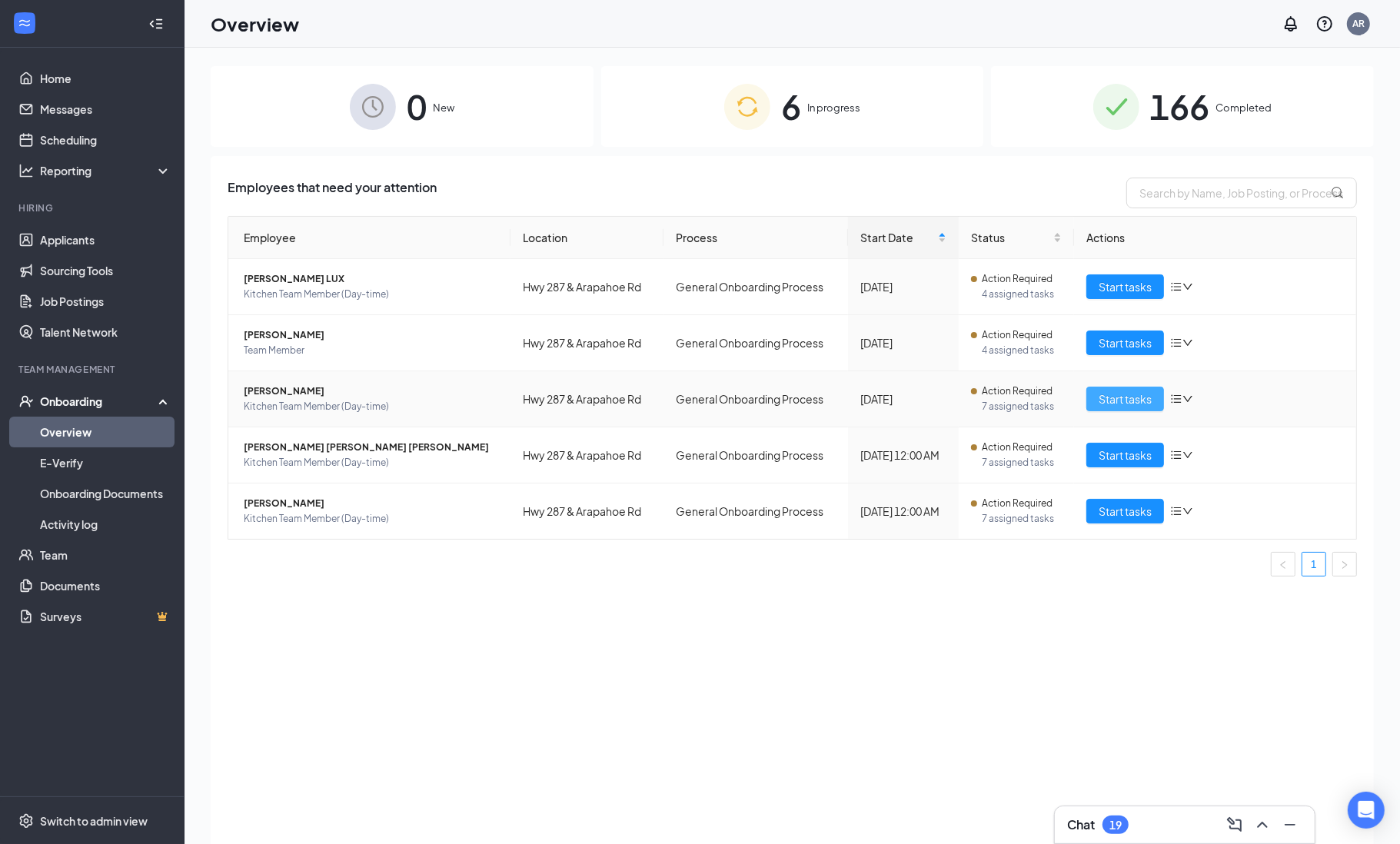
click at [1134, 402] on span "Start tasks" at bounding box center [1125, 399] width 53 height 17
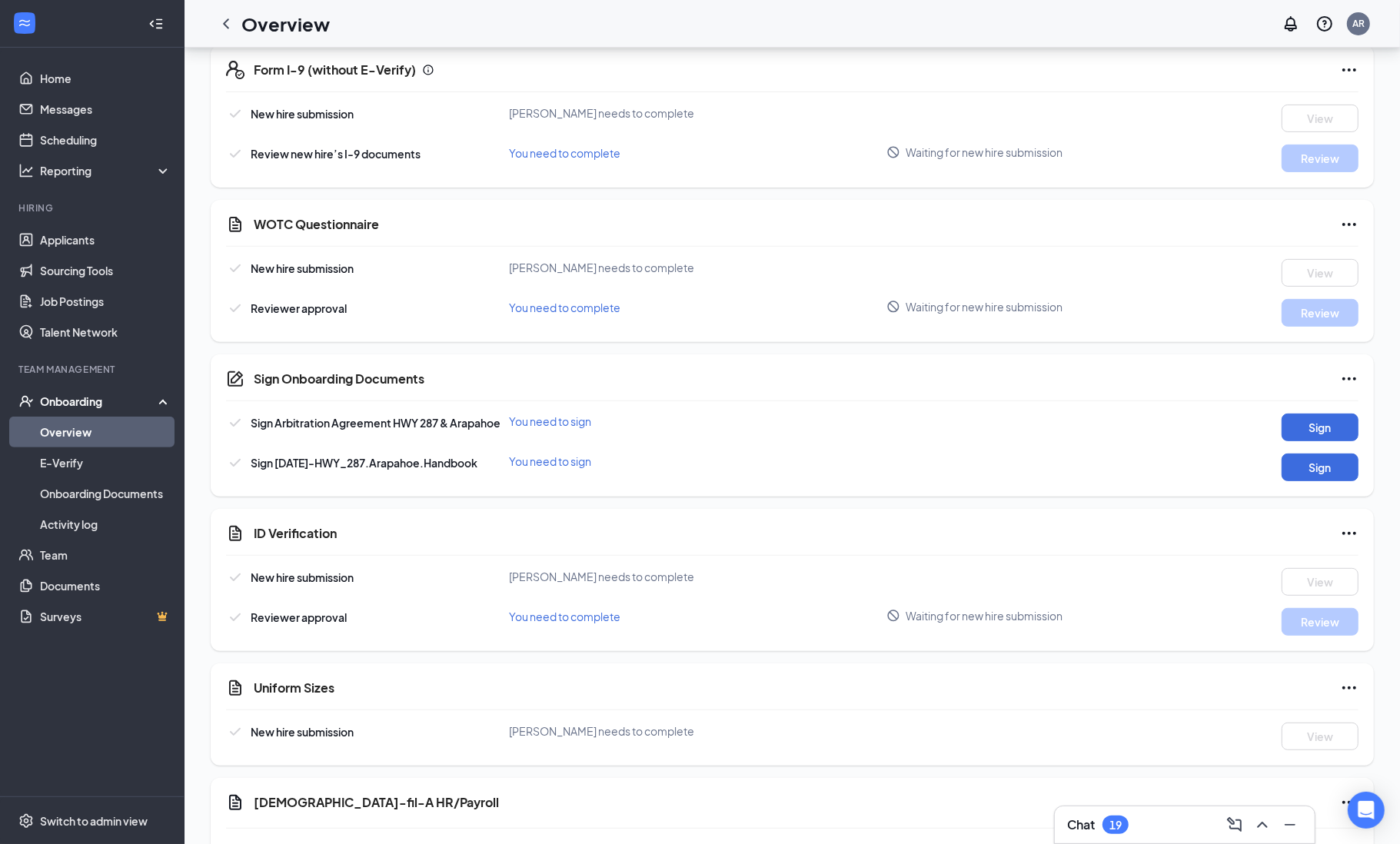
scroll to position [471, 0]
click at [1305, 427] on button "Sign" at bounding box center [1320, 427] width 77 height 27
click at [877, 262] on div "Sign Onboarding Documents Close Sign Arbitration Agreement HWY 287 & Arapahoe 1…" at bounding box center [700, 422] width 1400 height 844
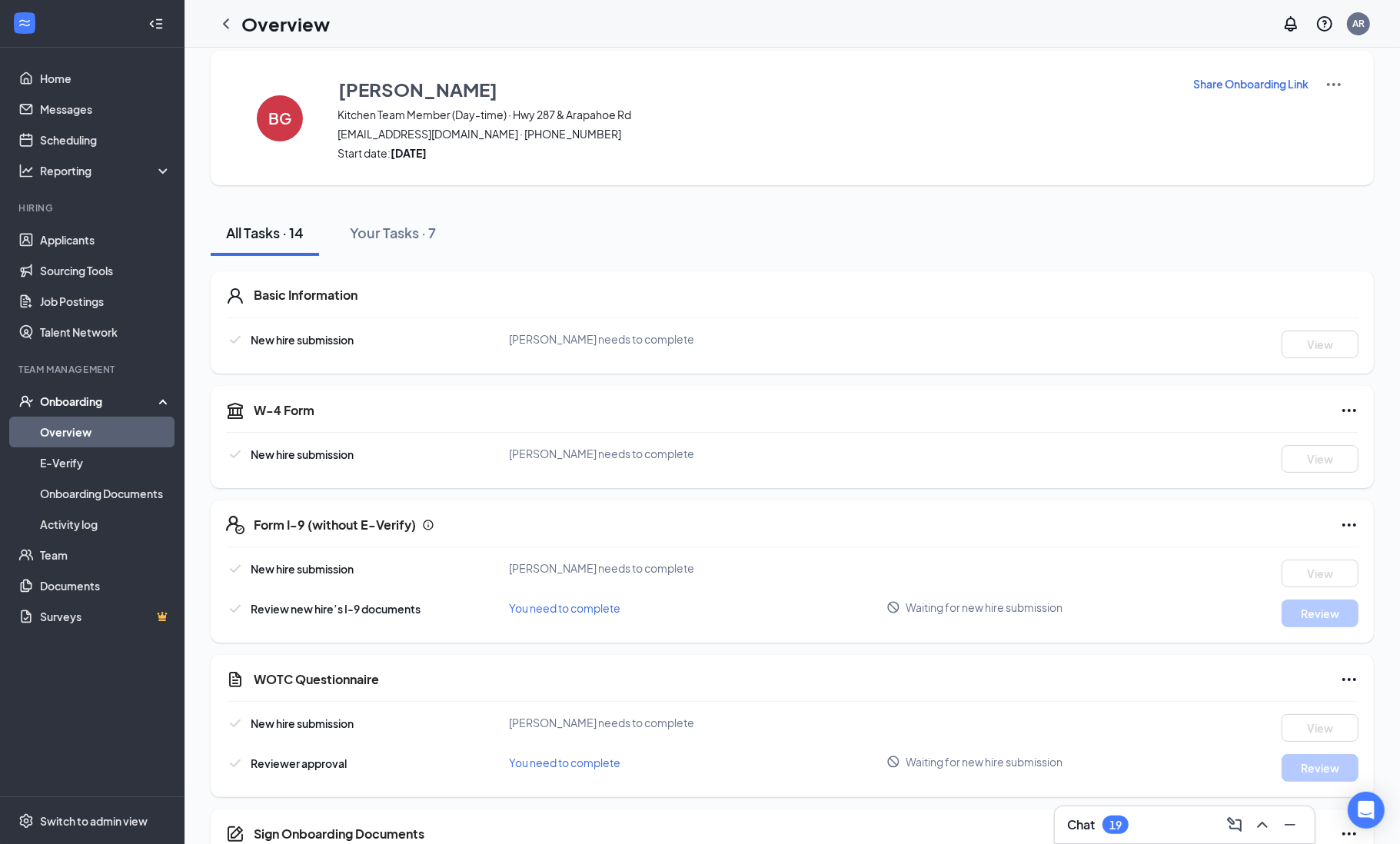
scroll to position [0, 0]
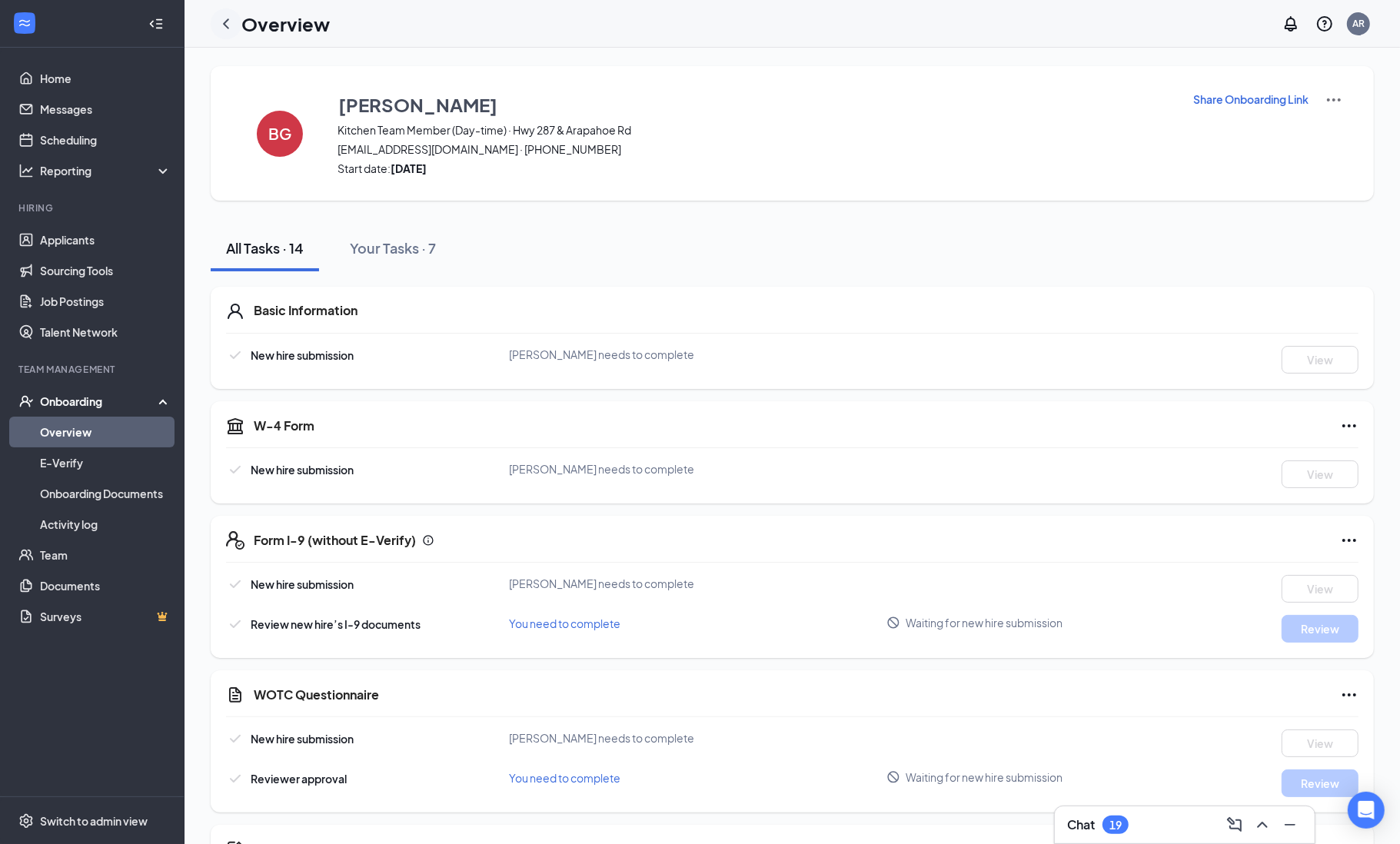
click at [230, 25] on icon "ChevronLeft" at bounding box center [226, 24] width 18 height 18
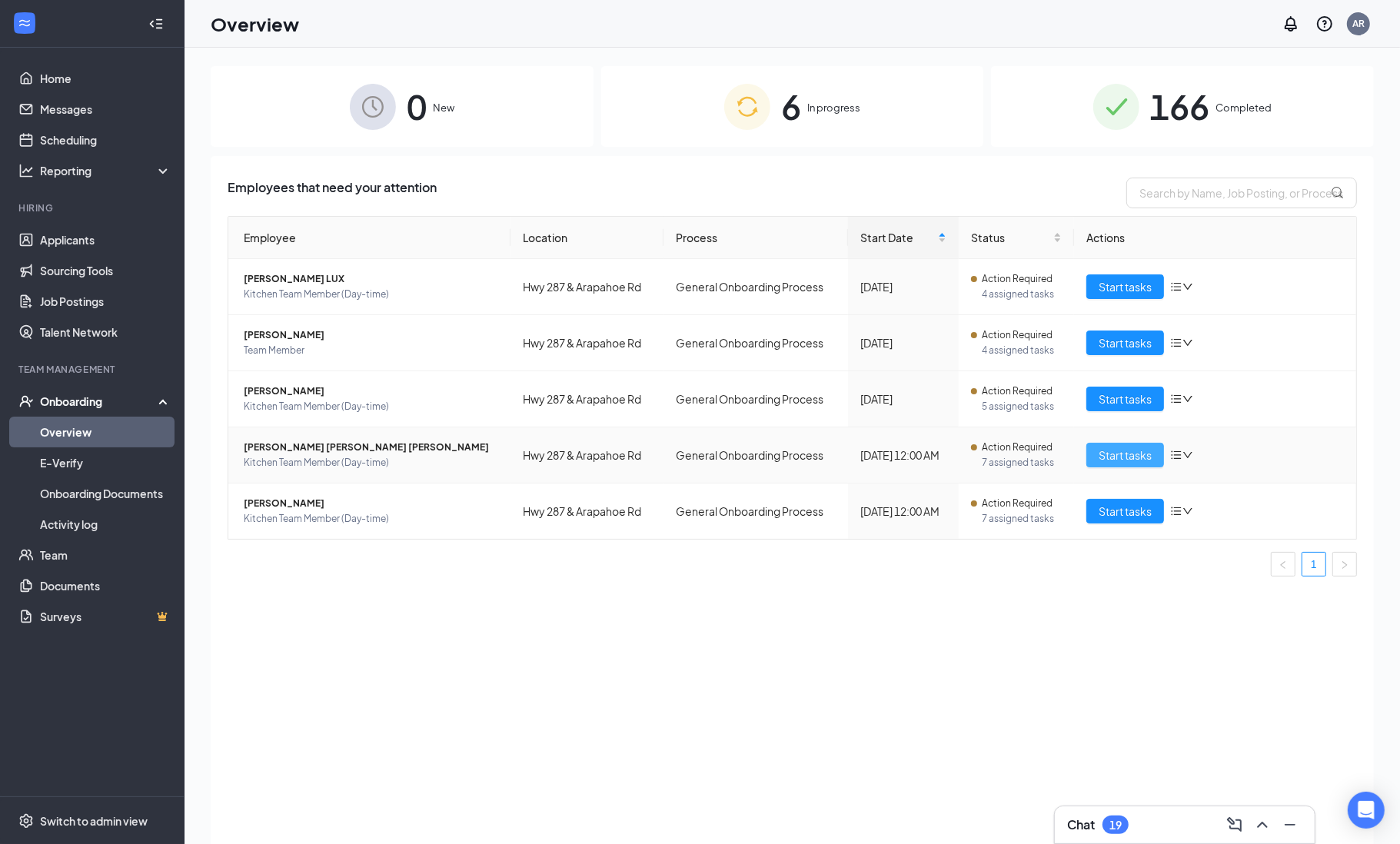
click at [1131, 455] on span "Start tasks" at bounding box center [1125, 455] width 53 height 17
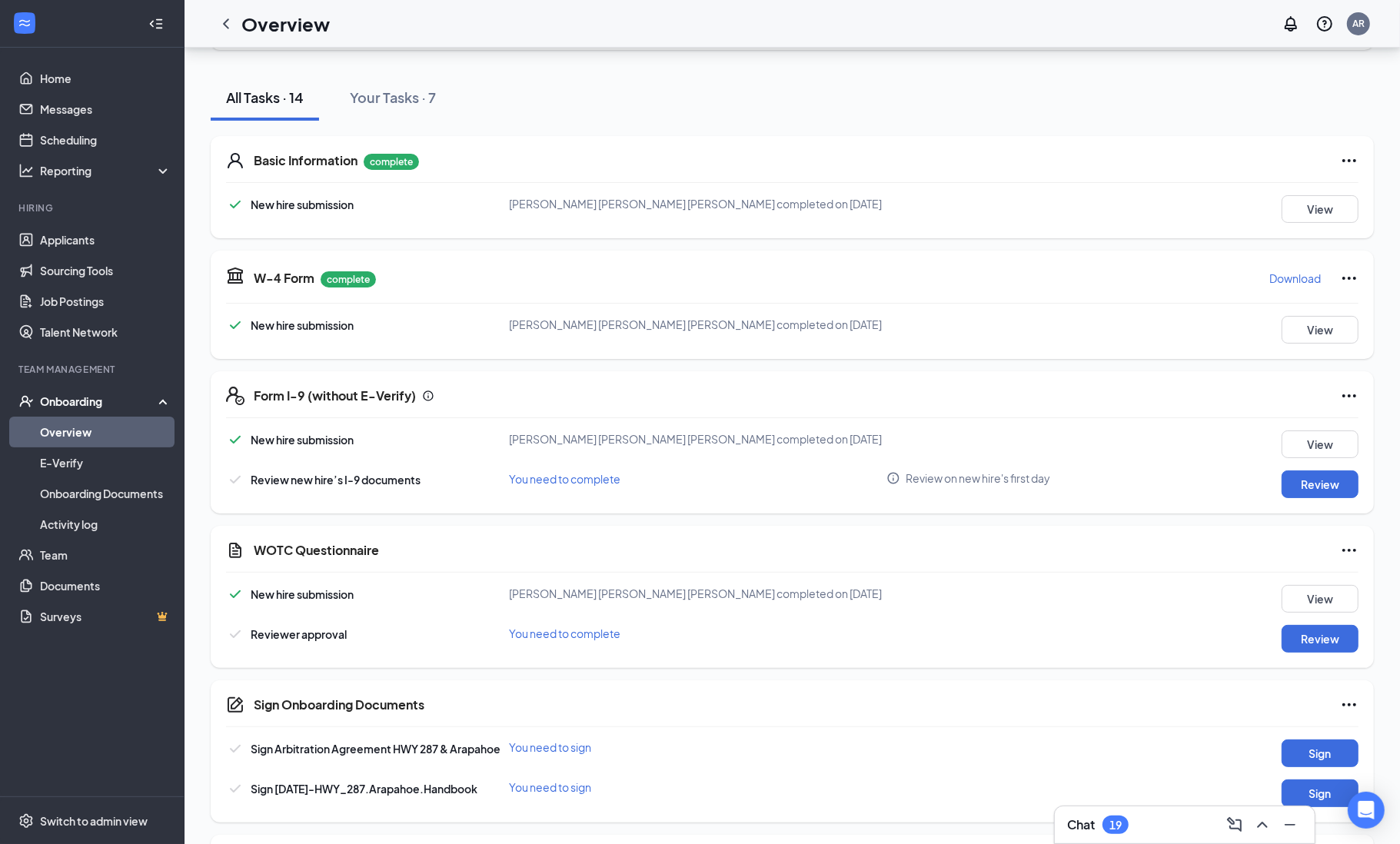
scroll to position [296, 0]
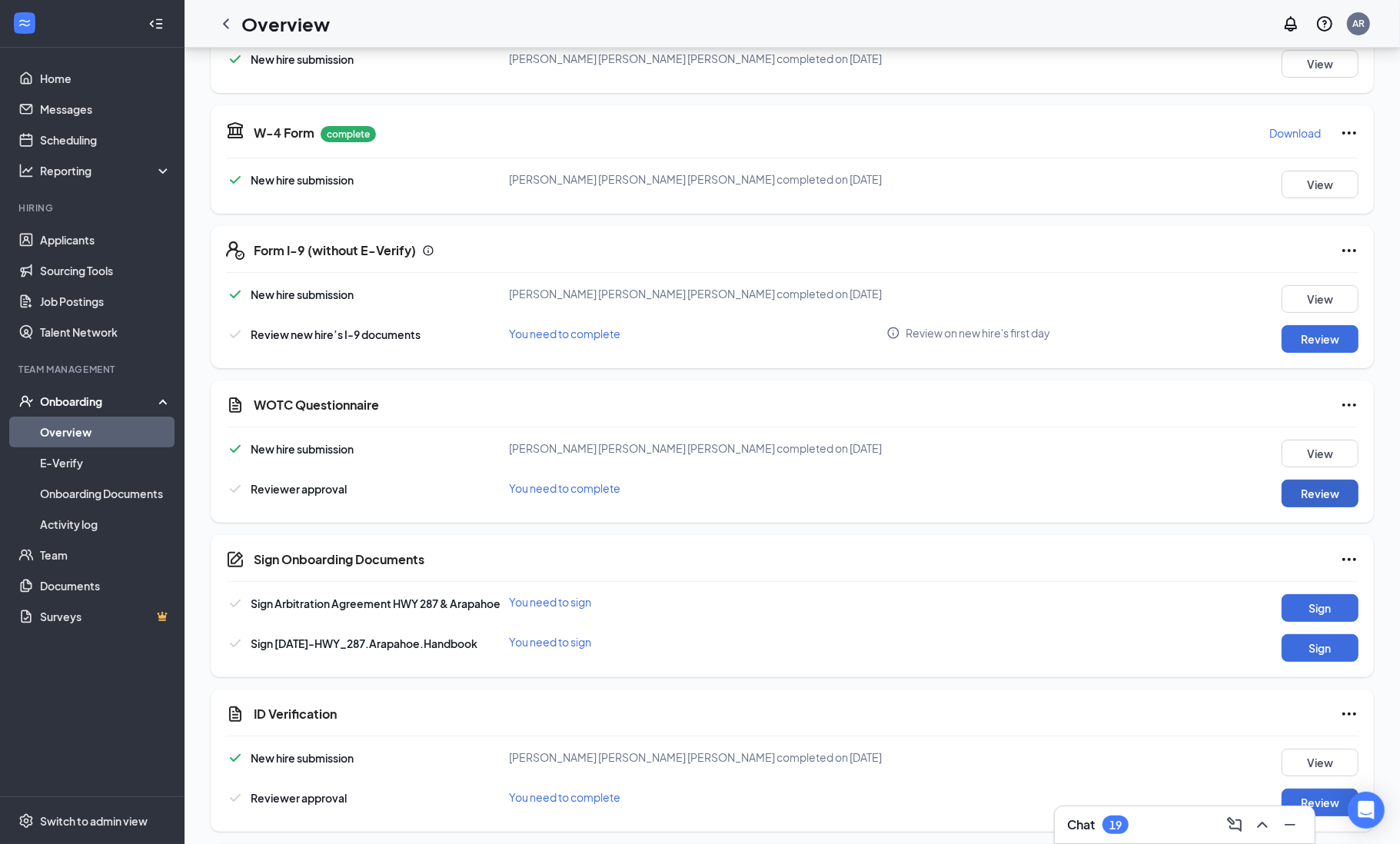
click at [1305, 494] on button "Review" at bounding box center [1320, 493] width 77 height 27
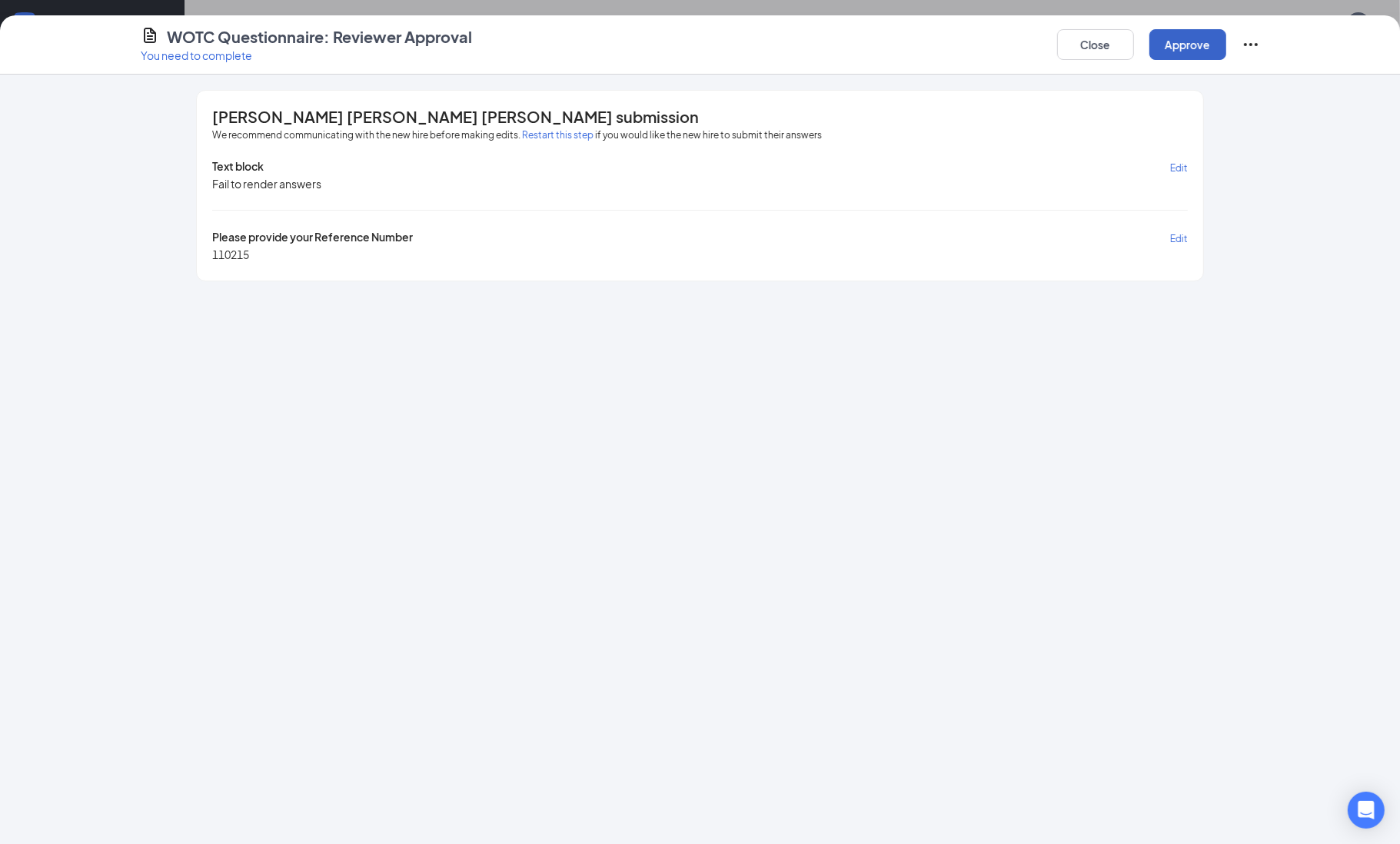
click at [1207, 52] on button "Approve" at bounding box center [1188, 44] width 77 height 31
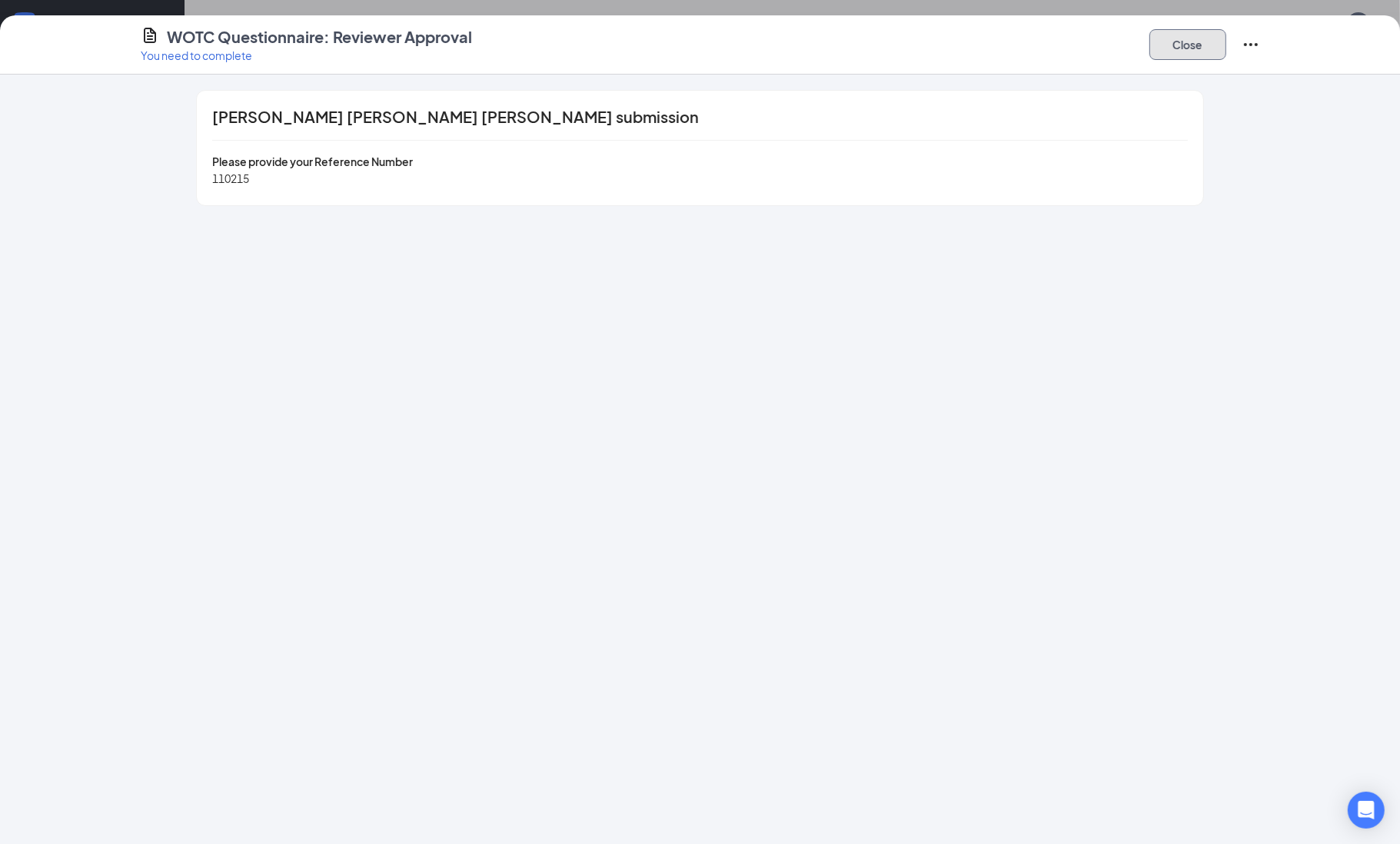
click at [1207, 52] on button "Close" at bounding box center [1188, 44] width 77 height 31
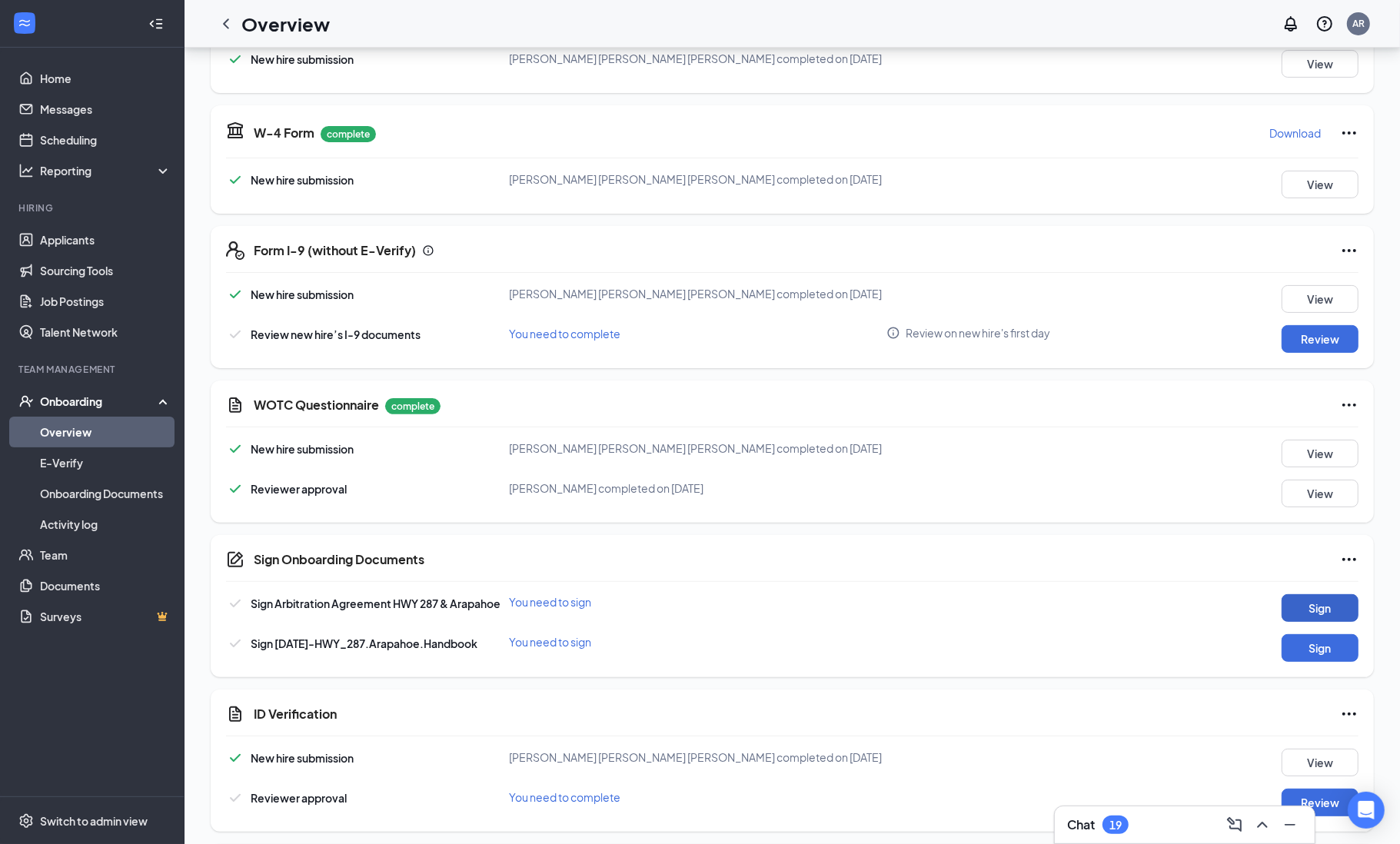
click at [1326, 606] on button "Sign" at bounding box center [1320, 608] width 77 height 27
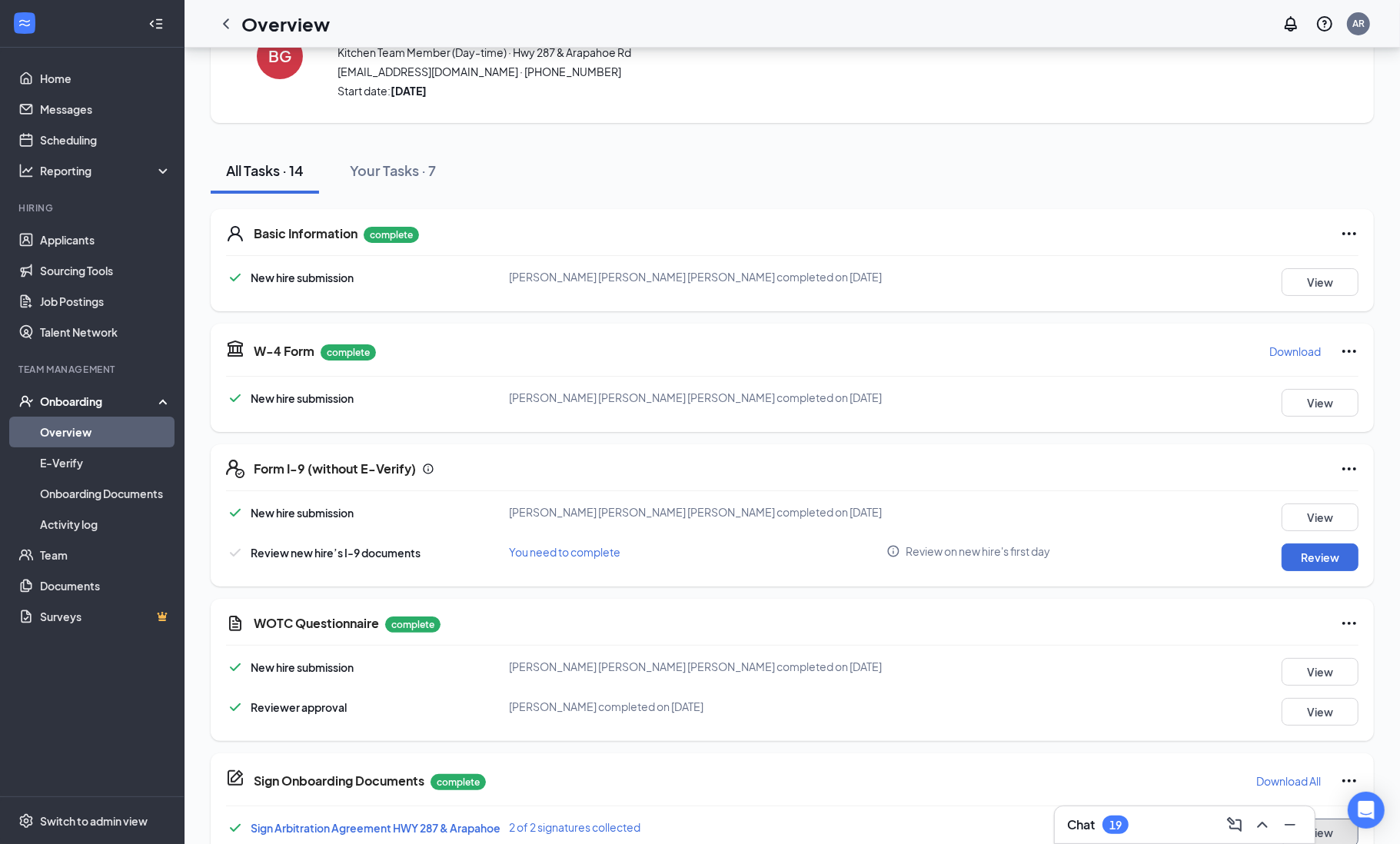
scroll to position [0, 0]
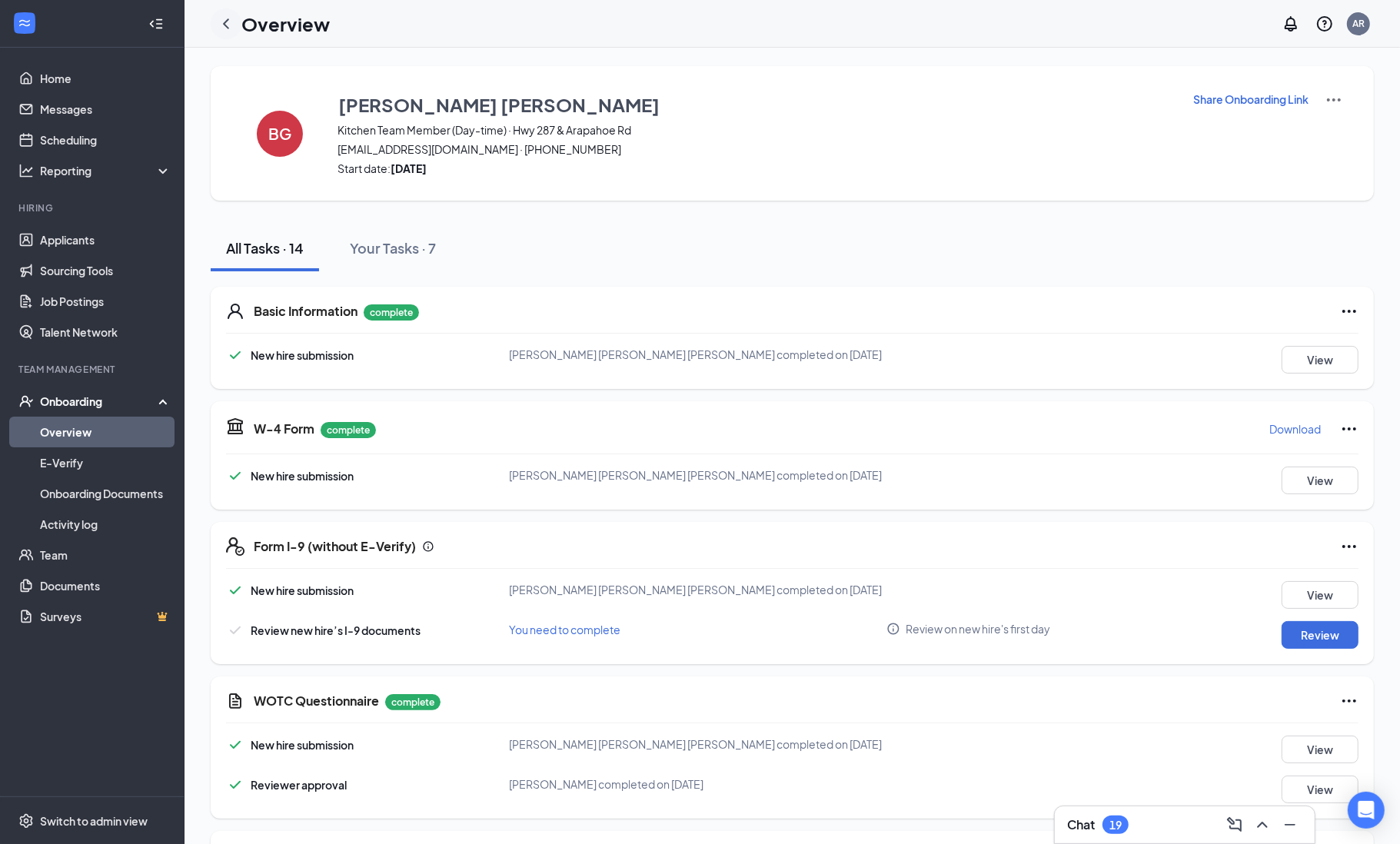
click at [222, 26] on icon "ChevronLeft" at bounding box center [226, 24] width 18 height 18
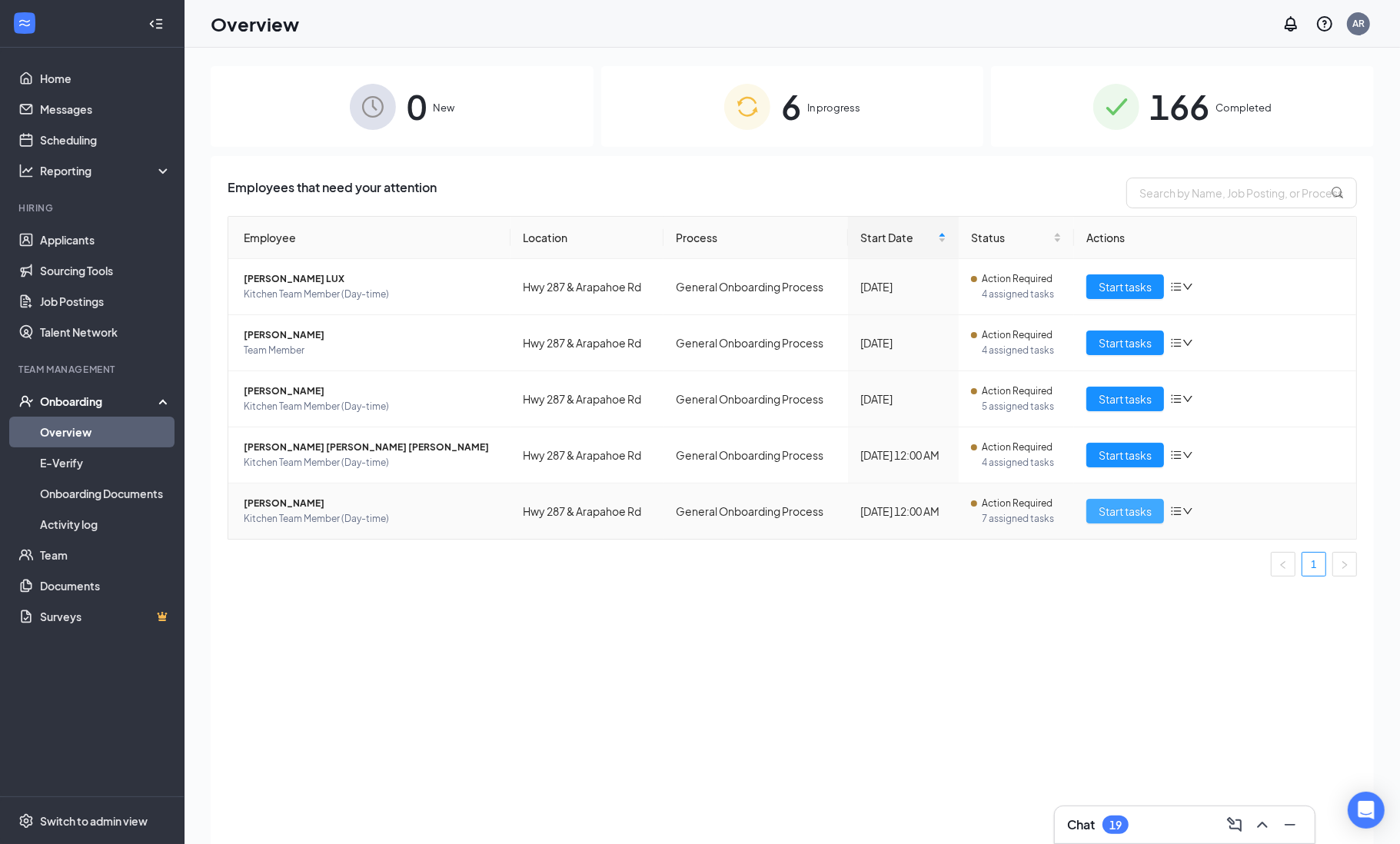
click at [1117, 513] on span "Start tasks" at bounding box center [1125, 511] width 53 height 17
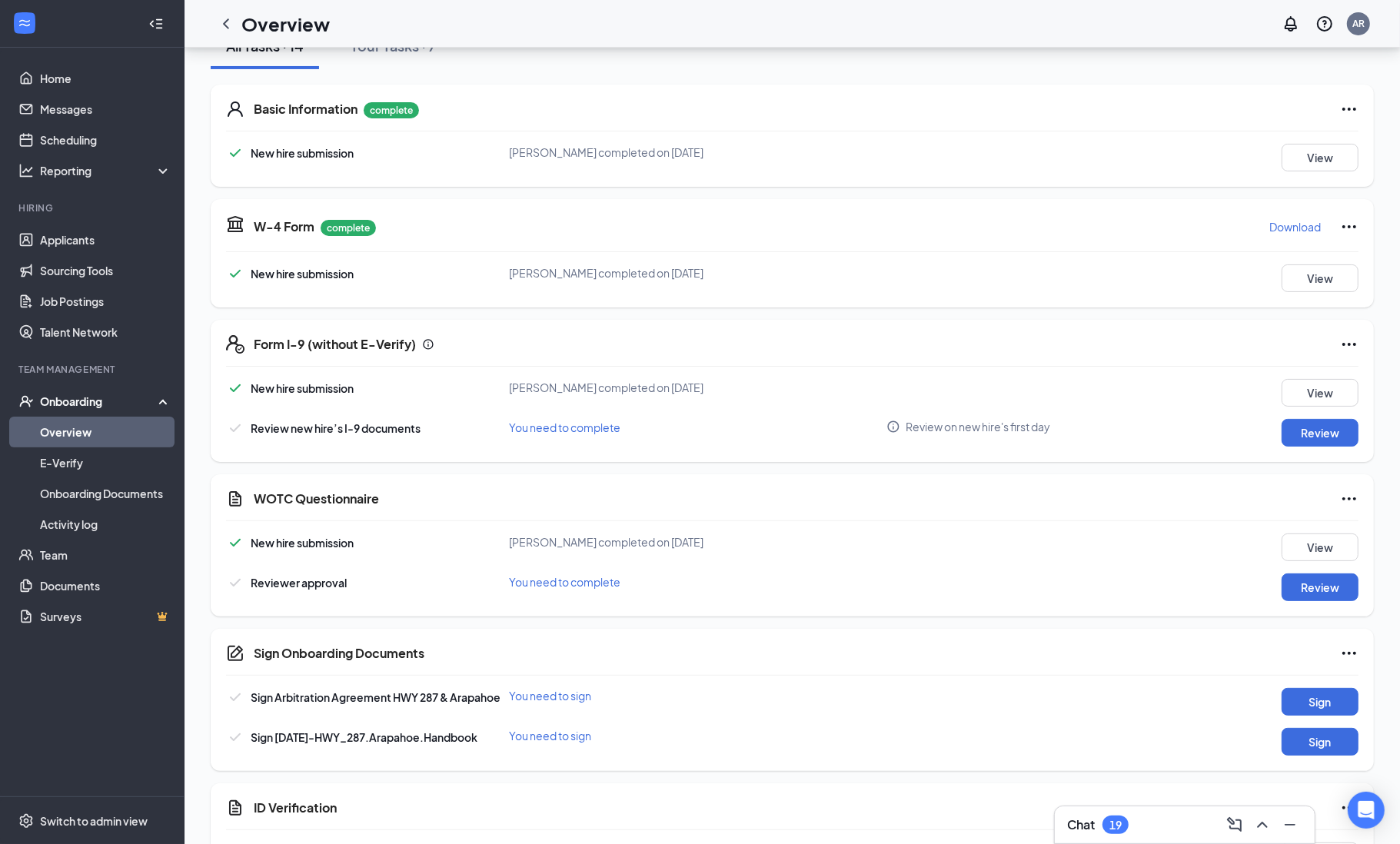
scroll to position [204, 0]
click at [1336, 595] on button "Review" at bounding box center [1320, 585] width 77 height 27
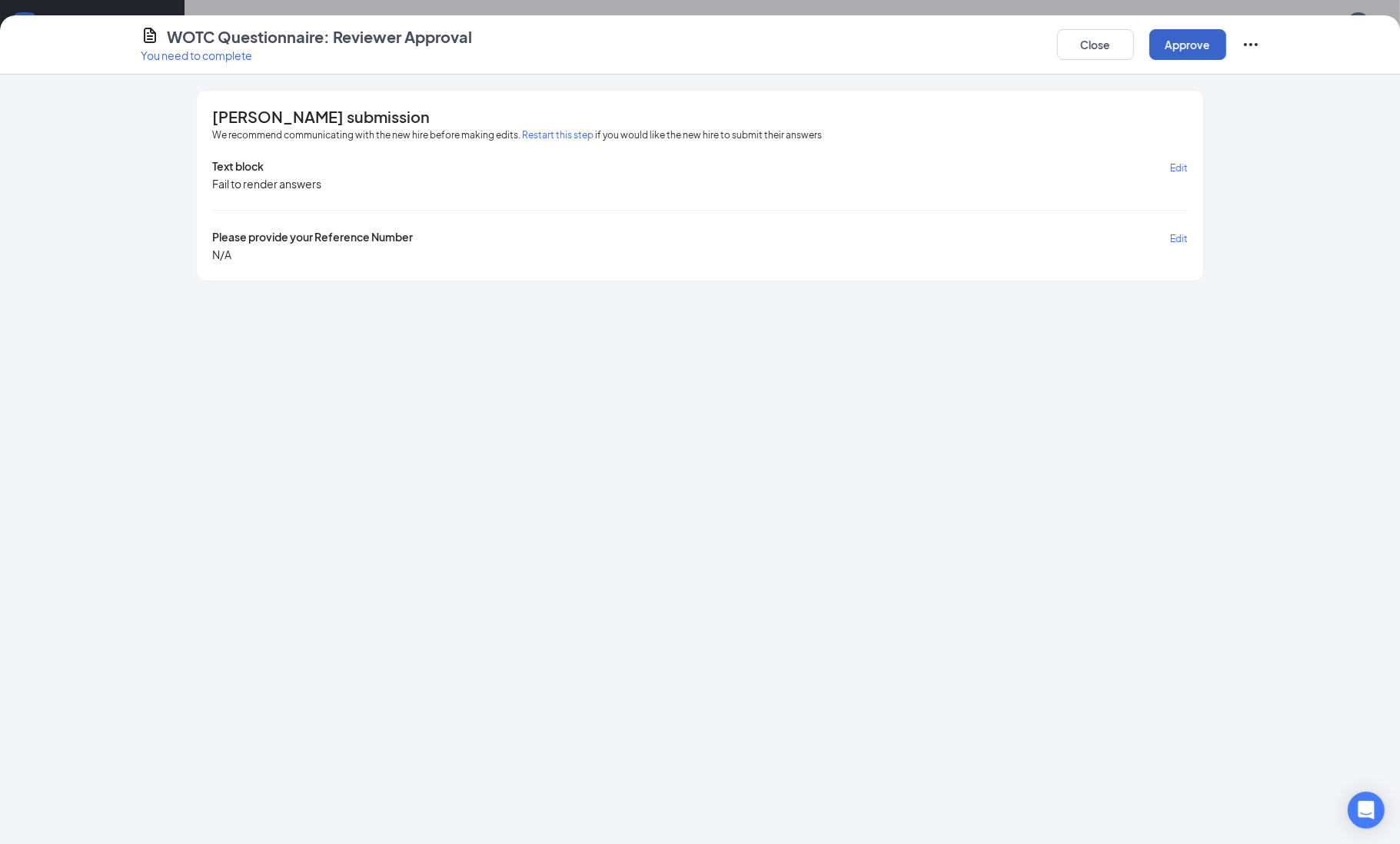
click at [1202, 50] on button "Approve" at bounding box center [1188, 44] width 77 height 31
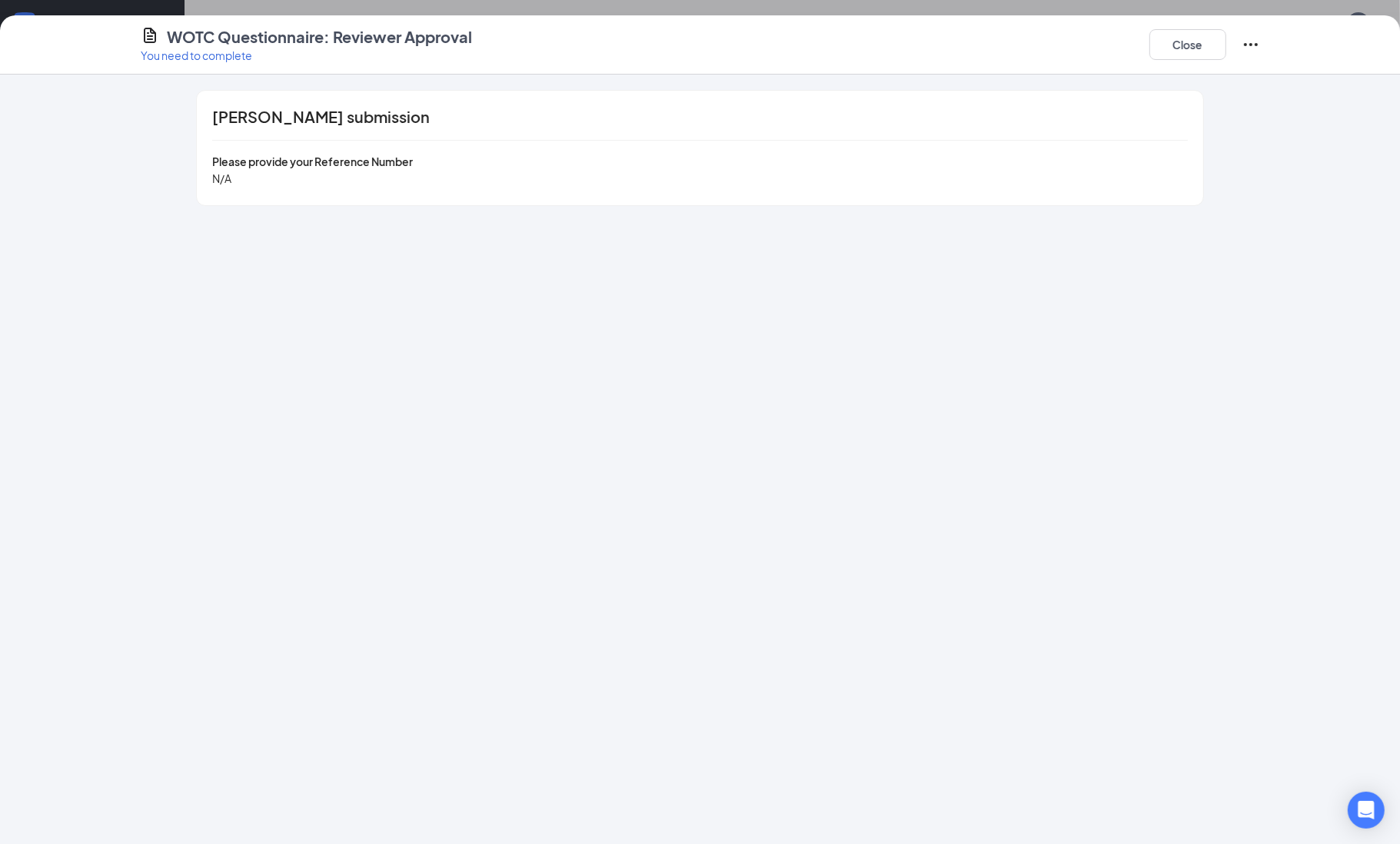
scroll to position [203, 0]
click at [1200, 47] on button "Close" at bounding box center [1188, 44] width 77 height 31
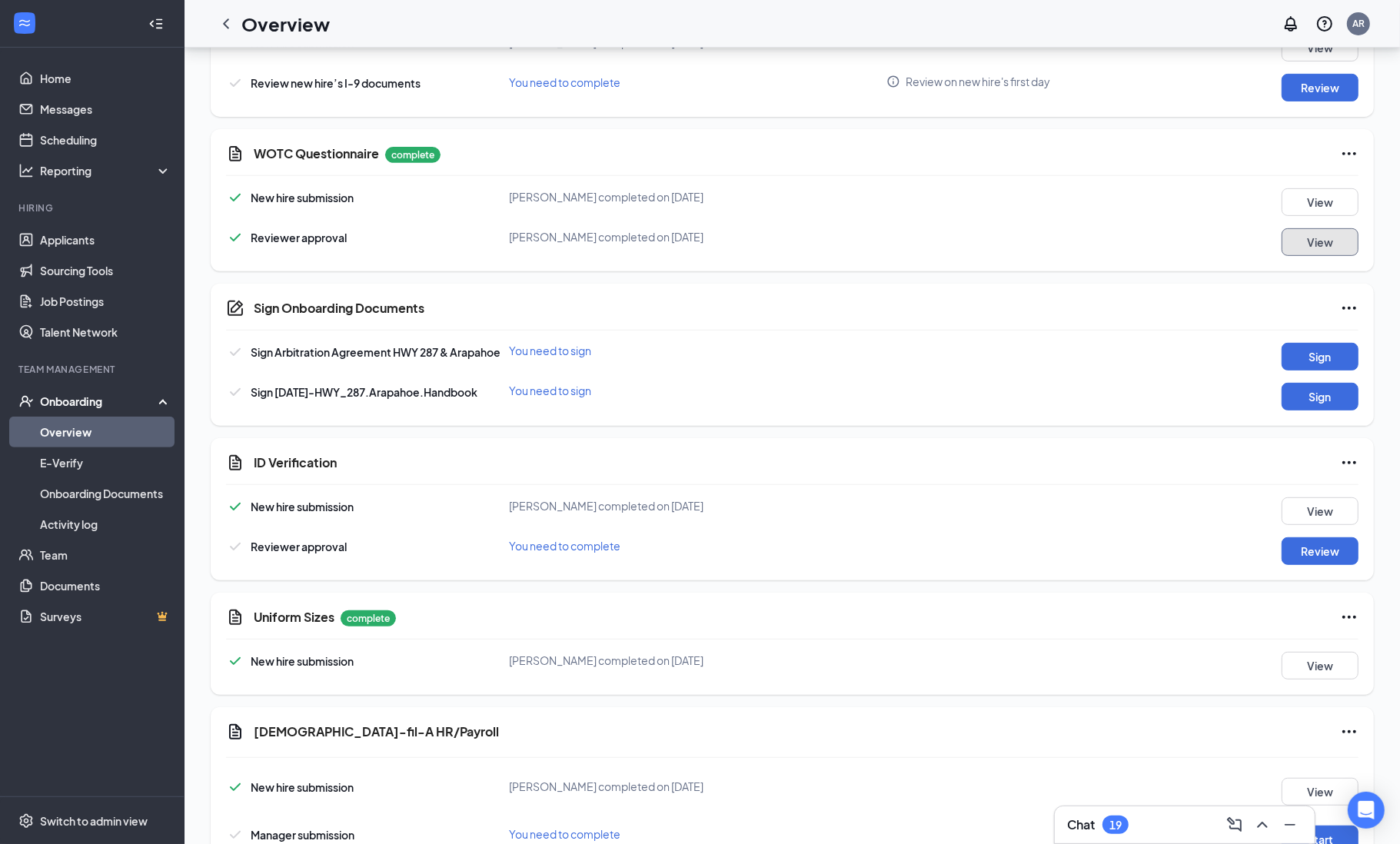
scroll to position [556, 0]
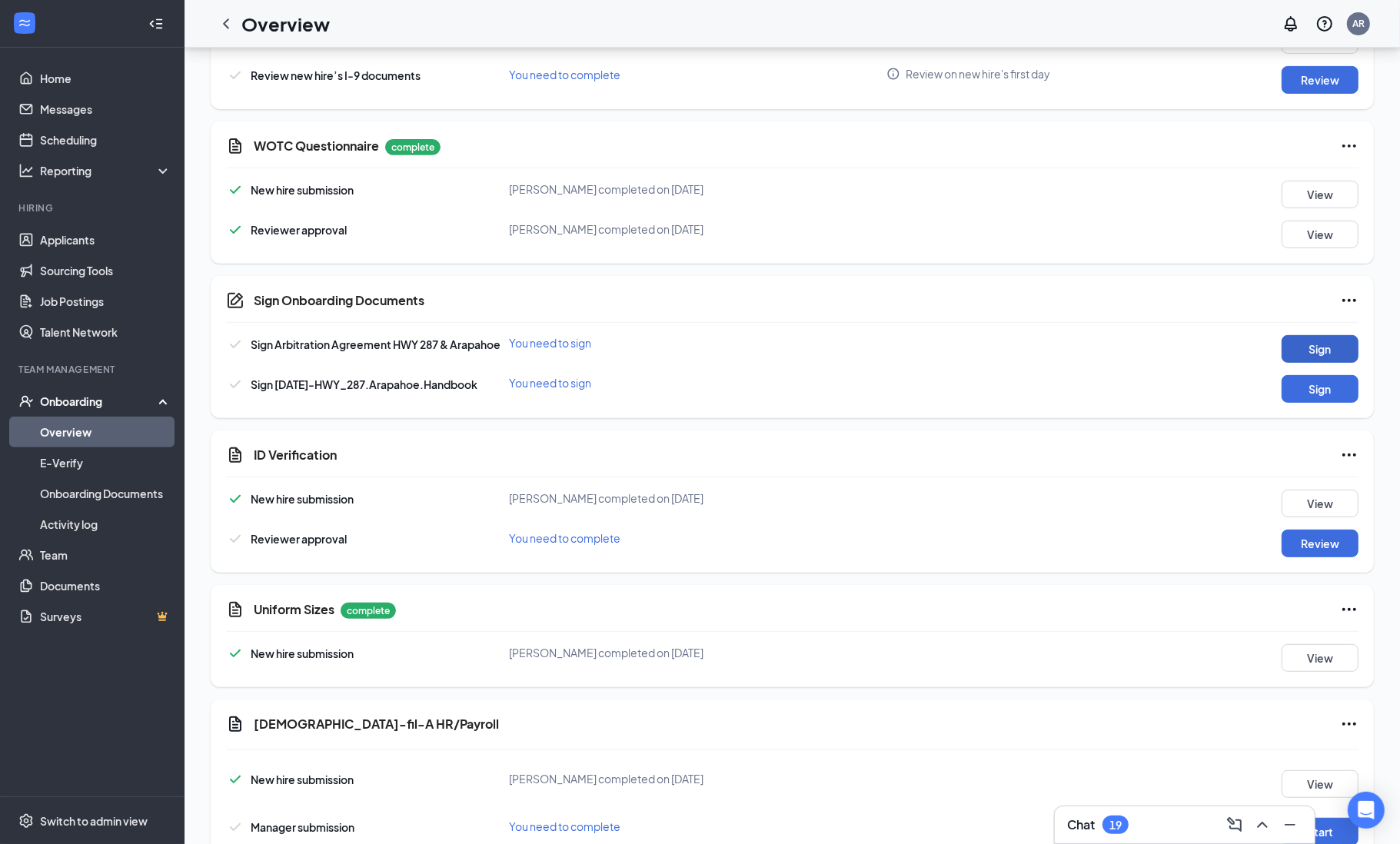
click at [1327, 351] on button "Sign" at bounding box center [1320, 349] width 77 height 27
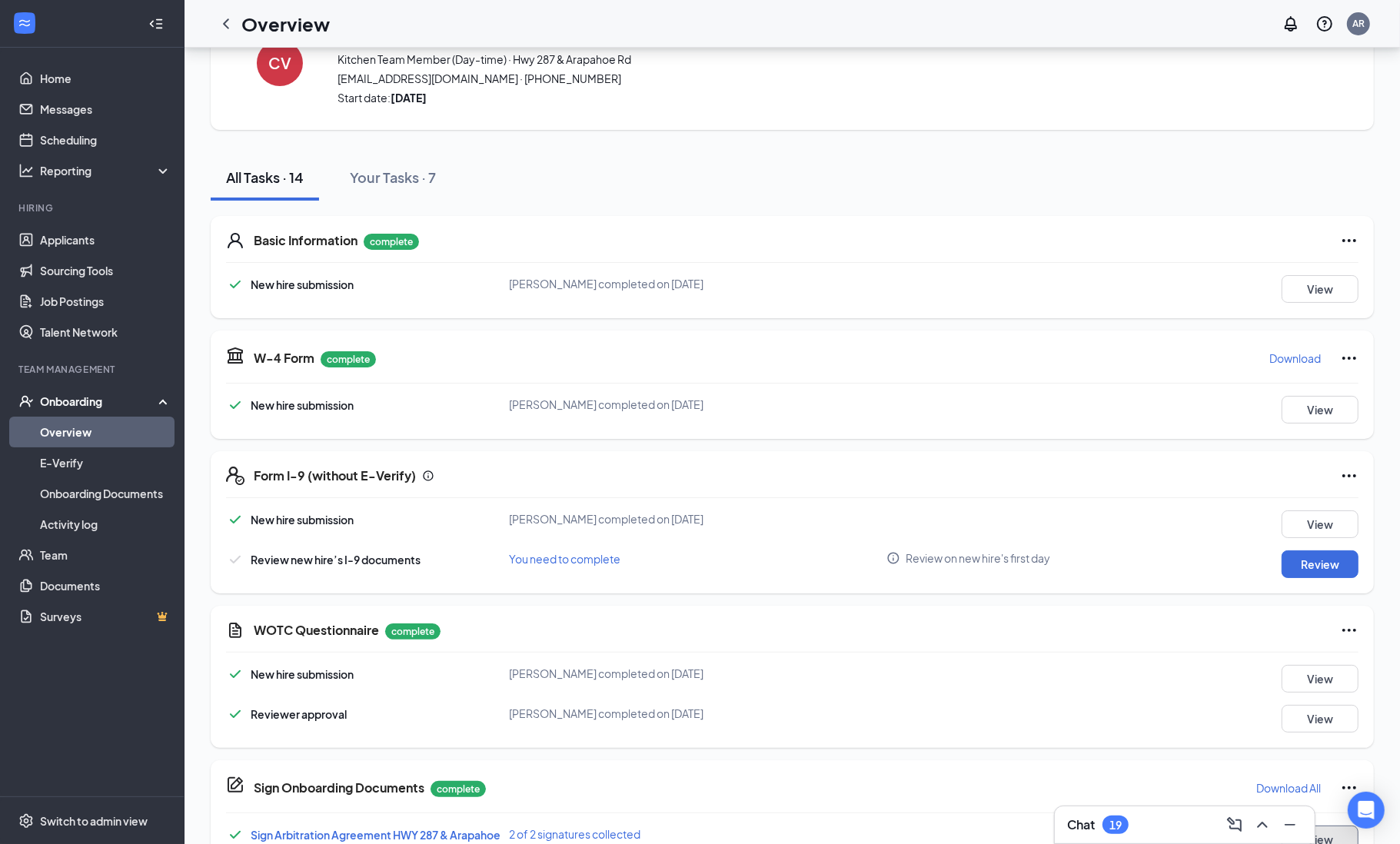
scroll to position [0, 0]
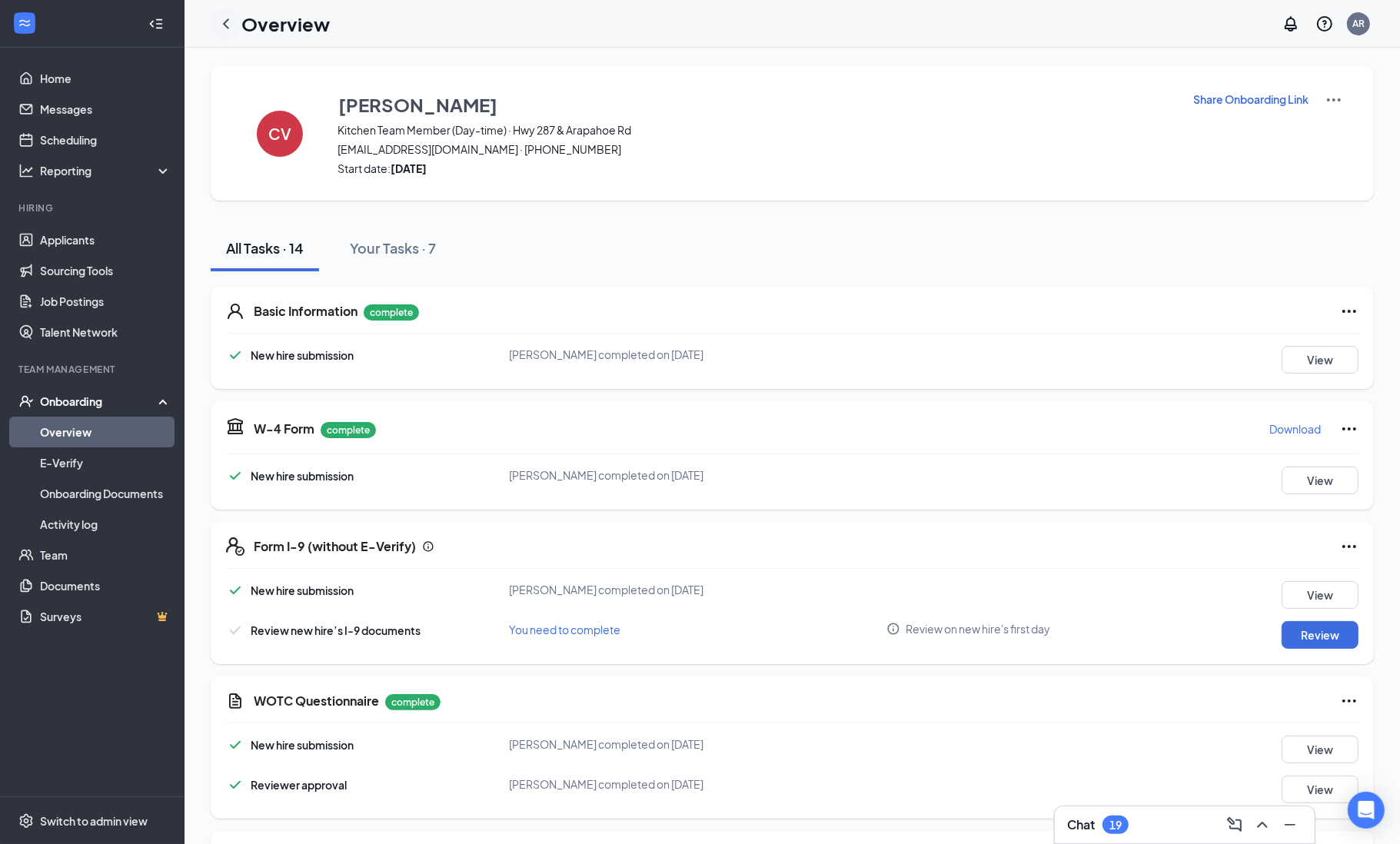
click at [219, 15] on icon "ChevronLeft" at bounding box center [226, 24] width 18 height 18
